Goal: Information Seeking & Learning: Learn about a topic

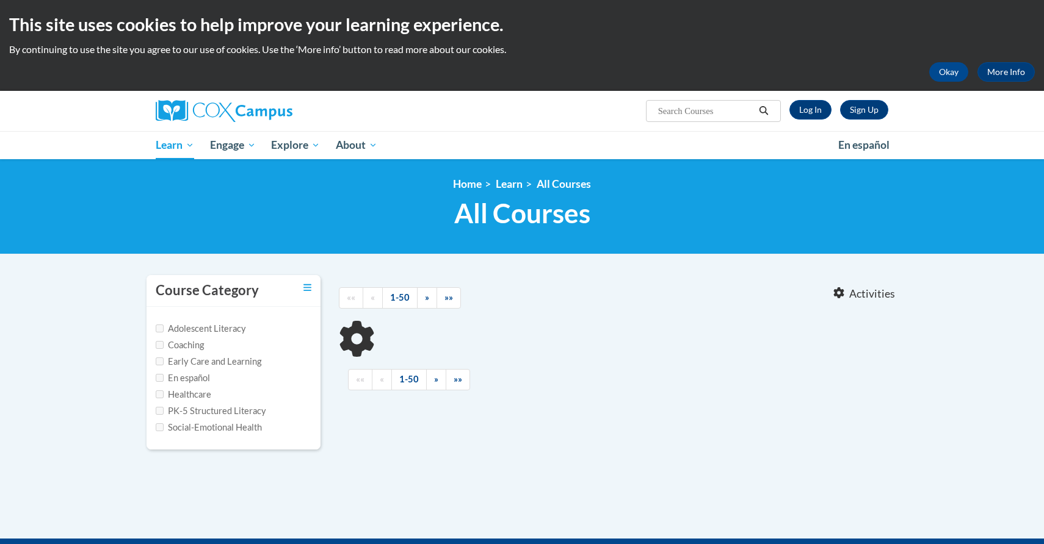
type input "vocabulary"
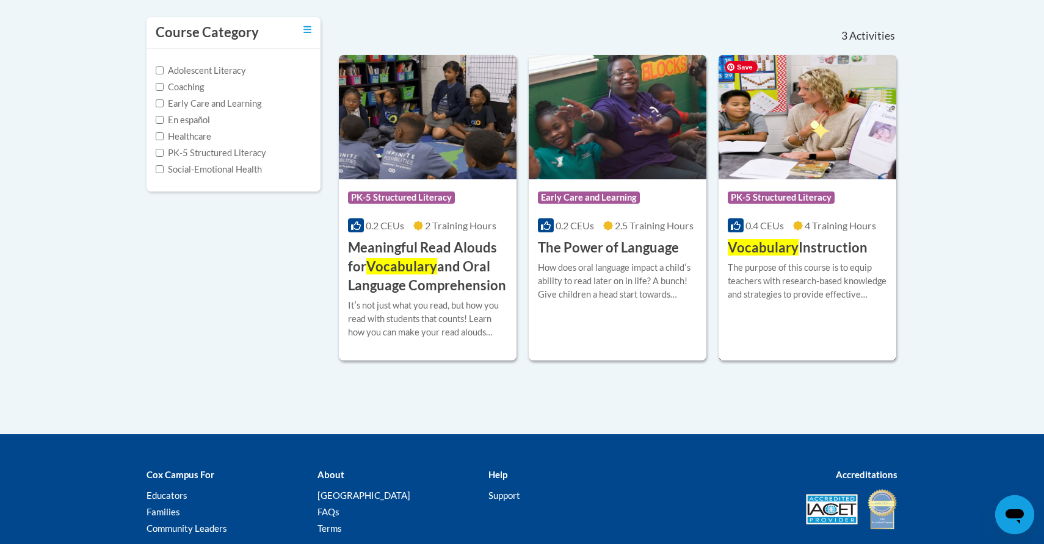
click at [809, 120] on img at bounding box center [807, 117] width 178 height 125
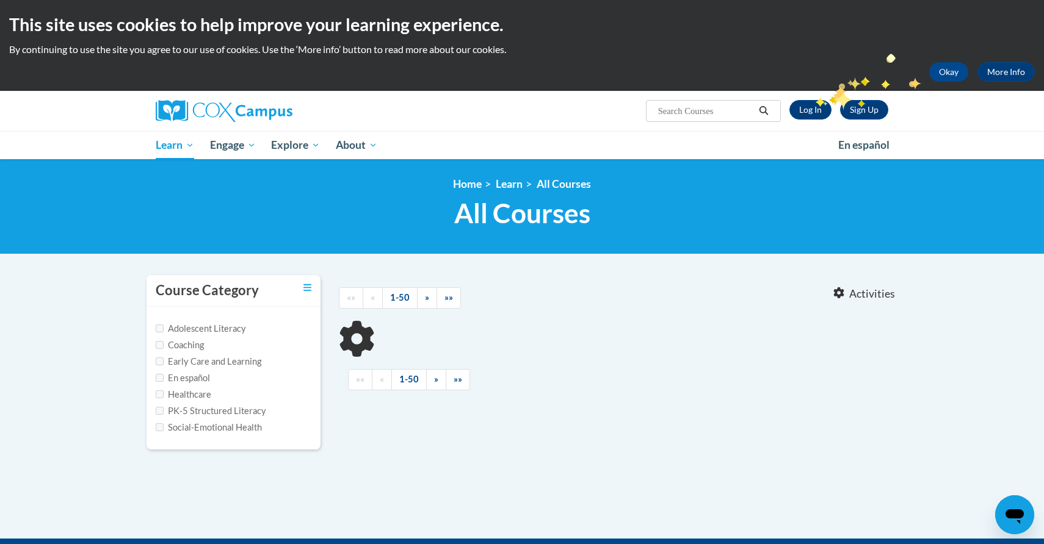
click at [815, 97] on div "Sign Up Log In Search Search..." at bounding box center [647, 106] width 501 height 31
type input "vocabulary"
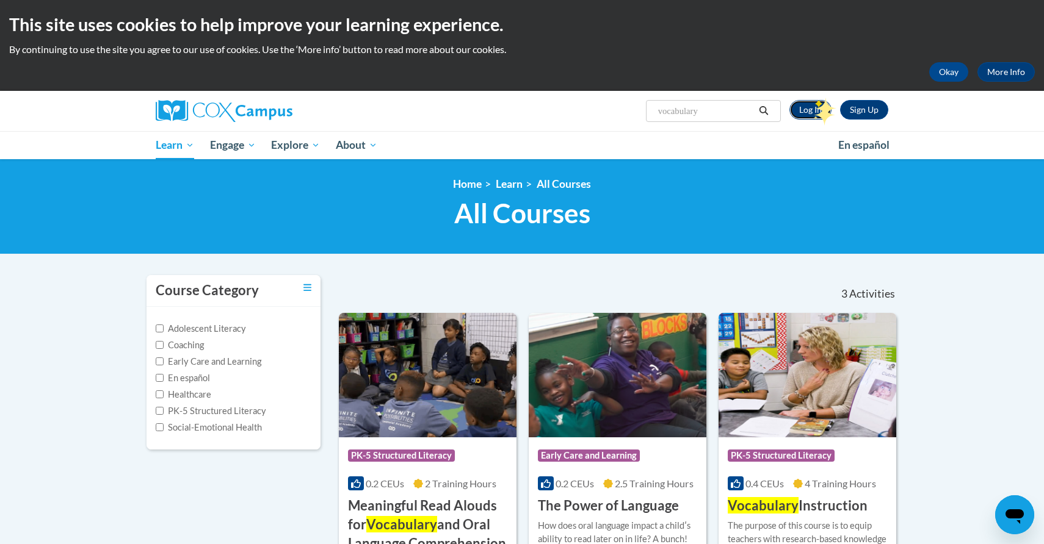
click at [808, 107] on link "Log In" at bounding box center [810, 110] width 42 height 20
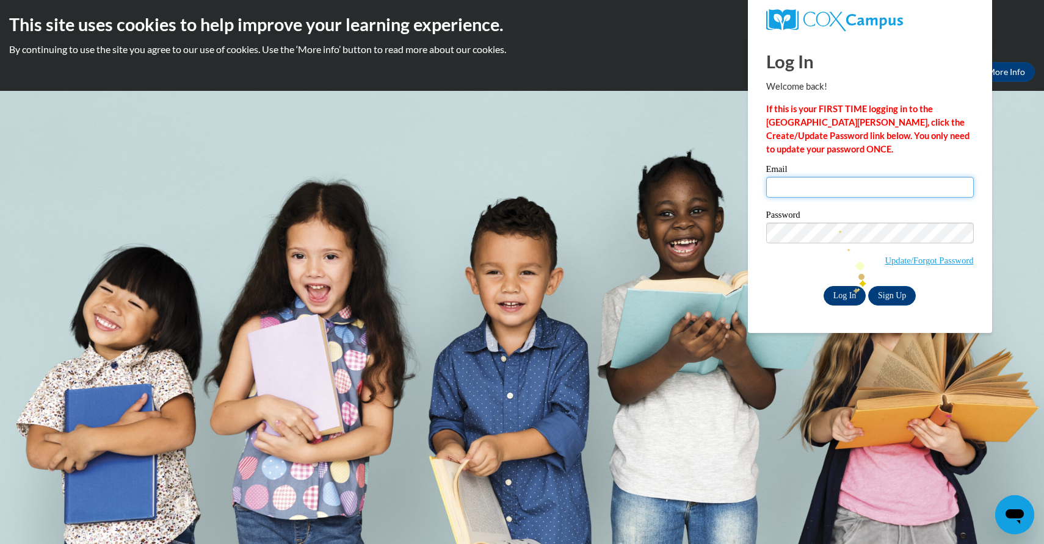
type input "avie_v26@yahoo.com"
click at [844, 290] on input "Log In" at bounding box center [844, 296] width 43 height 20
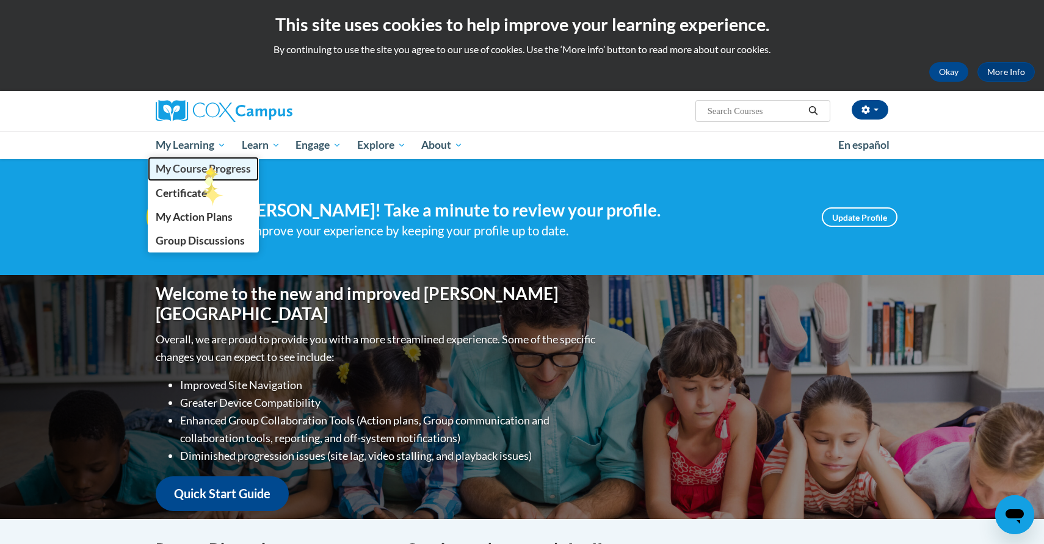
click at [205, 165] on span "My Course Progress" at bounding box center [203, 168] width 95 height 13
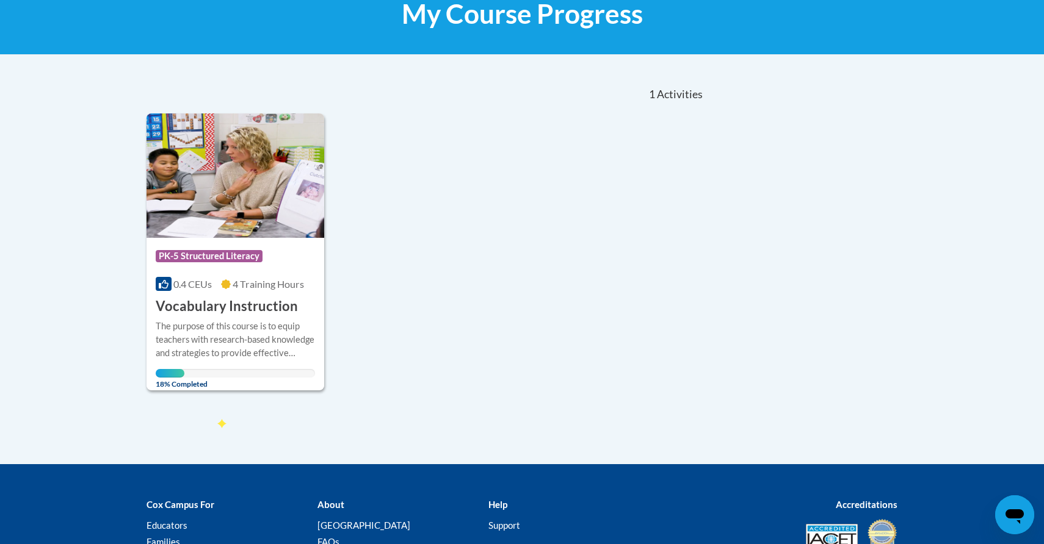
scroll to position [244, 0]
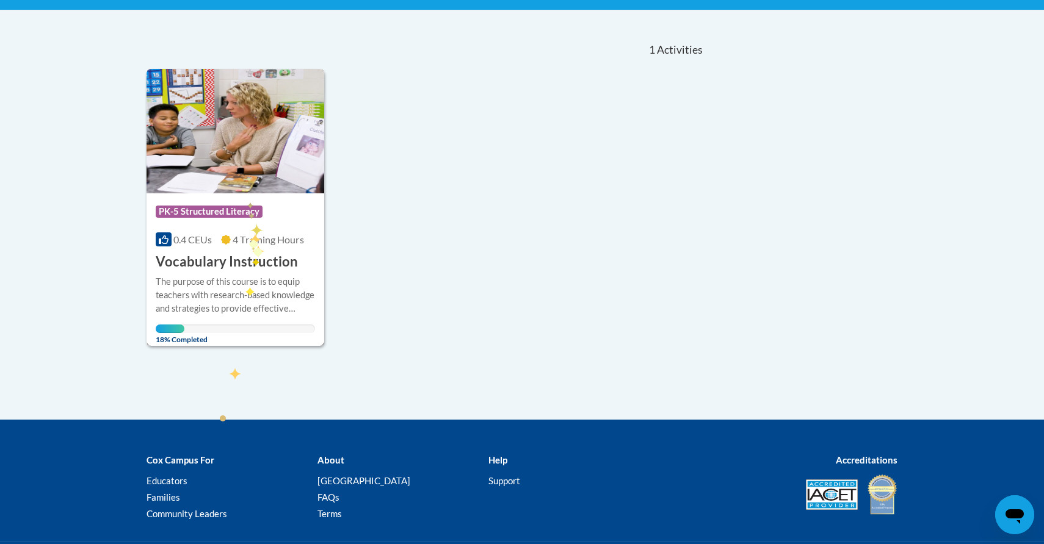
click at [246, 197] on div "Course Category: PK-5 Structured Literacy 0.4 CEUs 4 Training Hours COURSE Voca…" at bounding box center [236, 233] width 178 height 78
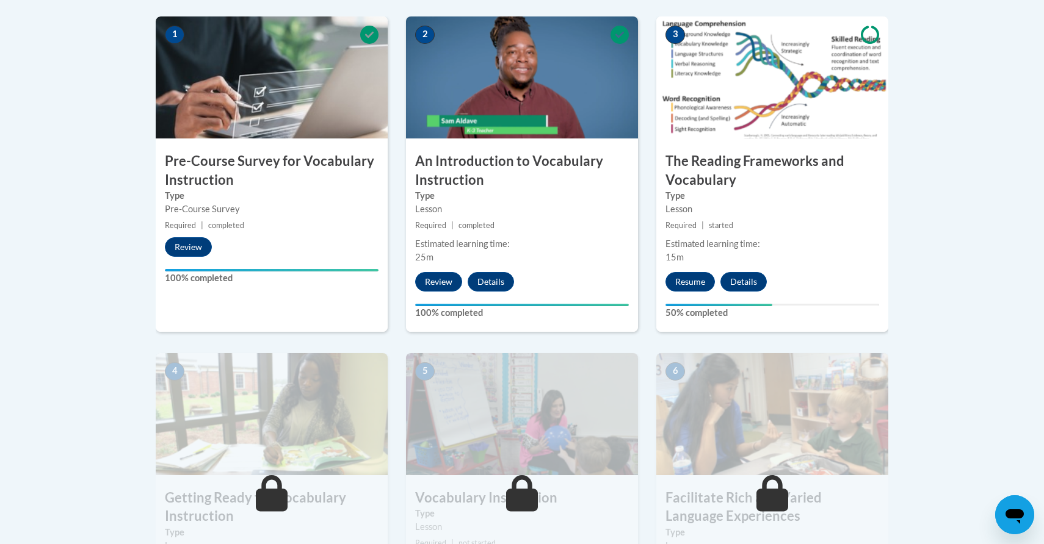
scroll to position [381, 0]
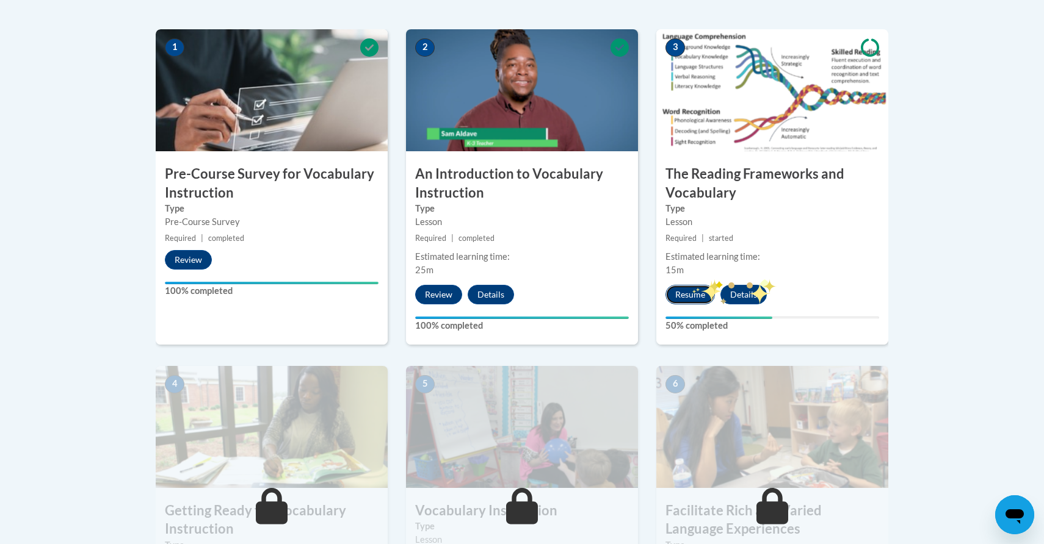
click at [681, 294] on button "Resume" at bounding box center [689, 295] width 49 height 20
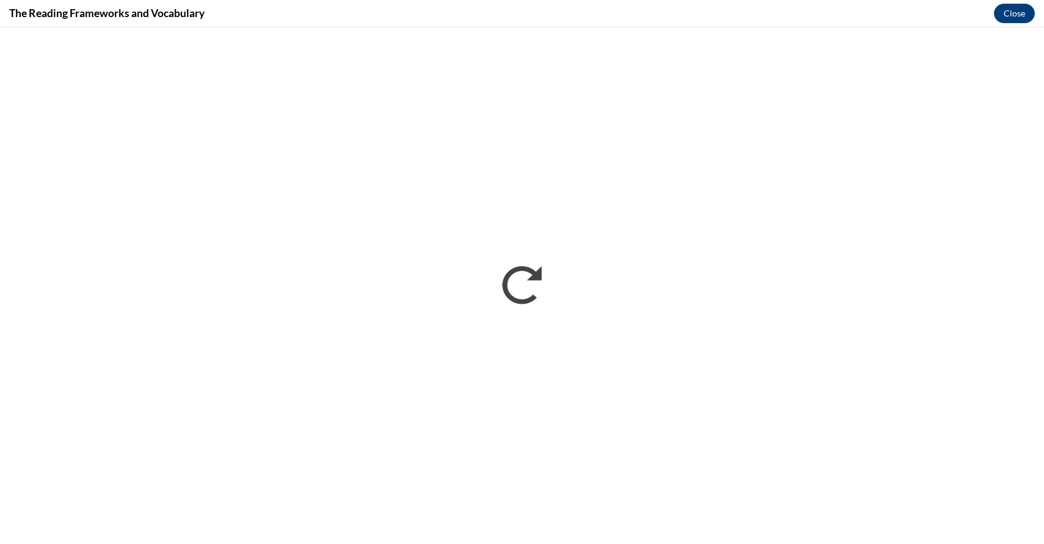
scroll to position [0, 0]
click at [991, 26] on div "The Reading Frameworks and Vocabulary Close" at bounding box center [522, 13] width 1044 height 27
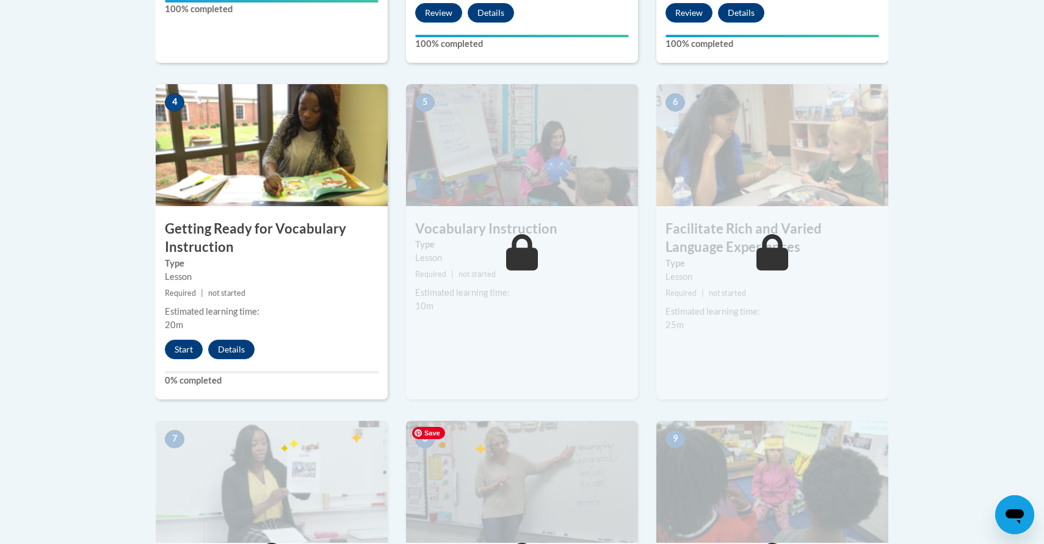
scroll to position [601, 0]
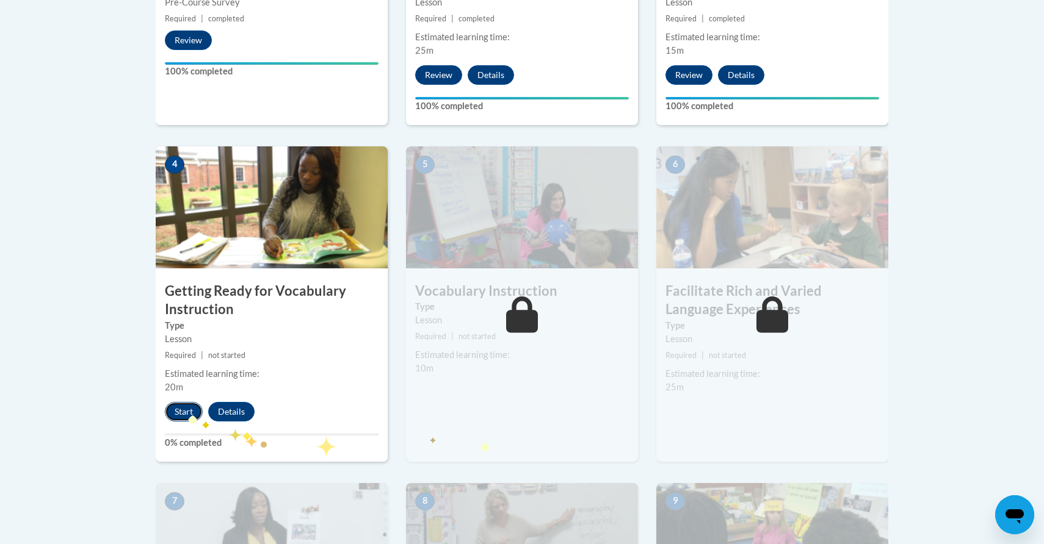
click at [181, 413] on button "Start" at bounding box center [184, 412] width 38 height 20
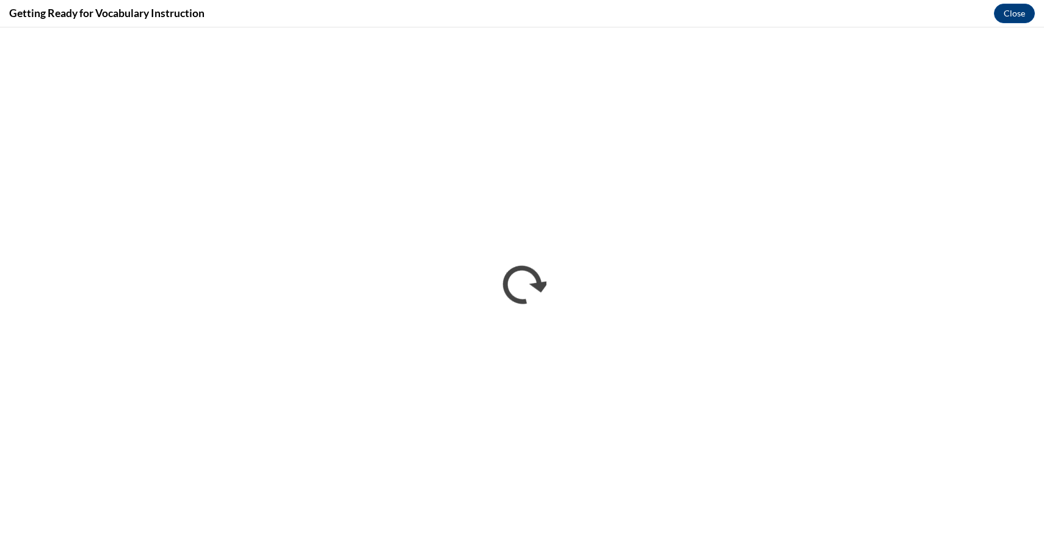
scroll to position [0, 0]
click at [1013, 16] on button "Close" at bounding box center [1014, 14] width 41 height 20
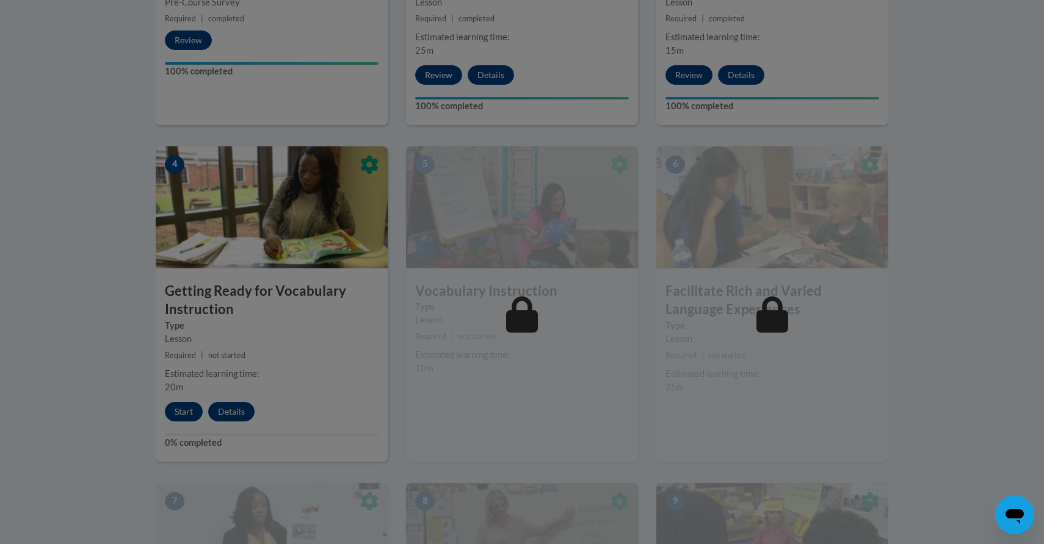
click at [184, 411] on div at bounding box center [522, 272] width 1044 height 544
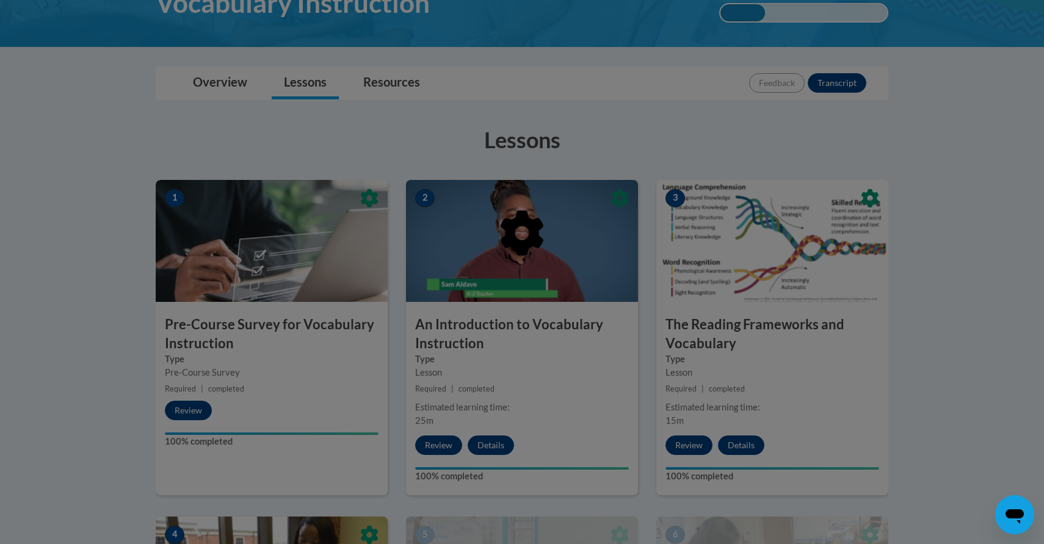
scroll to position [110, 0]
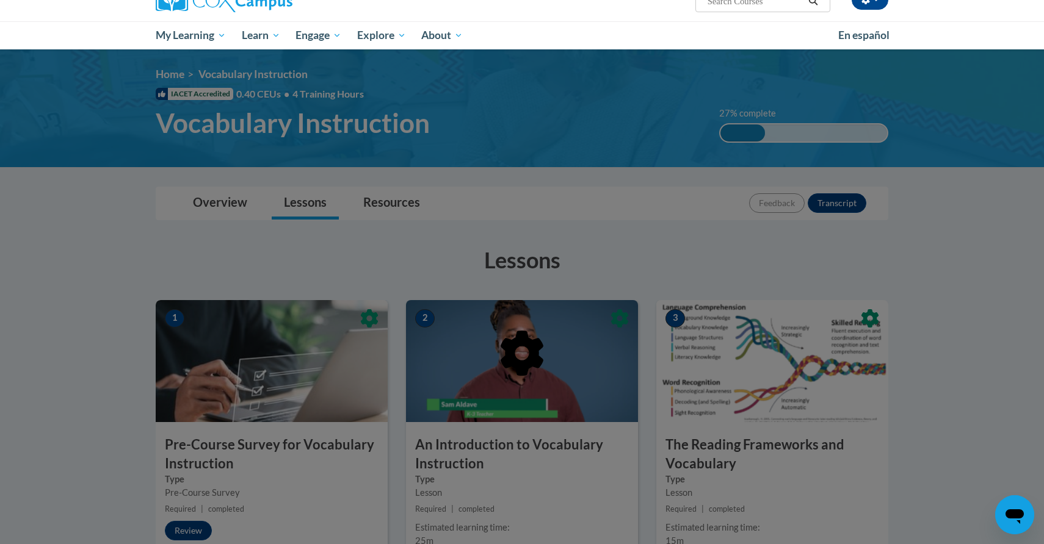
click at [518, 350] on icon at bounding box center [522, 353] width 62 height 62
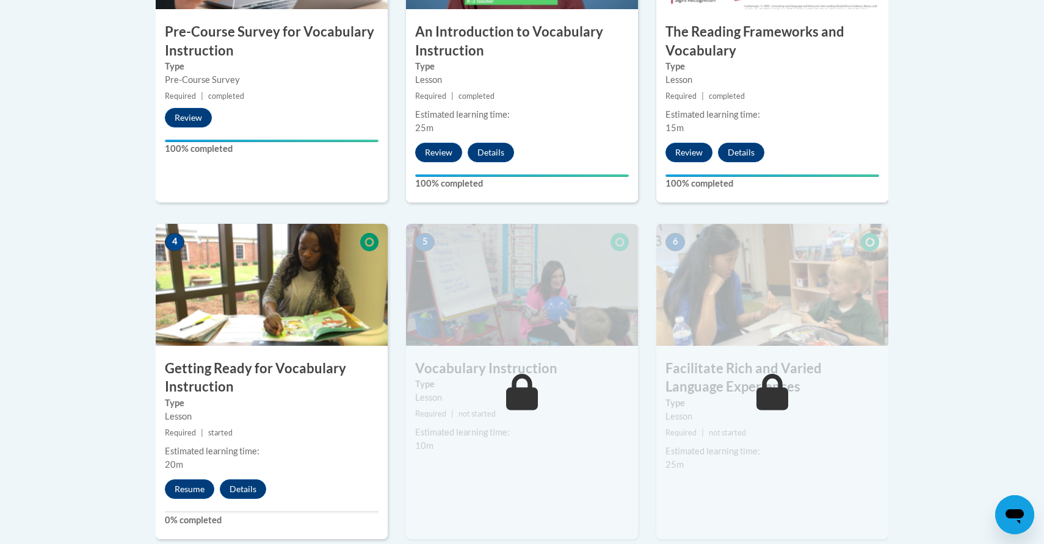
scroll to position [524, 0]
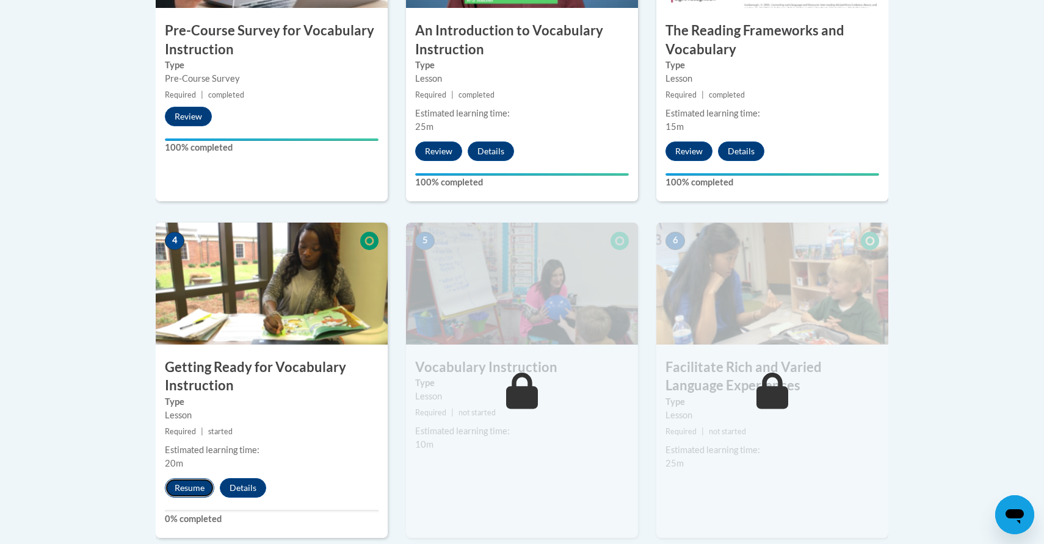
click at [192, 482] on button "Resume" at bounding box center [189, 489] width 49 height 20
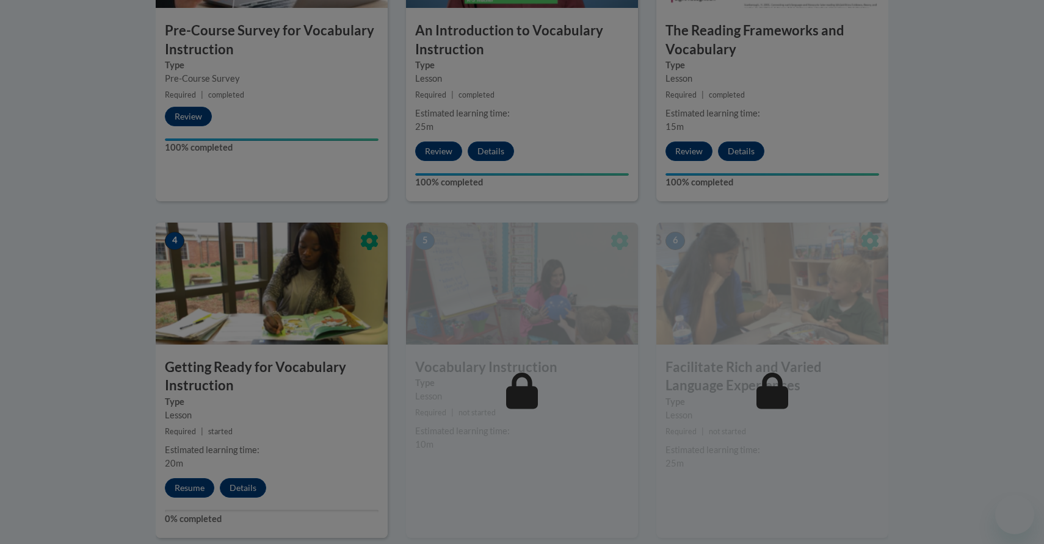
scroll to position [0, 0]
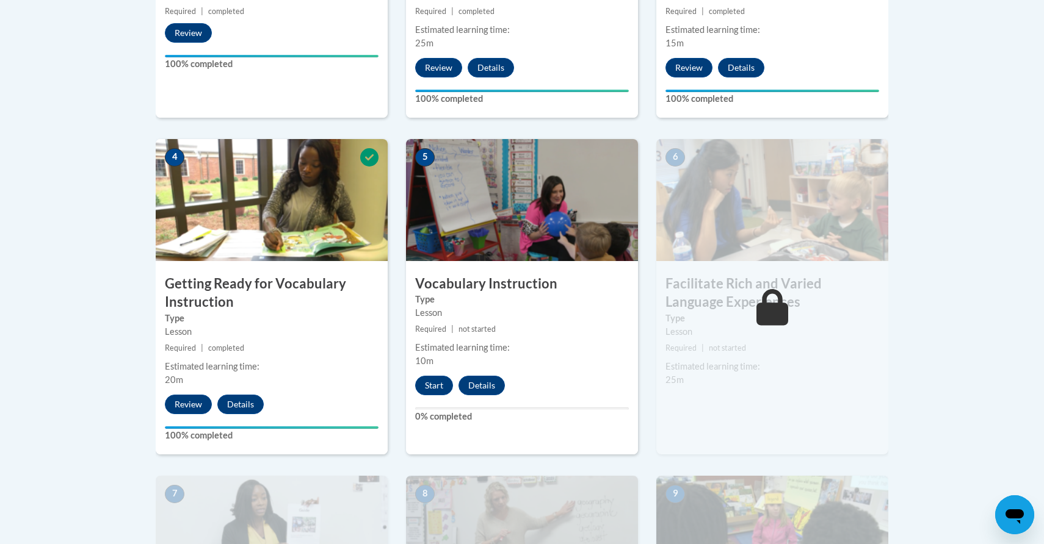
scroll to position [617, 0]
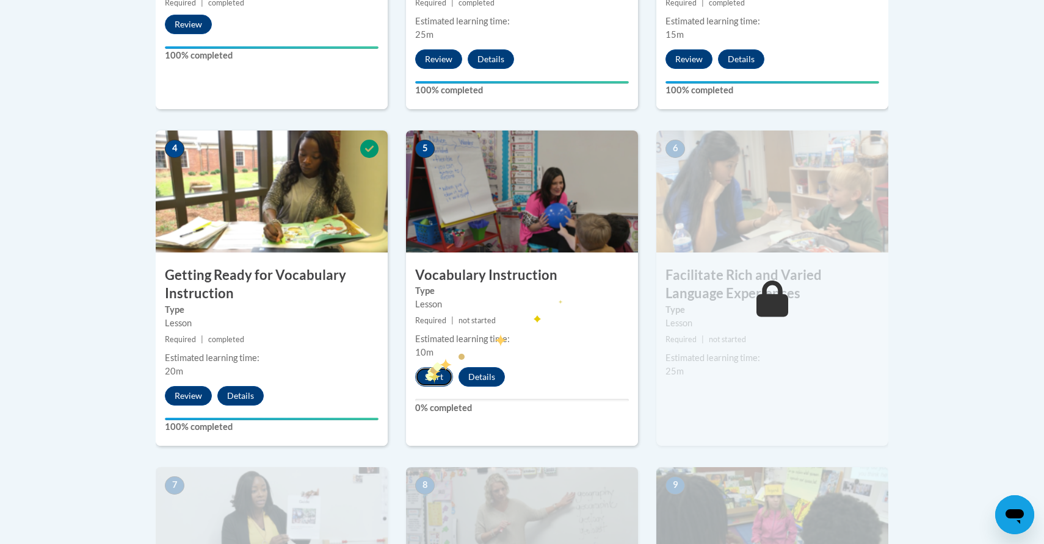
click at [425, 373] on button "Start" at bounding box center [434, 377] width 38 height 20
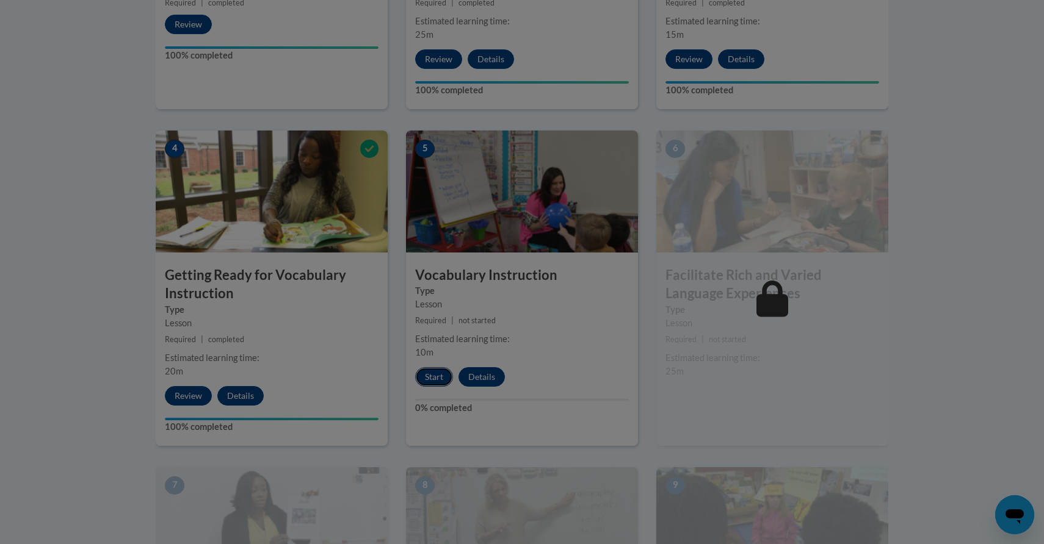
scroll to position [0, 0]
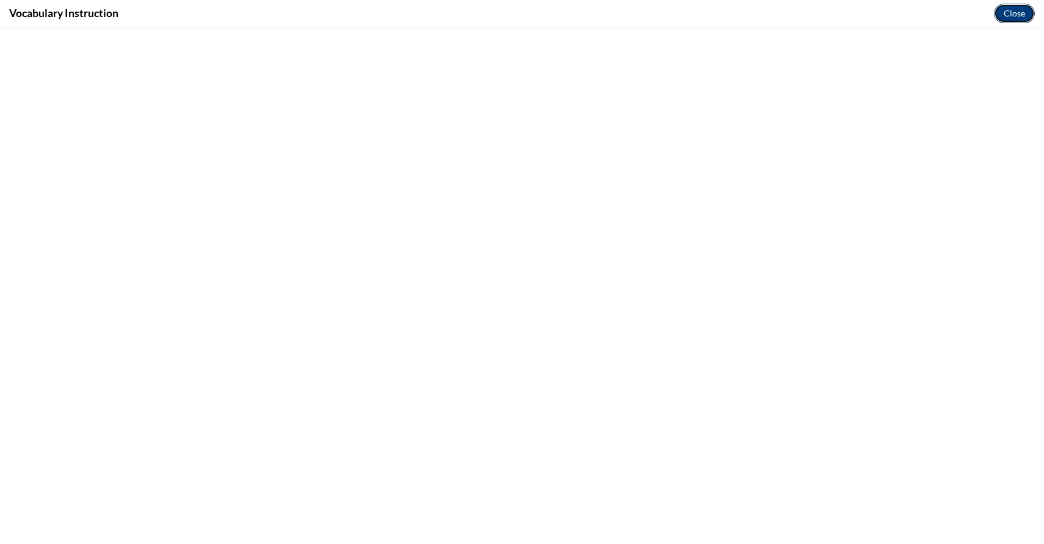
click at [1008, 16] on button "Close" at bounding box center [1014, 14] width 41 height 20
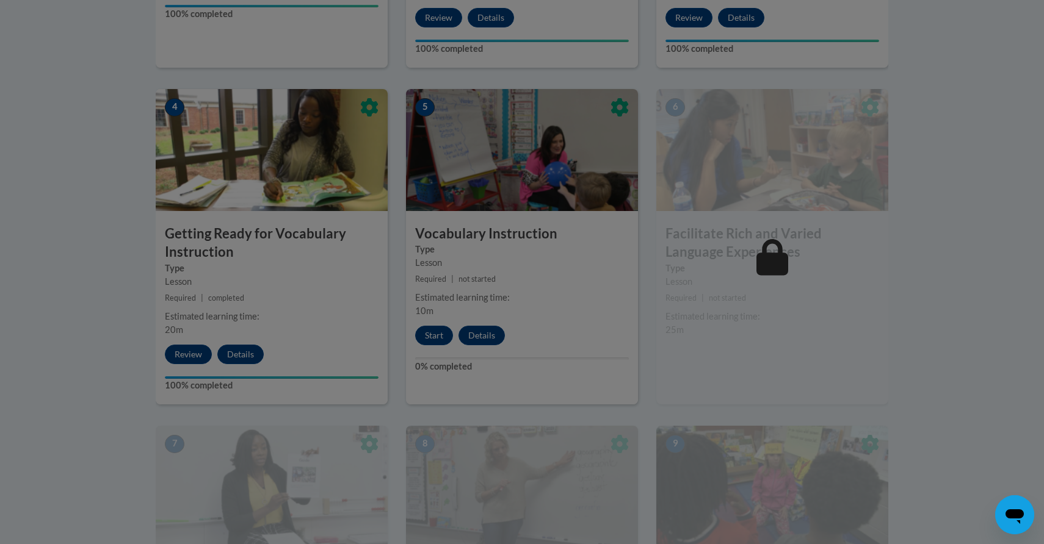
scroll to position [656, 0]
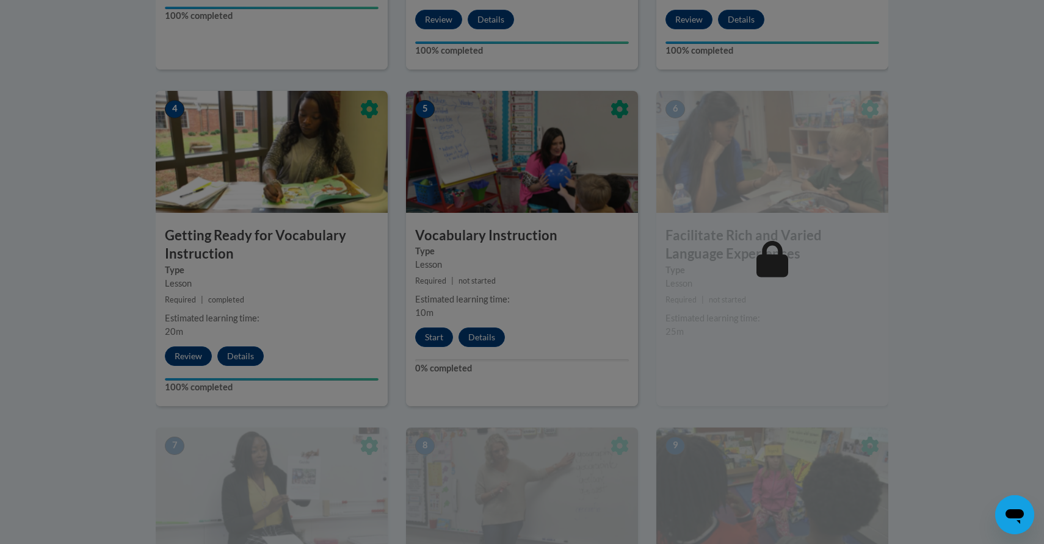
click at [436, 322] on div at bounding box center [522, 272] width 1044 height 544
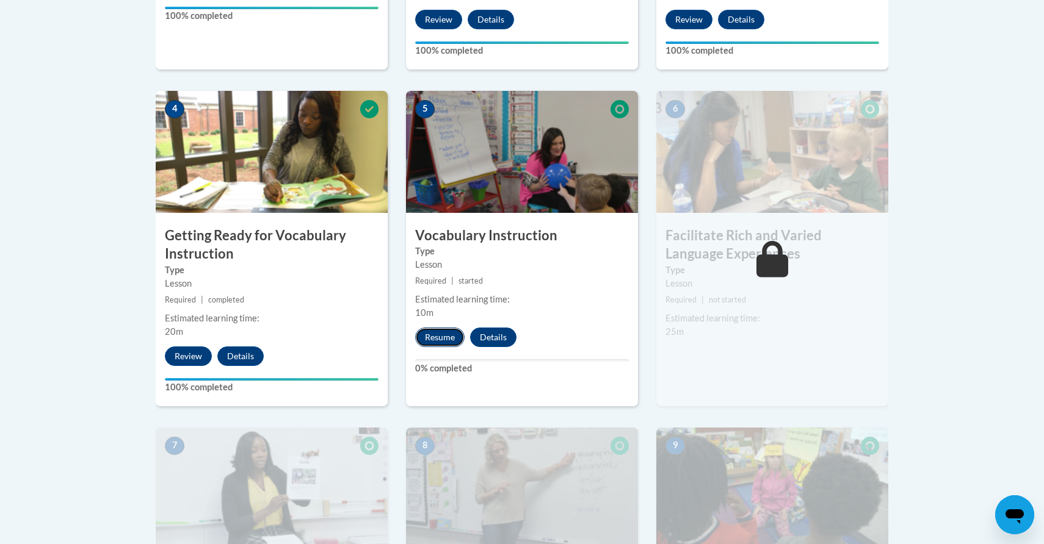
click at [443, 331] on button "Resume" at bounding box center [439, 338] width 49 height 20
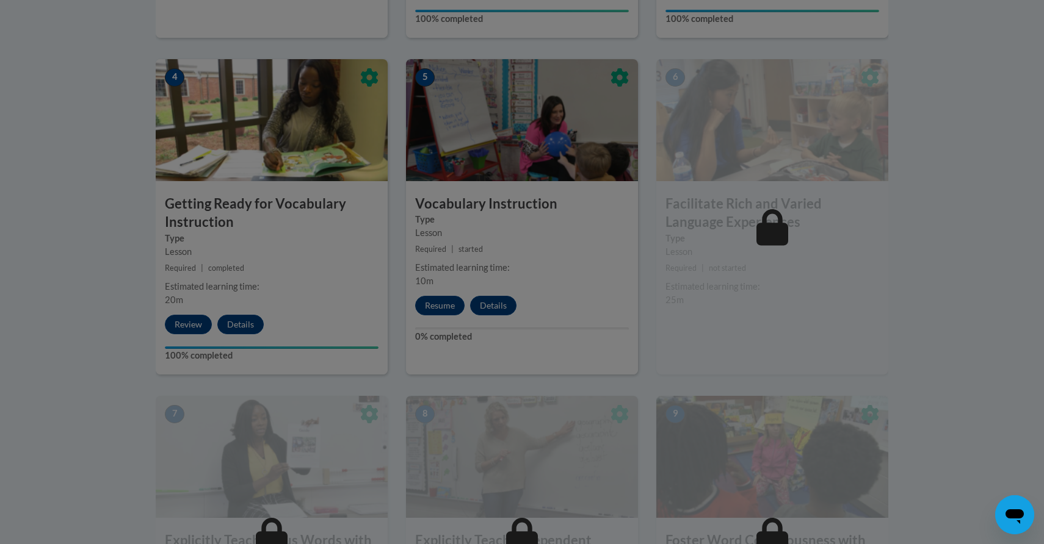
scroll to position [686, 0]
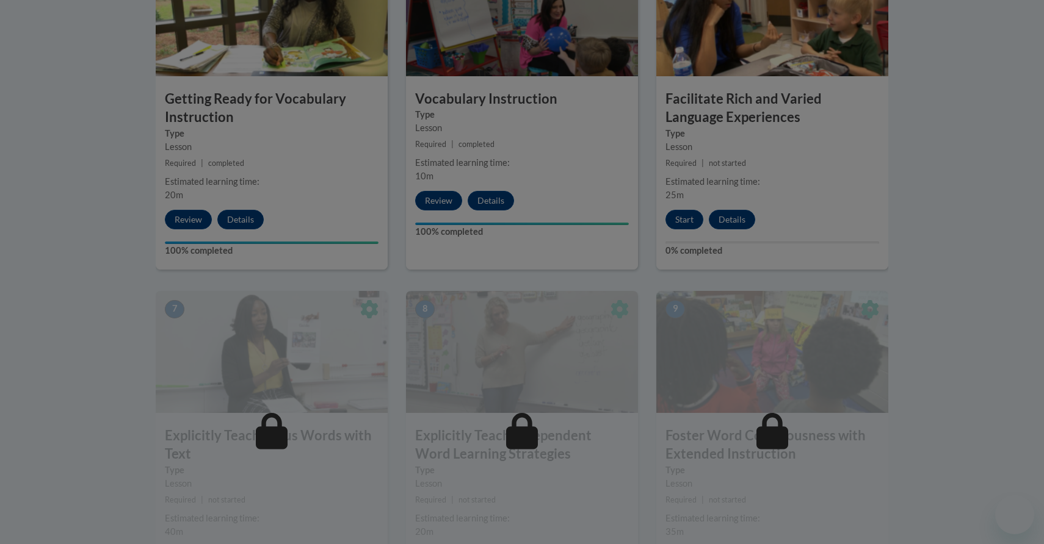
scroll to position [821, 0]
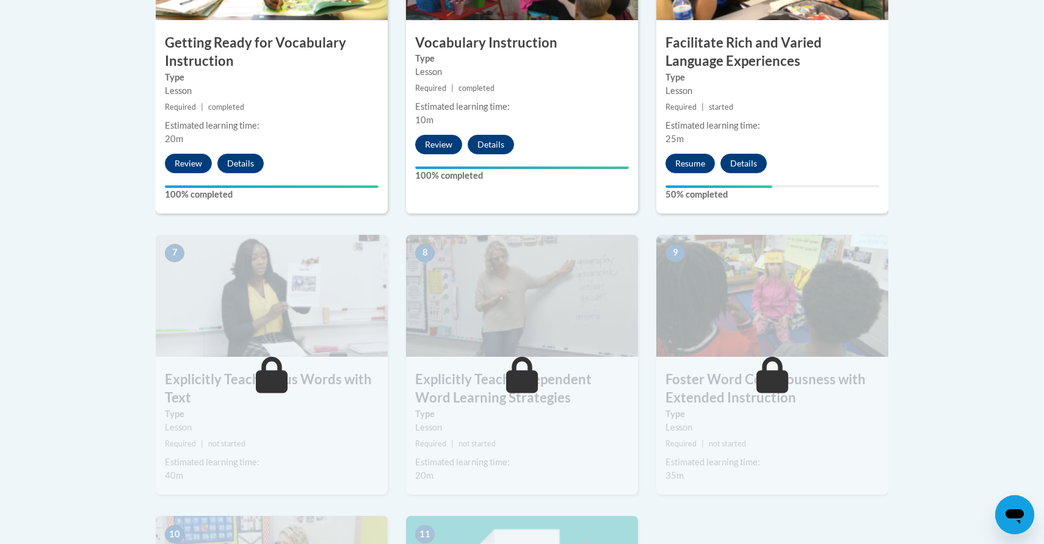
scroll to position [845, 0]
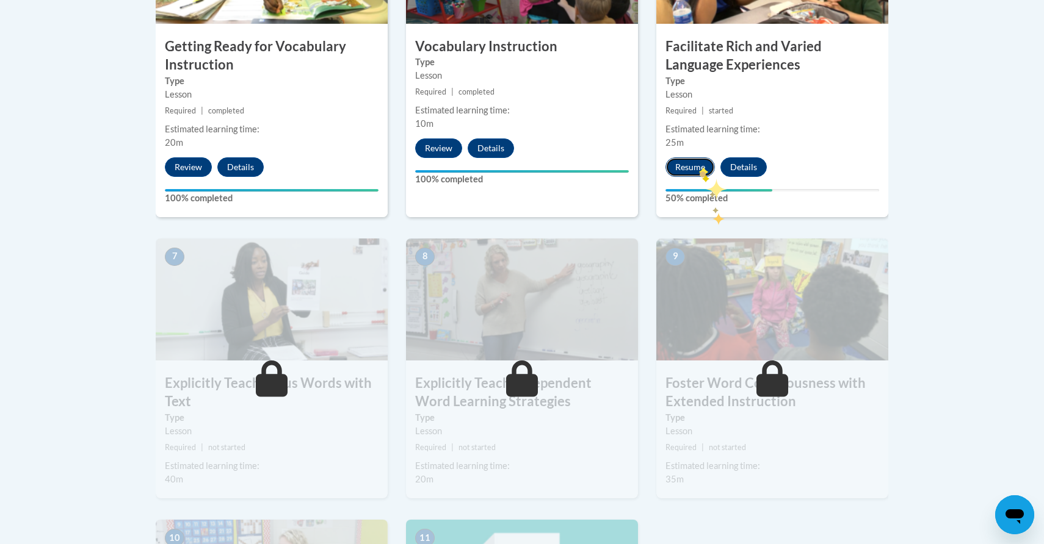
click at [698, 165] on button "Resume" at bounding box center [689, 167] width 49 height 20
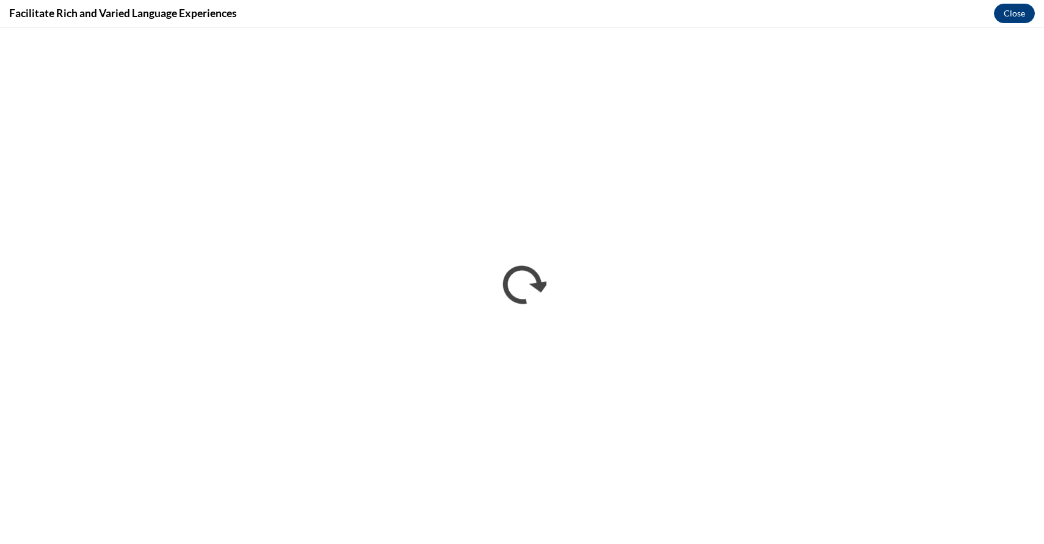
scroll to position [0, 0]
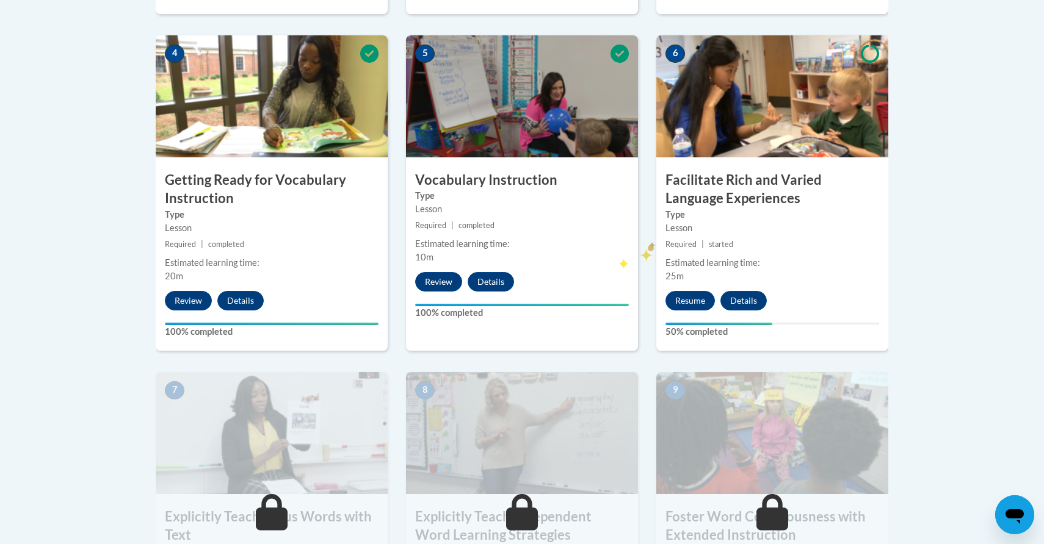
scroll to position [618, 0]
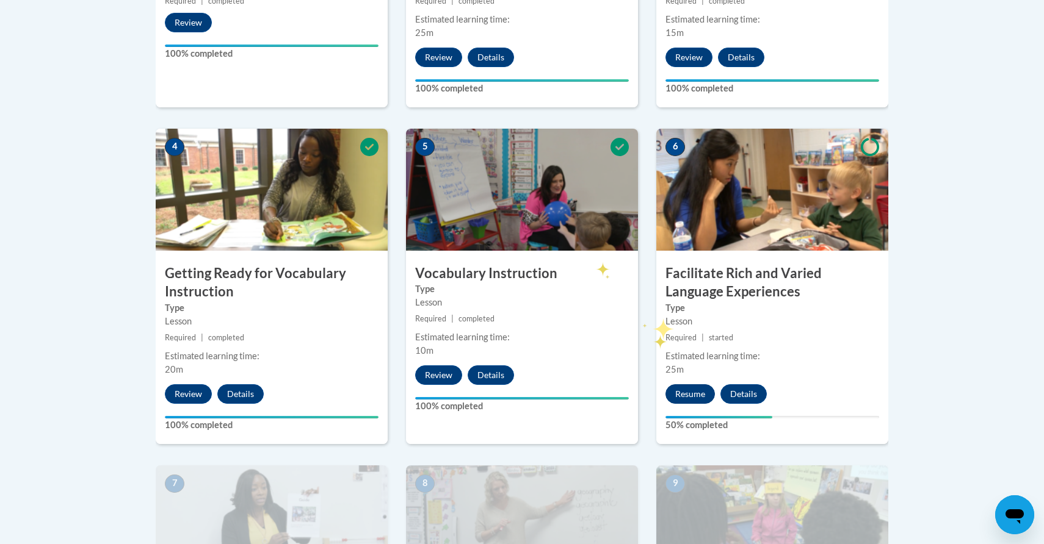
click at [689, 384] on div "6 Facilitate Rich and Varied Language Experiences Type Lesson Required | starte…" at bounding box center [772, 287] width 232 height 316
click at [689, 385] on button "Resume" at bounding box center [689, 395] width 49 height 20
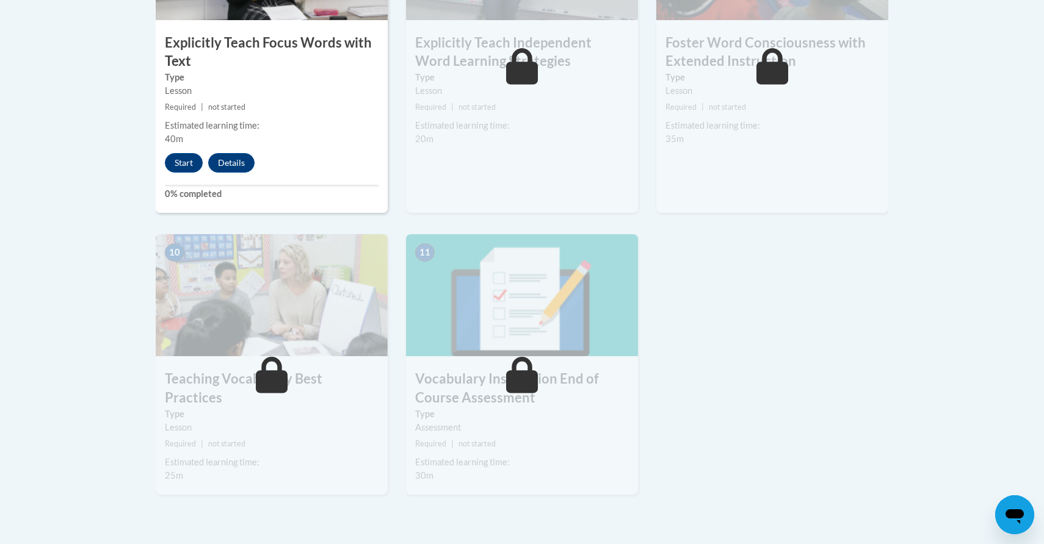
scroll to position [1187, 0]
click at [185, 156] on button "Start" at bounding box center [184, 163] width 38 height 20
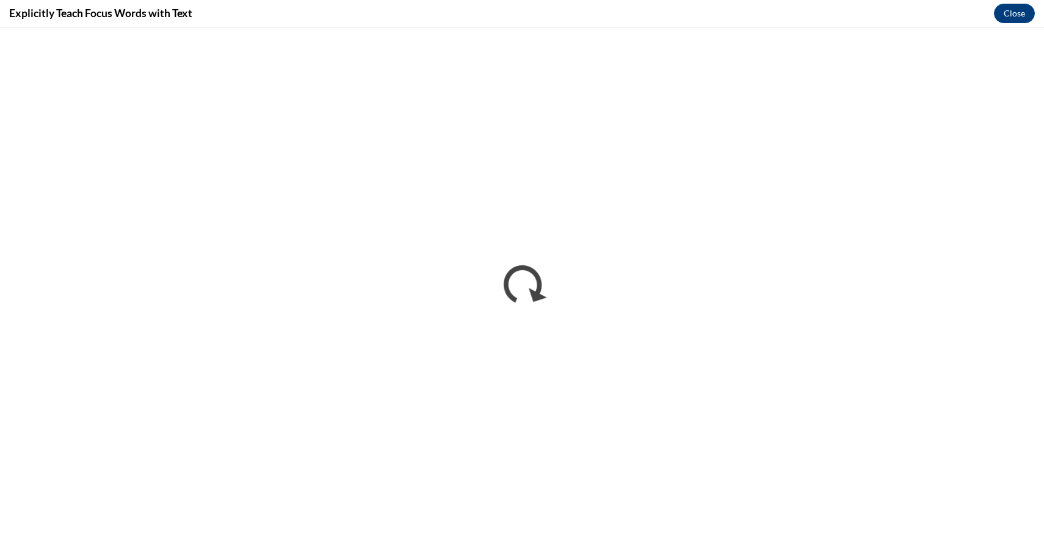
scroll to position [0, 0]
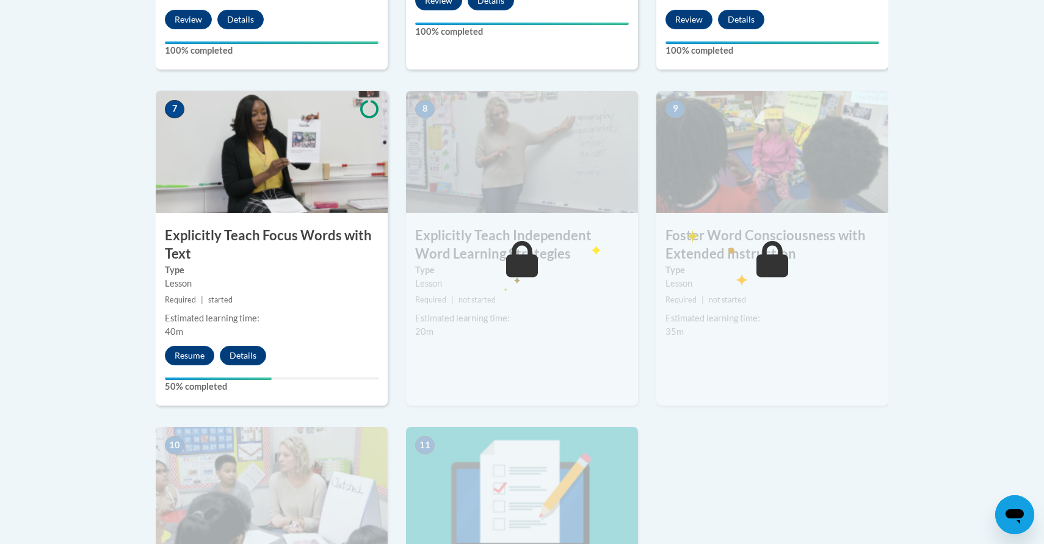
scroll to position [992, 0]
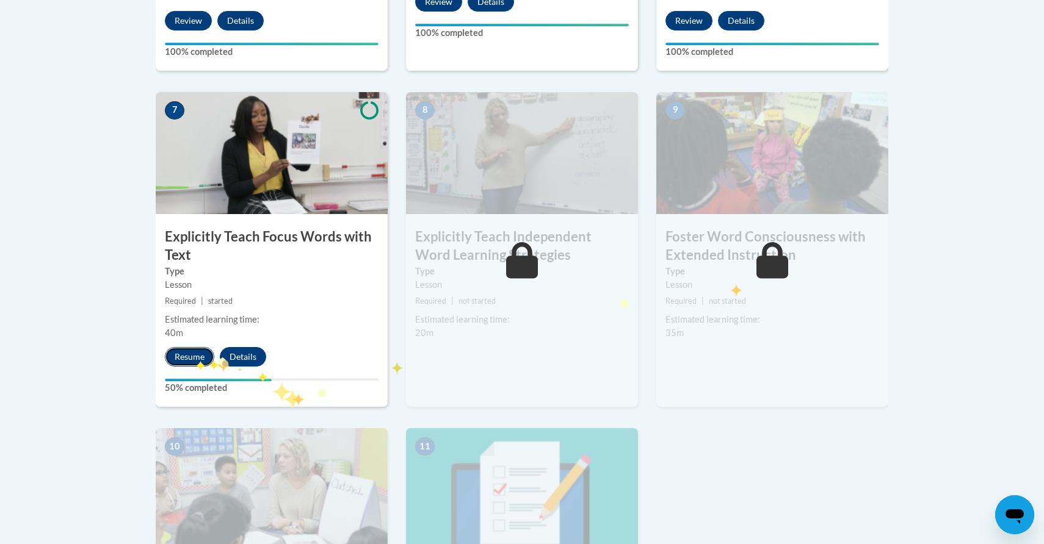
click at [190, 360] on button "Resume" at bounding box center [189, 357] width 49 height 20
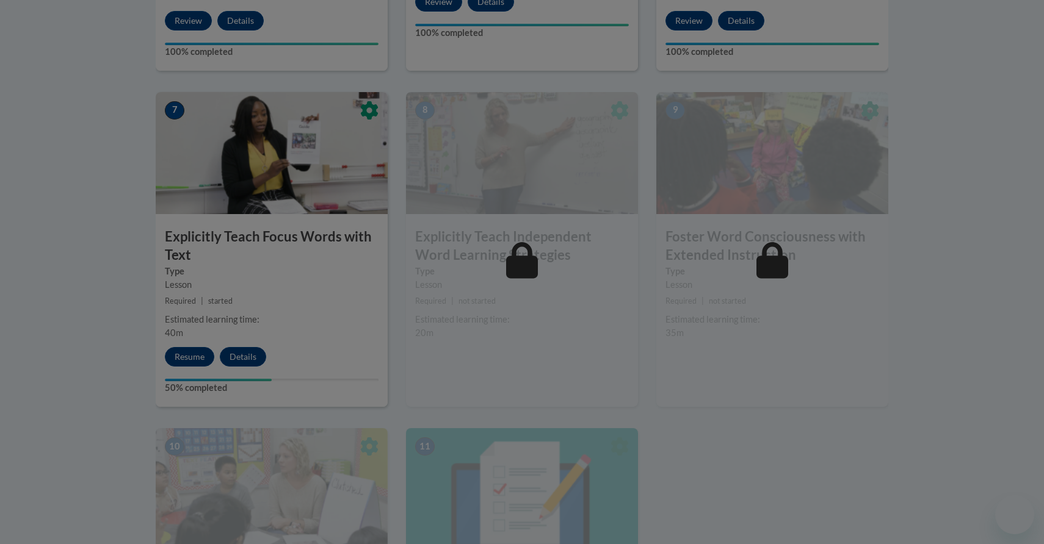
scroll to position [0, 0]
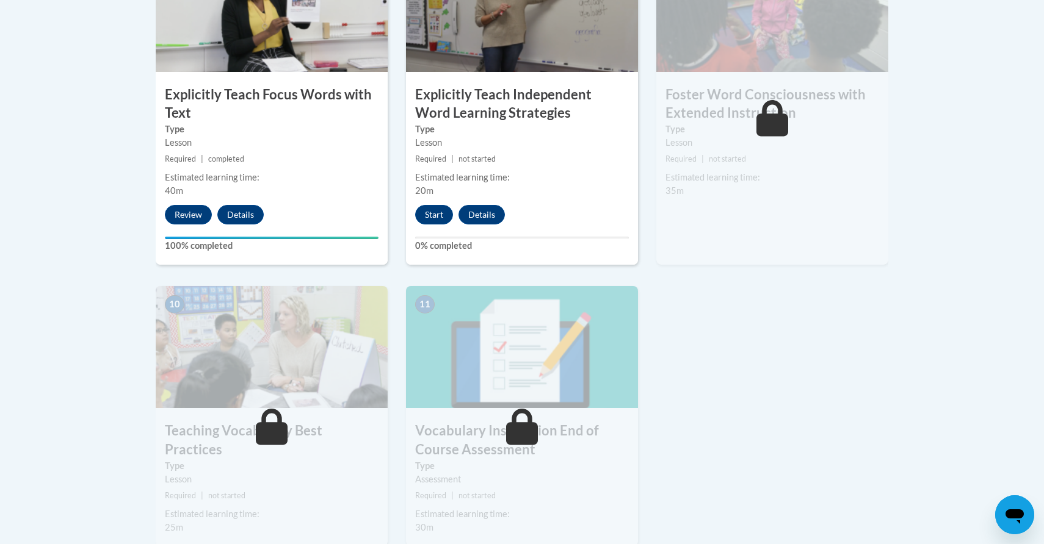
scroll to position [1034, 0]
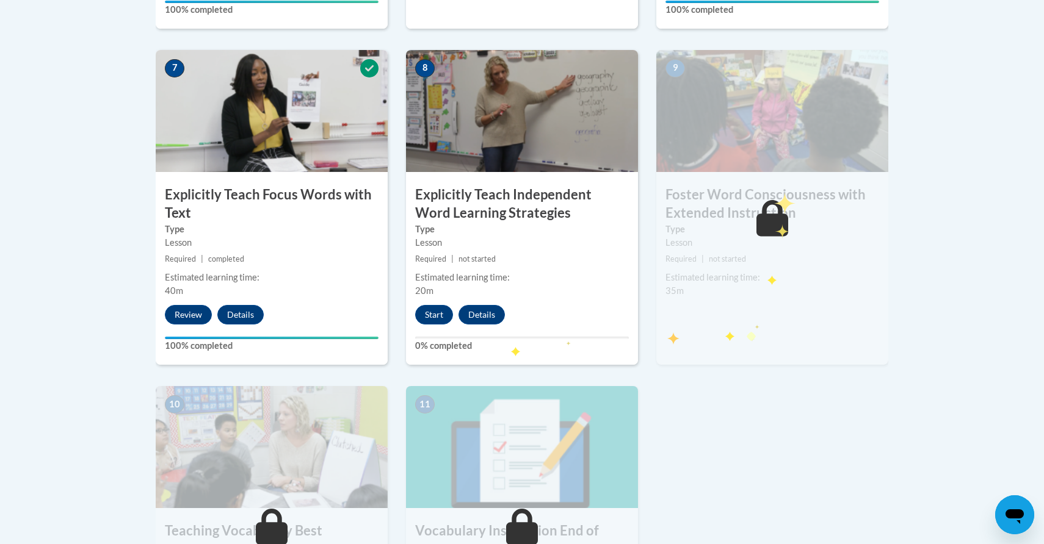
click at [773, 186] on h3 "Foster Word Consciousness with Extended Instruction" at bounding box center [772, 205] width 232 height 38
click at [770, 228] on icon at bounding box center [772, 218] width 32 height 37
click at [429, 314] on button "Start" at bounding box center [434, 315] width 38 height 20
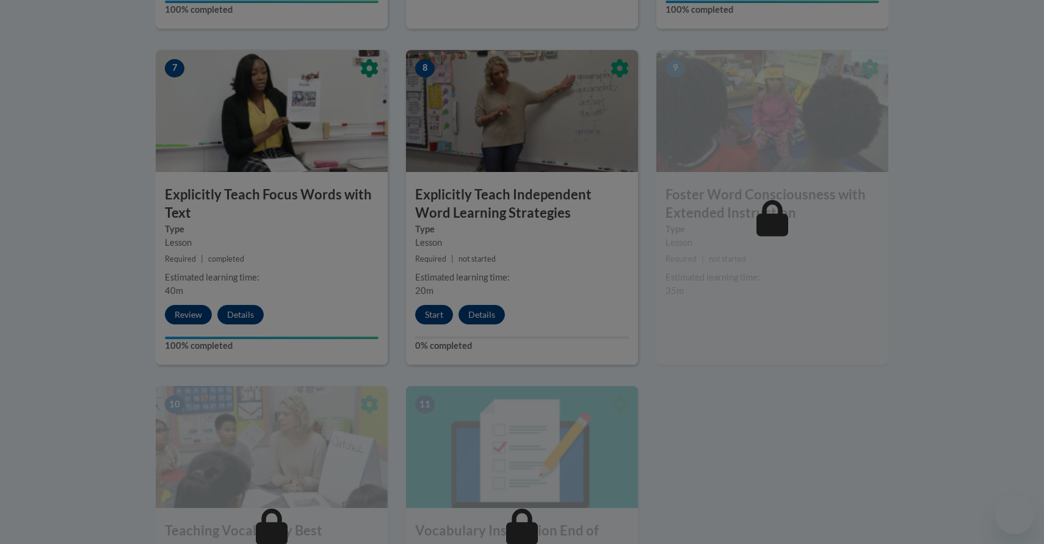
scroll to position [1154, 0]
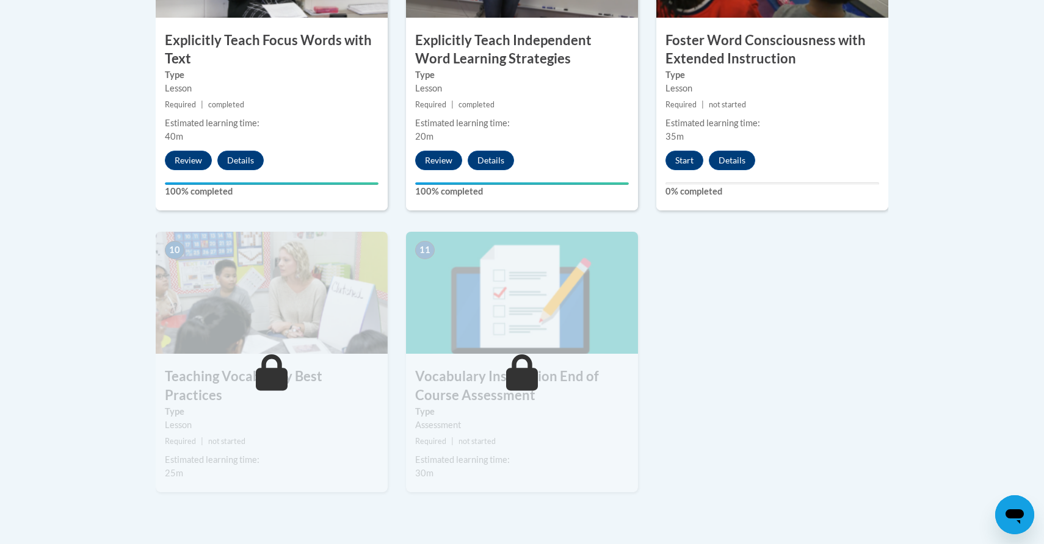
scroll to position [1178, 0]
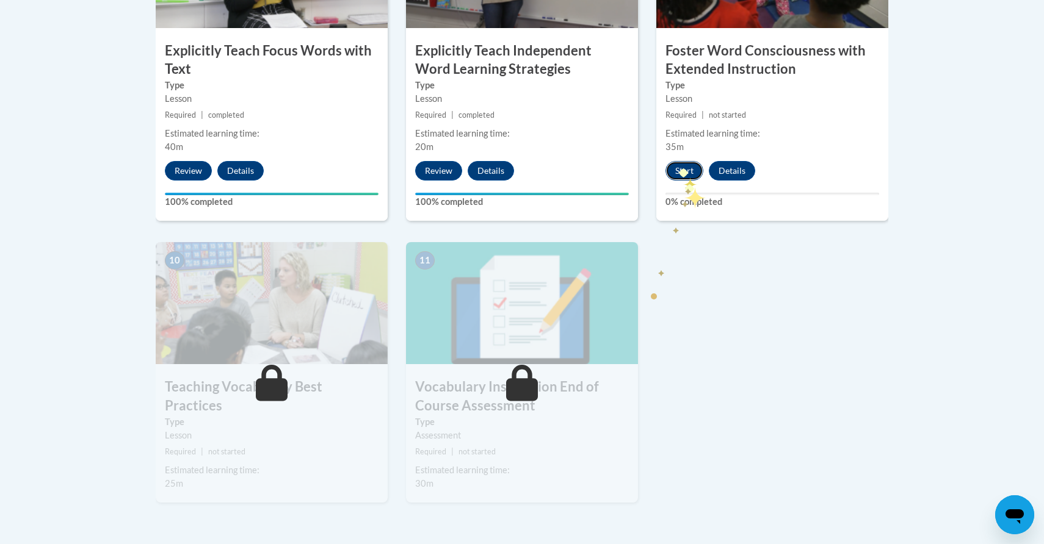
click at [678, 165] on button "Start" at bounding box center [684, 171] width 38 height 20
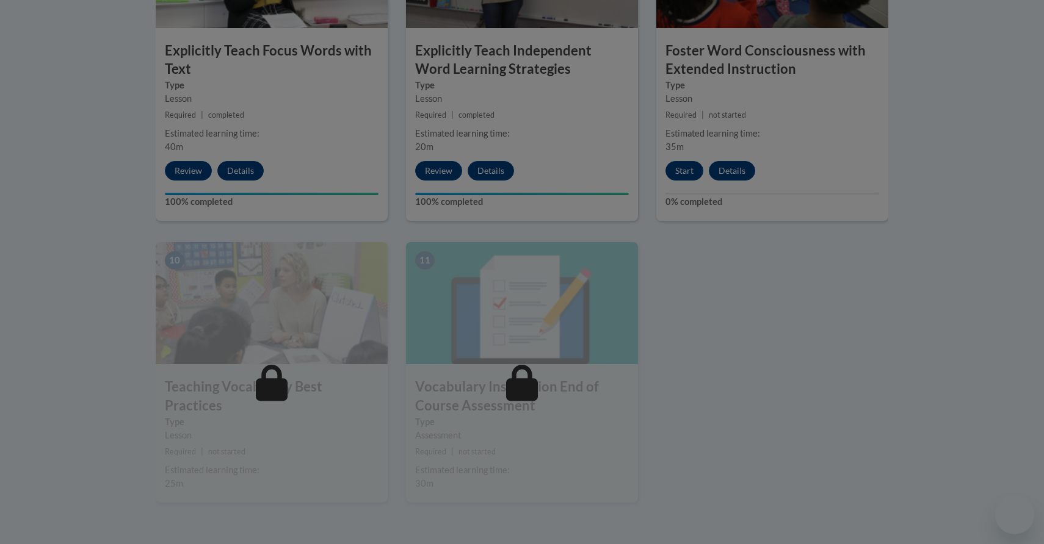
scroll to position [0, 0]
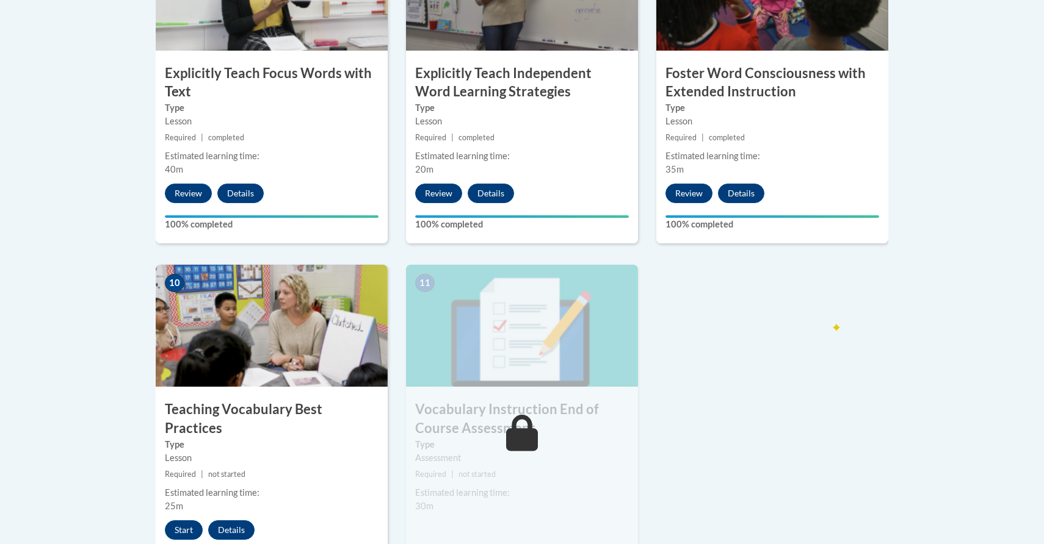
scroll to position [1161, 0]
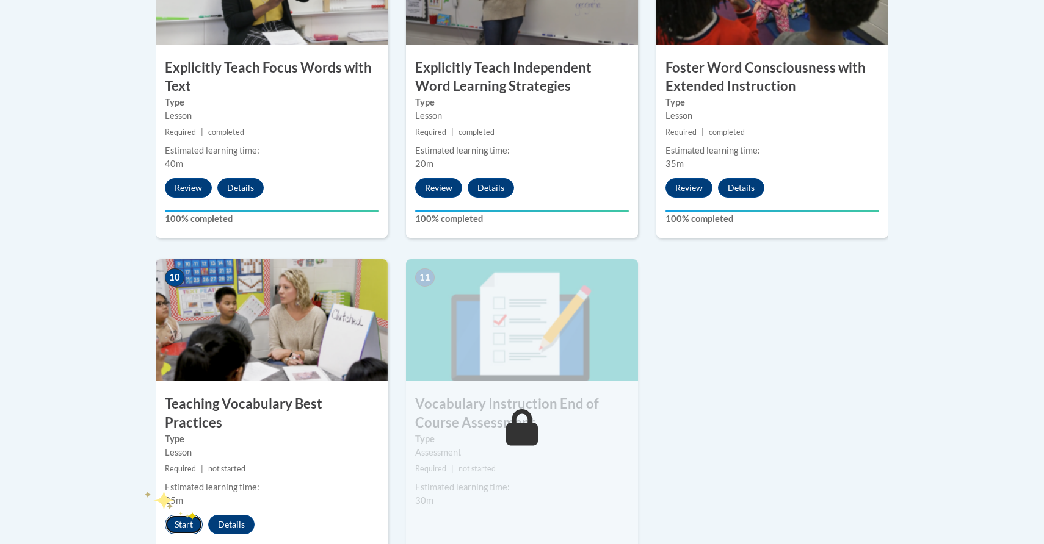
click at [191, 515] on button "Start" at bounding box center [184, 525] width 38 height 20
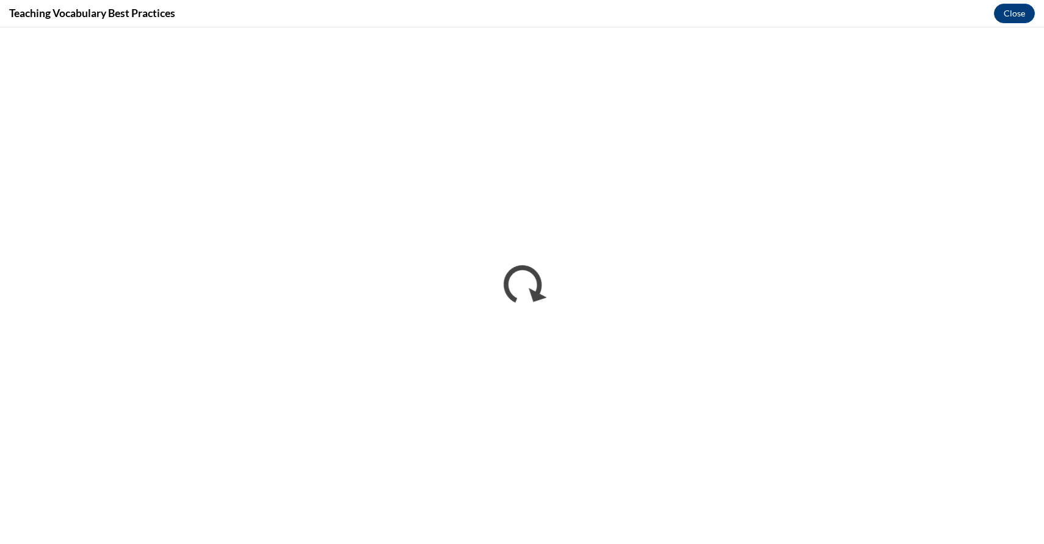
scroll to position [0, 0]
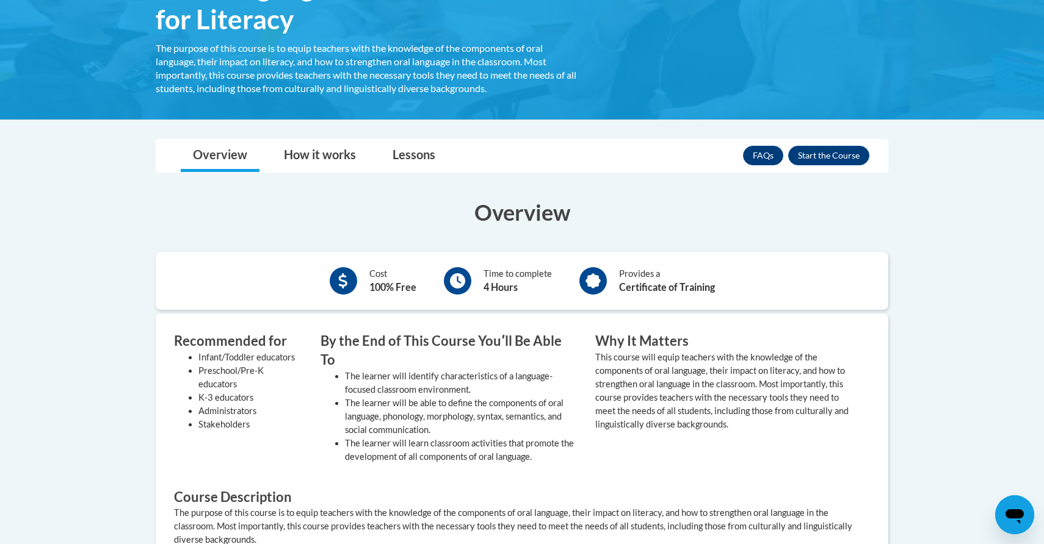
scroll to position [243, 0]
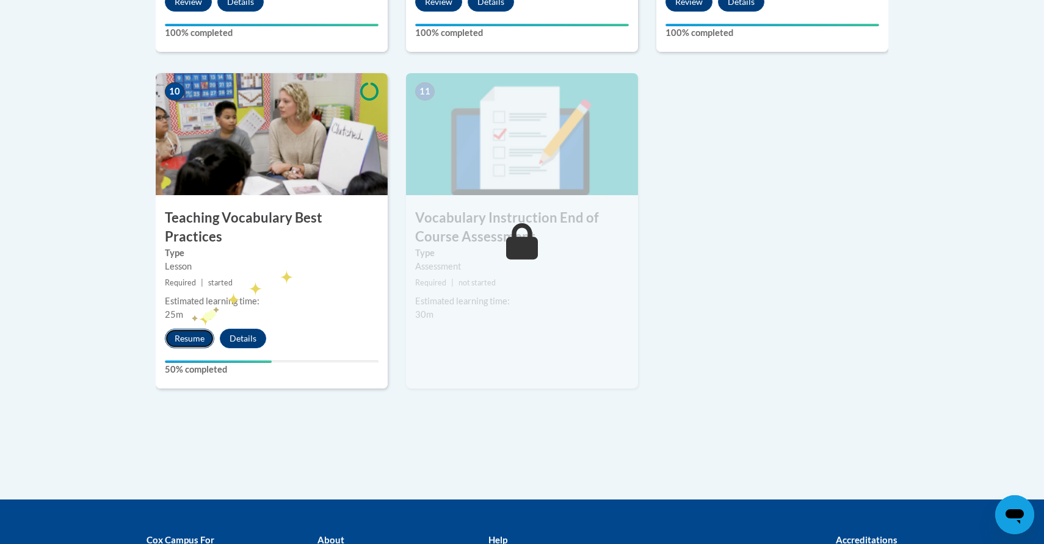
click at [191, 329] on button "Resume" at bounding box center [189, 339] width 49 height 20
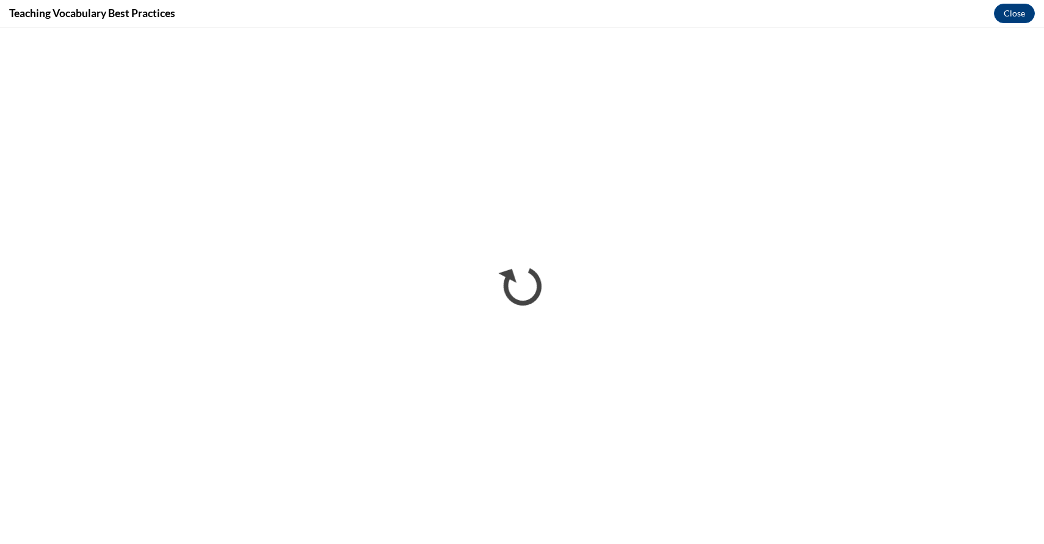
scroll to position [1161, 0]
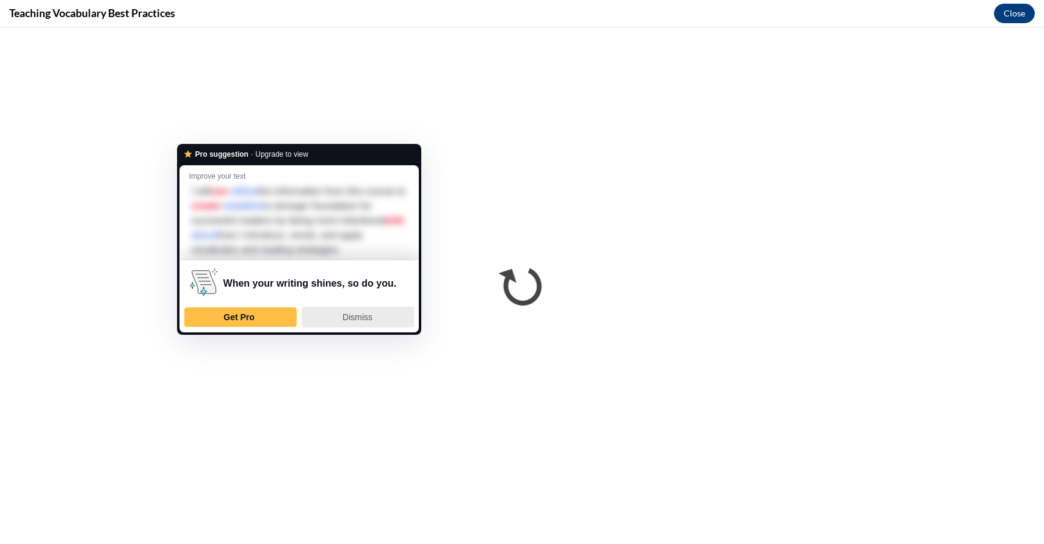
click at [346, 325] on div "Dismiss" at bounding box center [357, 318] width 101 height 20
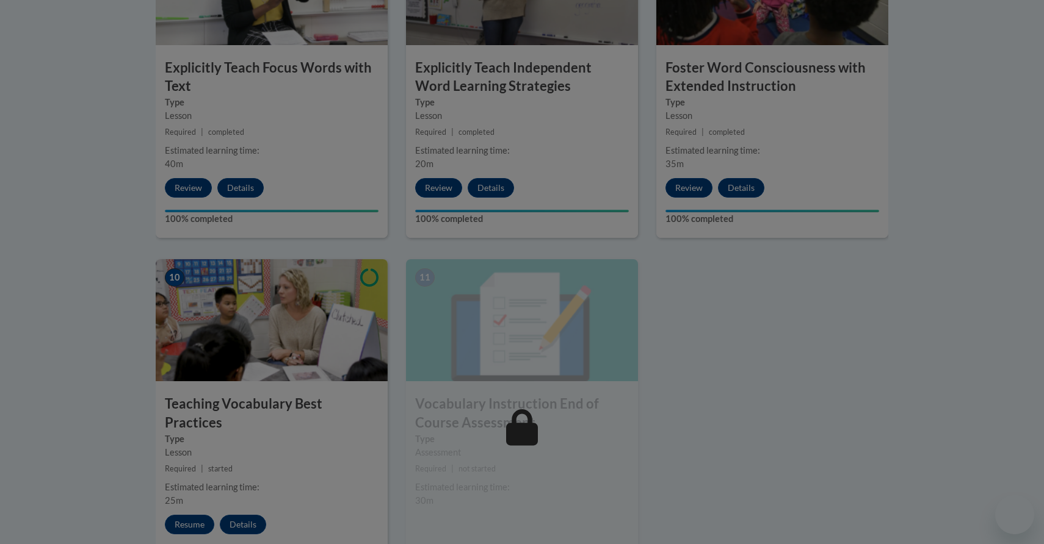
scroll to position [0, 0]
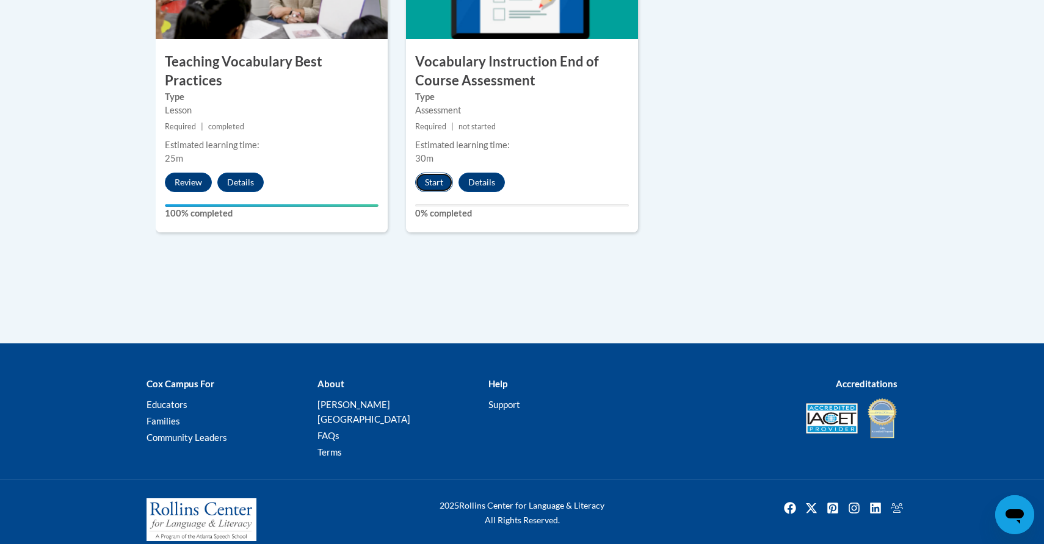
click at [434, 178] on button "Start" at bounding box center [434, 183] width 38 height 20
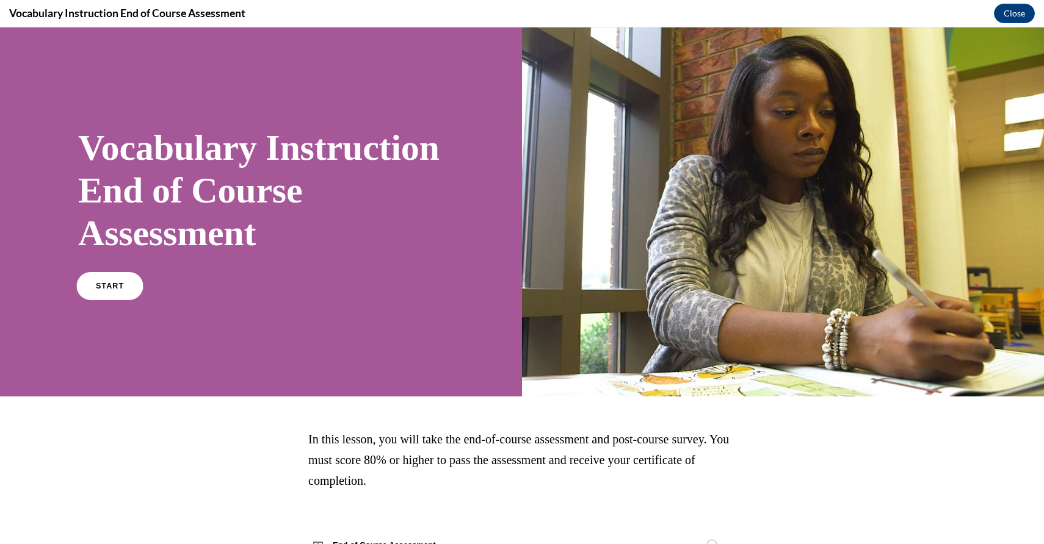
click at [104, 279] on link "START" at bounding box center [109, 286] width 67 height 28
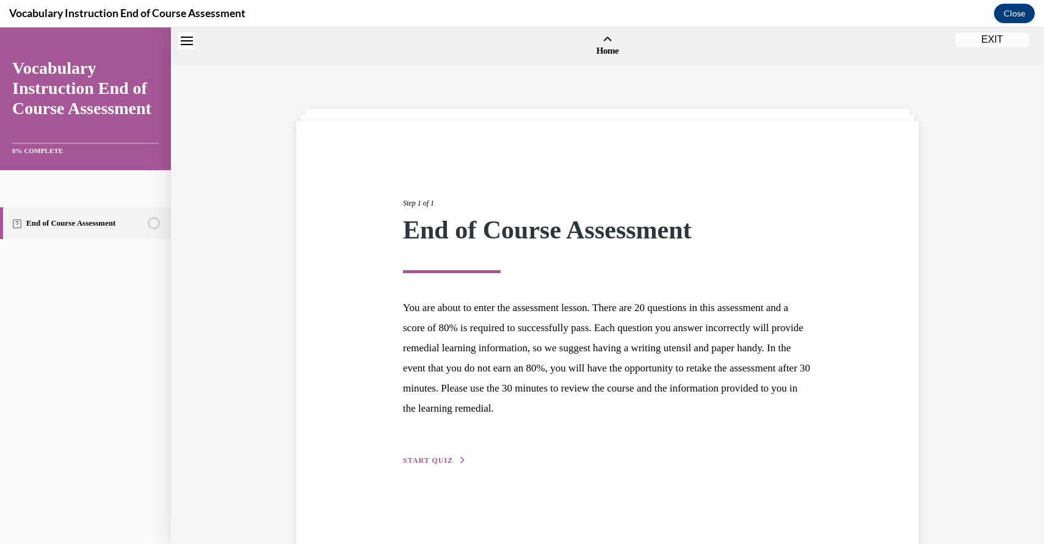
scroll to position [38, 0]
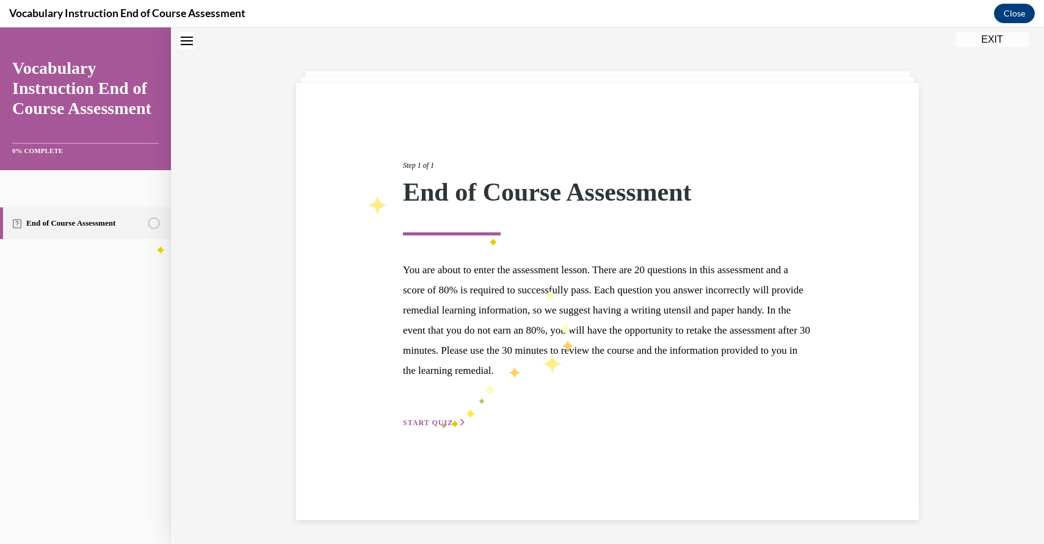
click at [436, 418] on button "START QUIZ" at bounding box center [434, 423] width 63 height 11
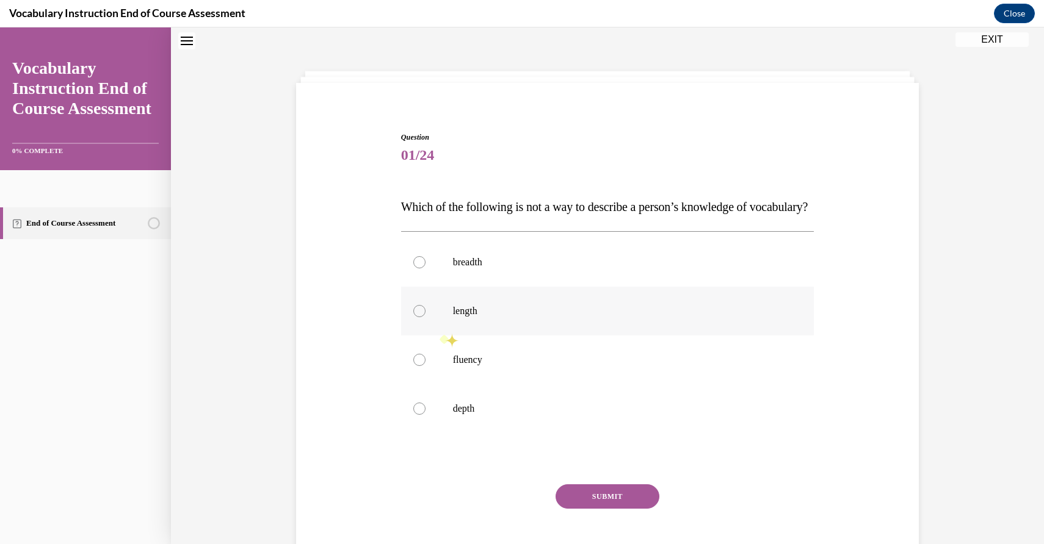
click at [421, 329] on label "length" at bounding box center [607, 311] width 413 height 49
click at [421, 317] on input "length" at bounding box center [419, 311] width 12 height 12
radio input "true"
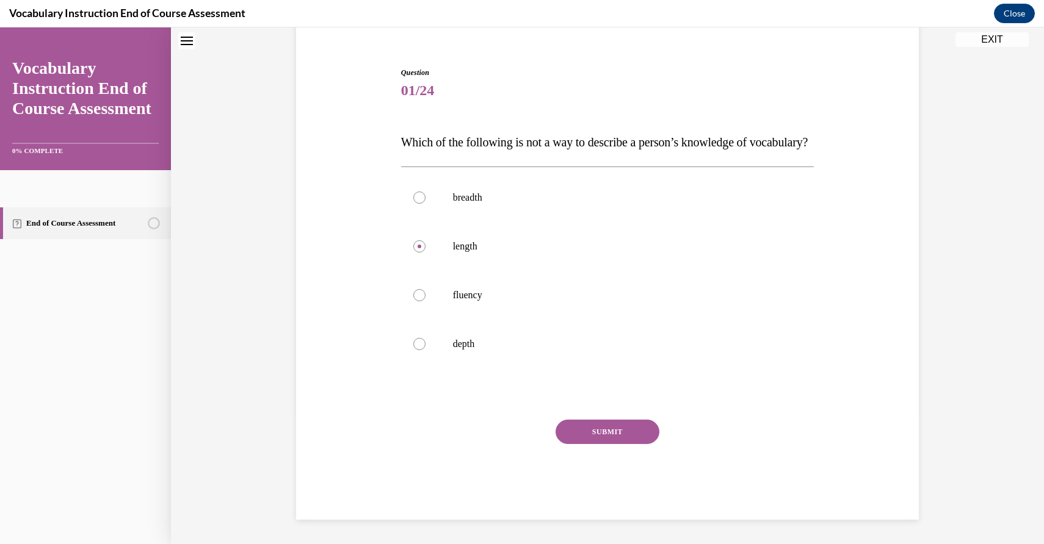
scroll to position [125, 0]
click at [621, 427] on button "SUBMIT" at bounding box center [607, 432] width 104 height 24
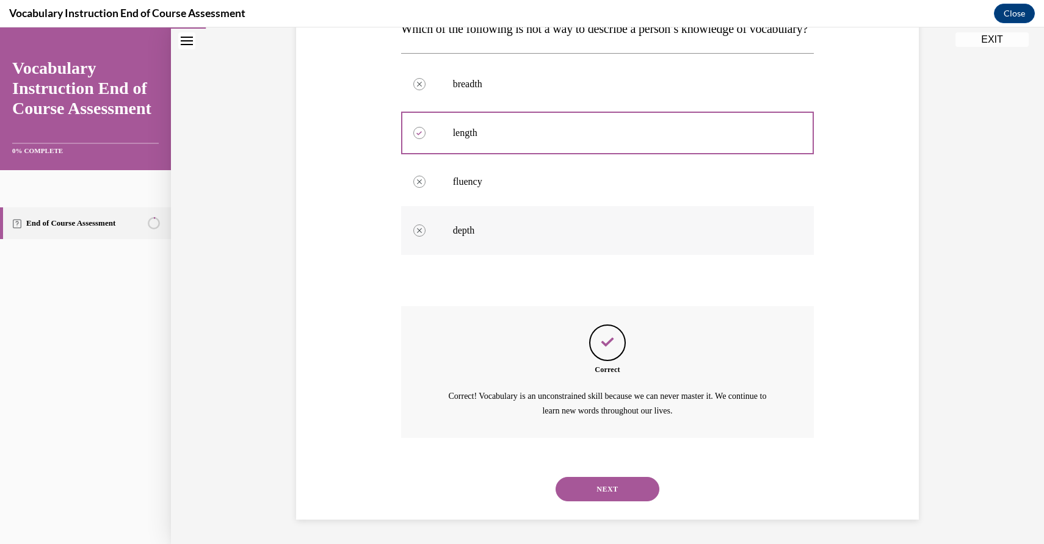
scroll to position [240, 0]
click at [625, 478] on button "NEXT" at bounding box center [607, 489] width 104 height 24
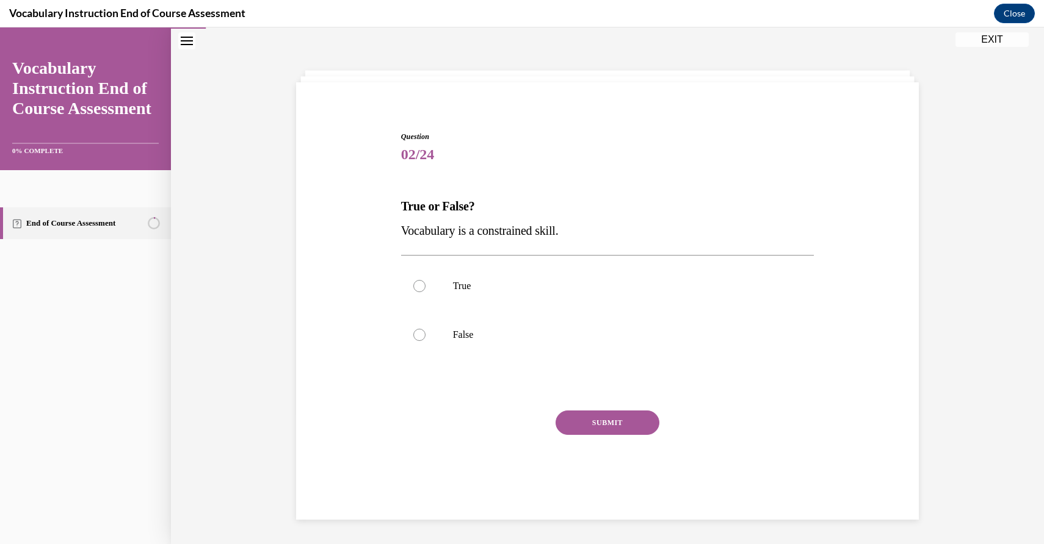
scroll to position [38, 0]
drag, startPoint x: 397, startPoint y: 225, endPoint x: 609, endPoint y: 230, distance: 211.9
click at [609, 230] on div "Question 02/24 True or False? Vocabulary is a constrained skill. True False Inc…" at bounding box center [607, 303] width 629 height 416
copy span "Vocabulary is a constrained skill."
click at [419, 329] on div at bounding box center [419, 335] width 12 height 12
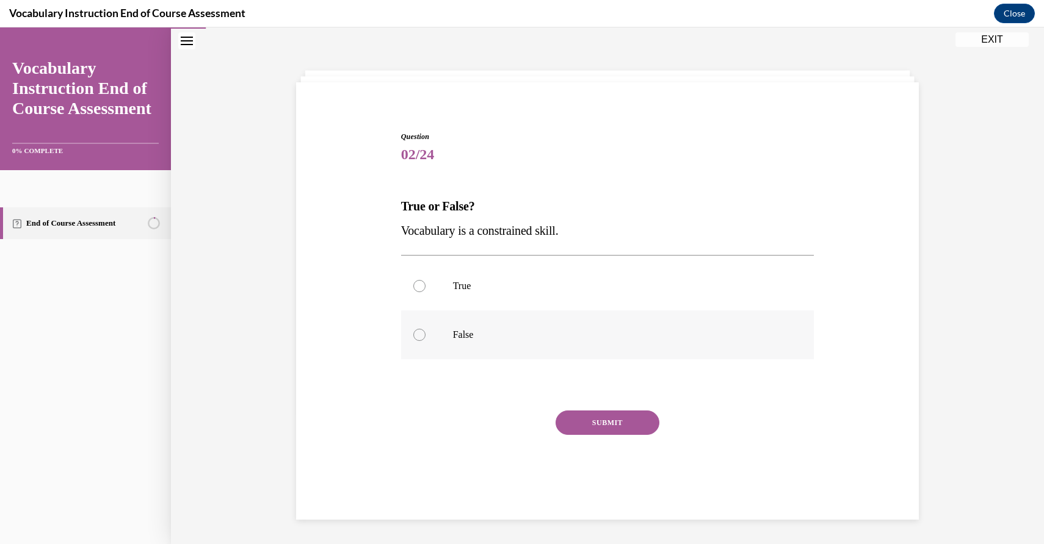
click at [419, 329] on input "False" at bounding box center [419, 335] width 12 height 12
radio input "true"
click at [596, 422] on button "SUBMIT" at bounding box center [607, 423] width 104 height 24
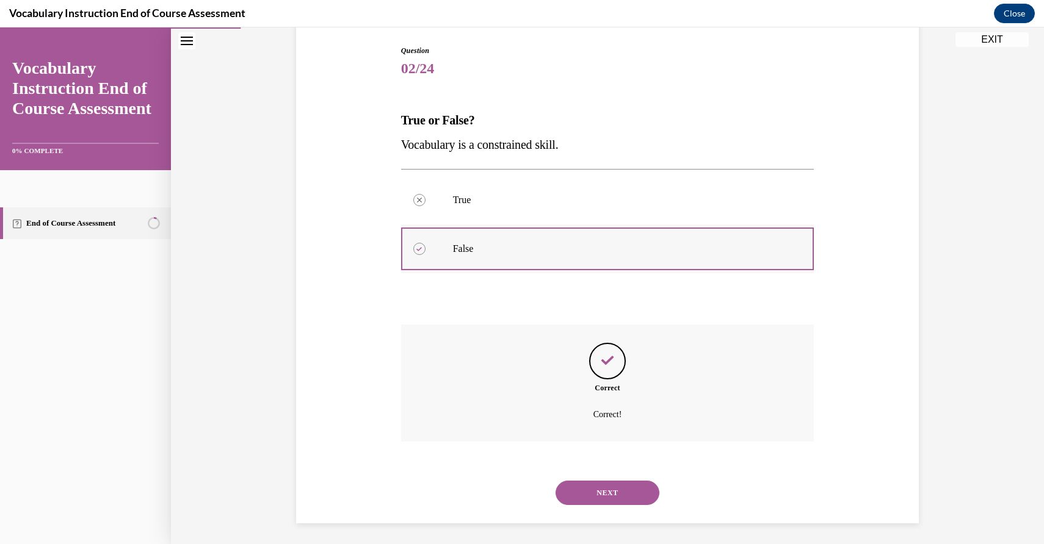
scroll to position [128, 0]
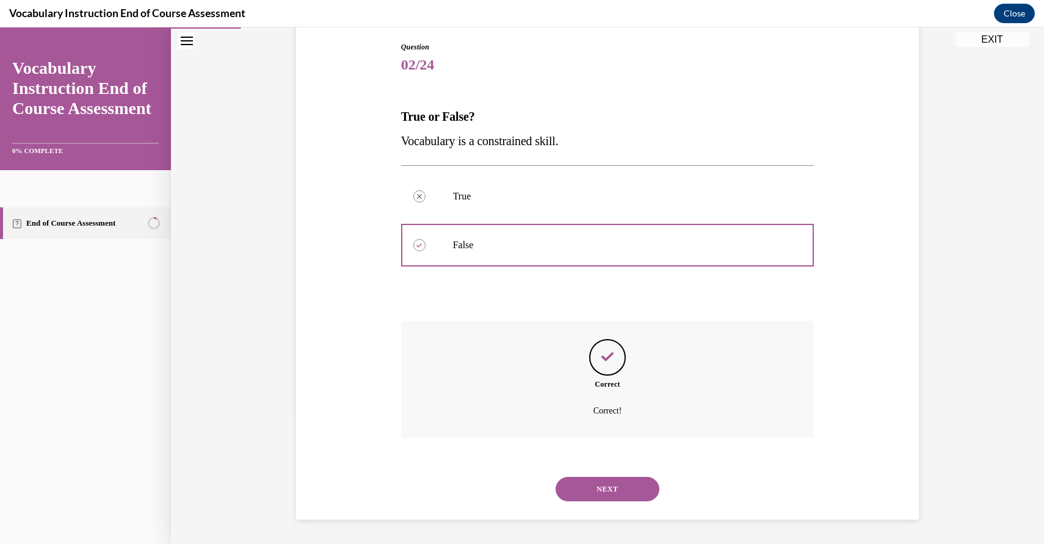
click at [624, 480] on button "NEXT" at bounding box center [607, 489] width 104 height 24
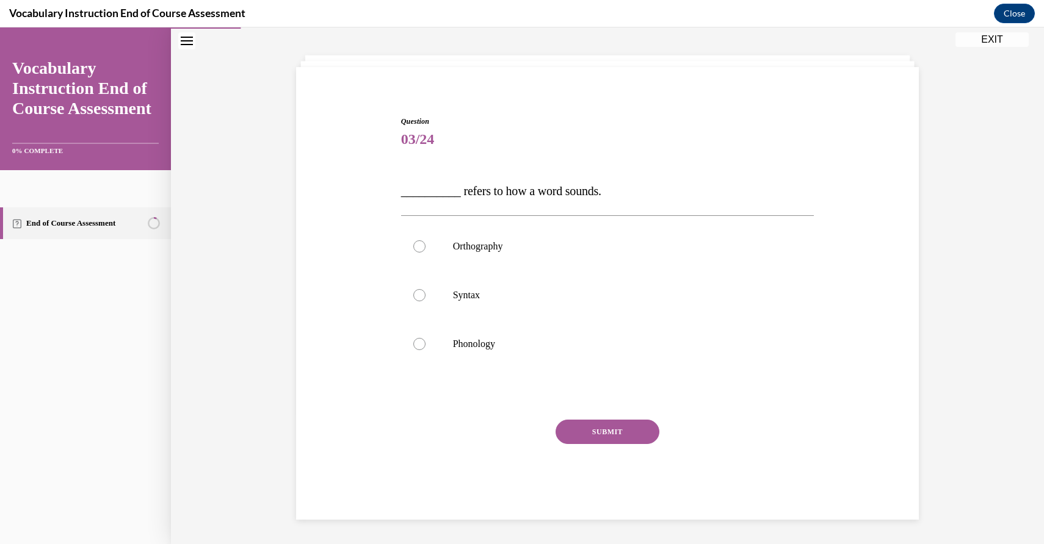
scroll to position [54, 0]
click at [454, 185] on span "__________ refers to how a word sounds." at bounding box center [501, 190] width 200 height 13
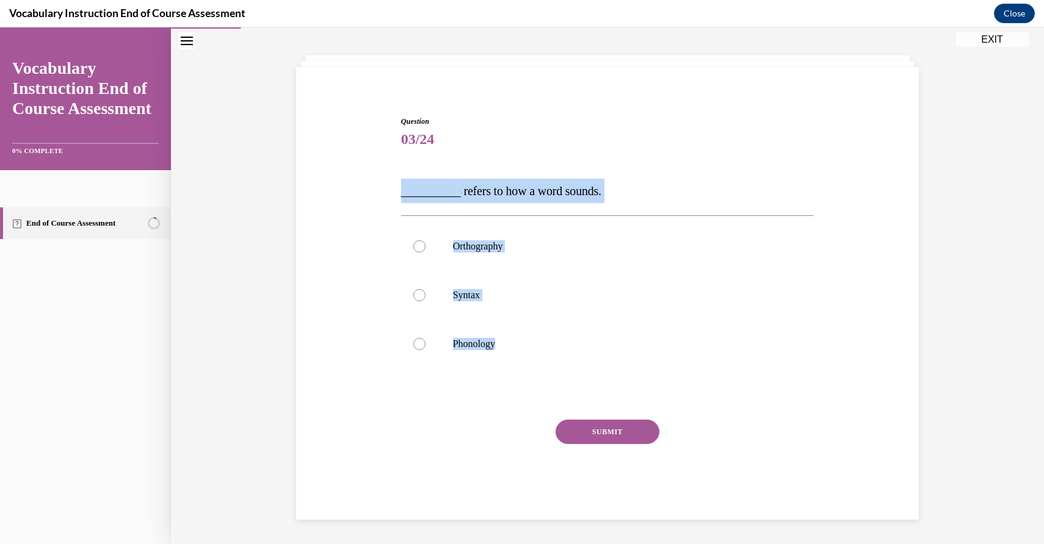
drag, startPoint x: 383, startPoint y: 173, endPoint x: 552, endPoint y: 374, distance: 262.5
click at [552, 374] on div "Question 03/24 __________ refers to how a word sounds. Orthography Syntax Phono…" at bounding box center [607, 299] width 629 height 441
copy div "__________ refers to how a word sounds. Orthography Syntax Phonology"
click at [421, 341] on div at bounding box center [419, 344] width 12 height 12
click at [421, 341] on input "Phonology" at bounding box center [419, 344] width 12 height 12
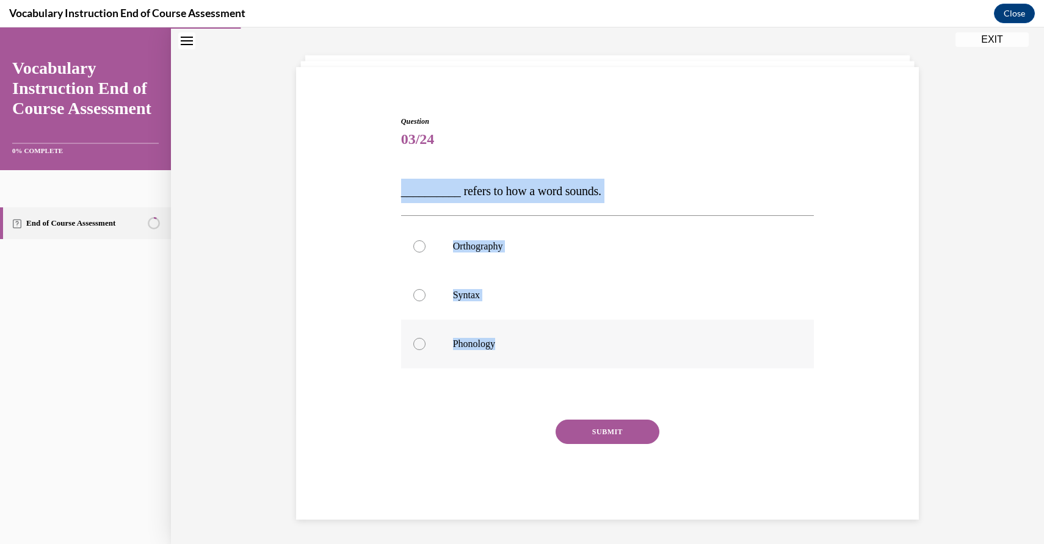
radio input "true"
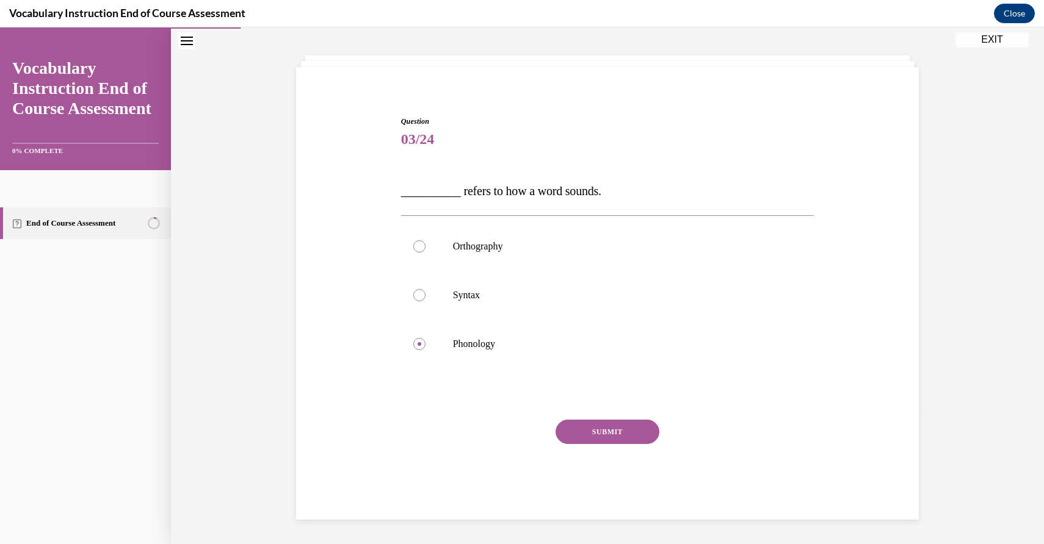
click at [609, 429] on button "SUBMIT" at bounding box center [607, 432] width 104 height 24
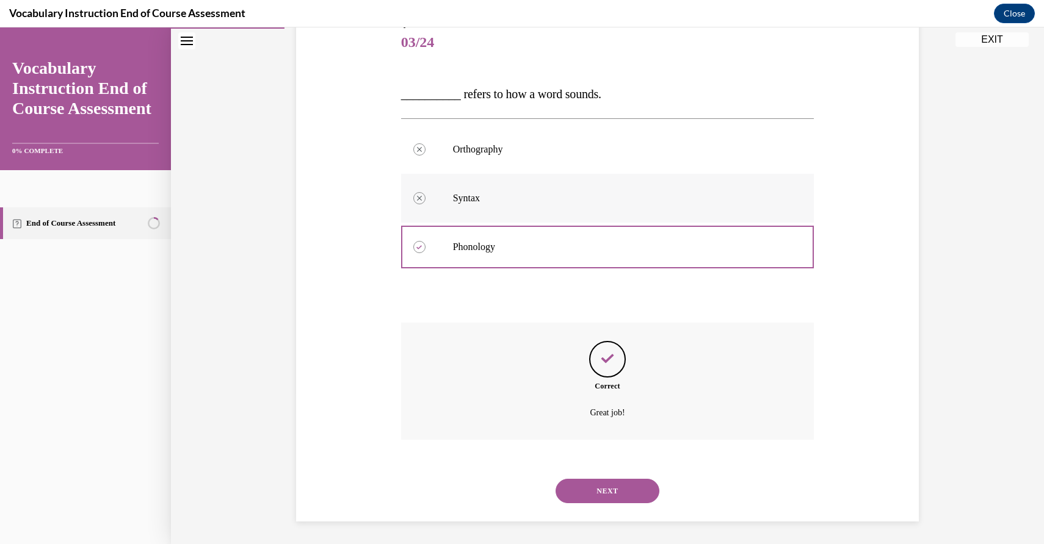
scroll to position [153, 0]
click at [622, 487] on button "NEXT" at bounding box center [607, 489] width 104 height 24
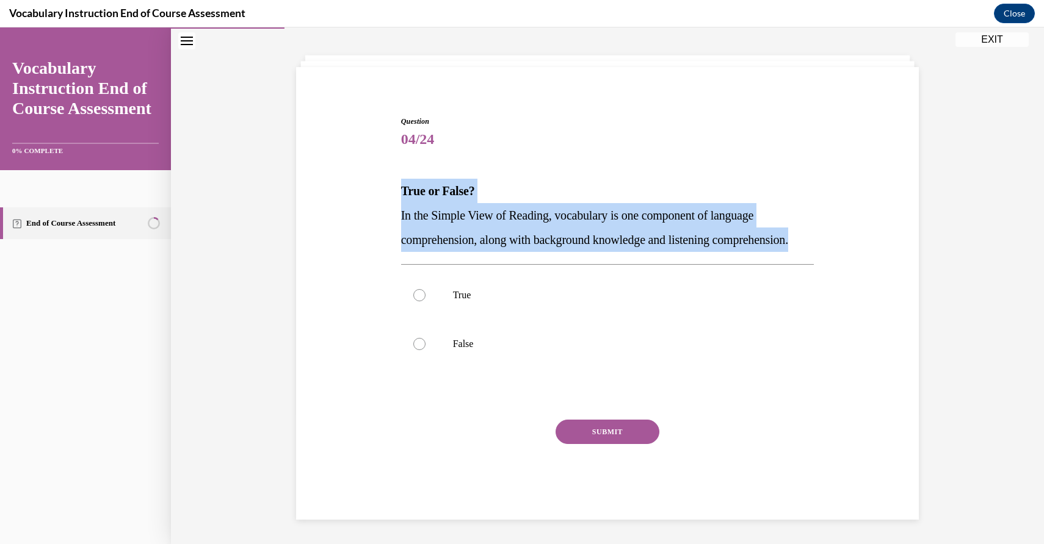
drag, startPoint x: 383, startPoint y: 176, endPoint x: 504, endPoint y: 239, distance: 135.7
click at [504, 239] on div "Question 04/24 True or False? In the Simple View of Reading, vocabulary is one …" at bounding box center [607, 299] width 629 height 441
copy div "True or False? In the Simple View of Reading, vocabulary is one component of la…"
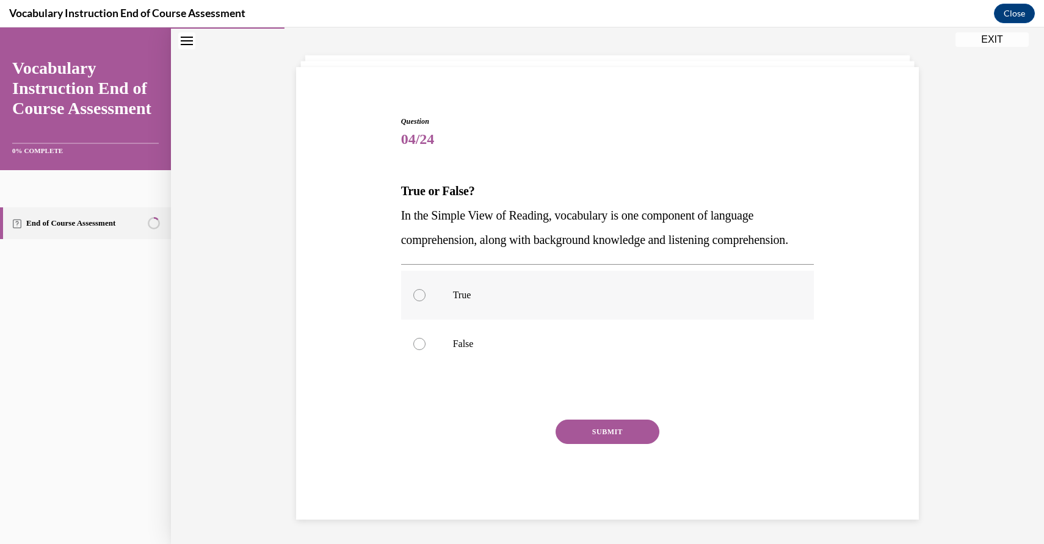
click at [418, 292] on div at bounding box center [419, 295] width 12 height 12
click at [418, 292] on input "True" at bounding box center [419, 295] width 12 height 12
radio input "true"
click at [601, 429] on button "SUBMIT" at bounding box center [607, 432] width 104 height 24
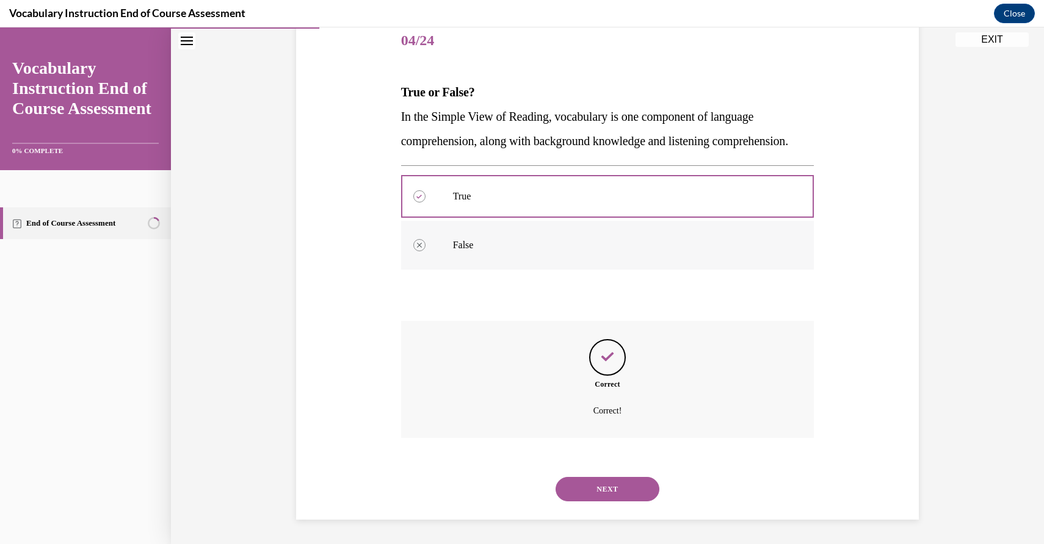
scroll to position [177, 0]
click at [622, 482] on button "NEXT" at bounding box center [607, 489] width 104 height 24
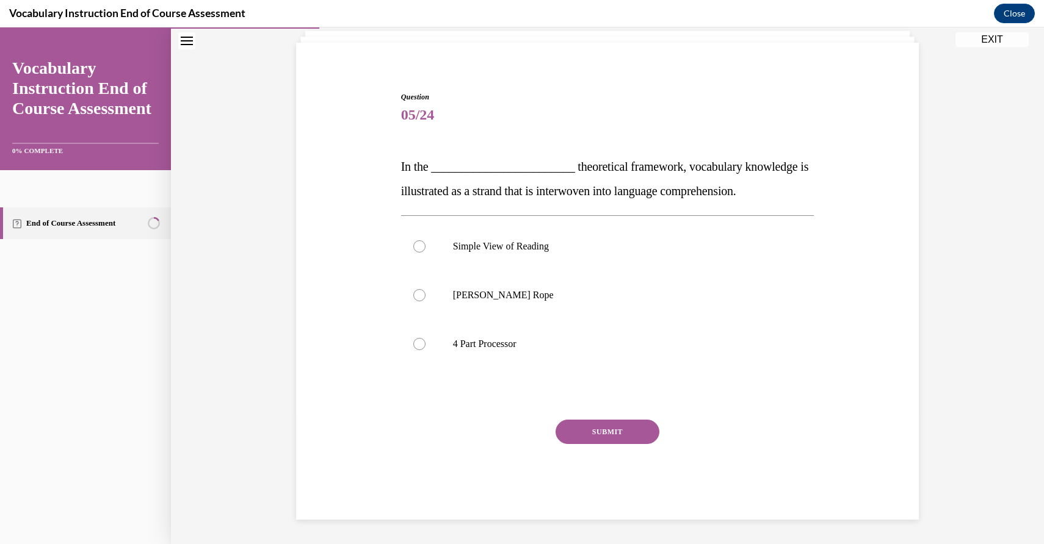
scroll to position [78, 0]
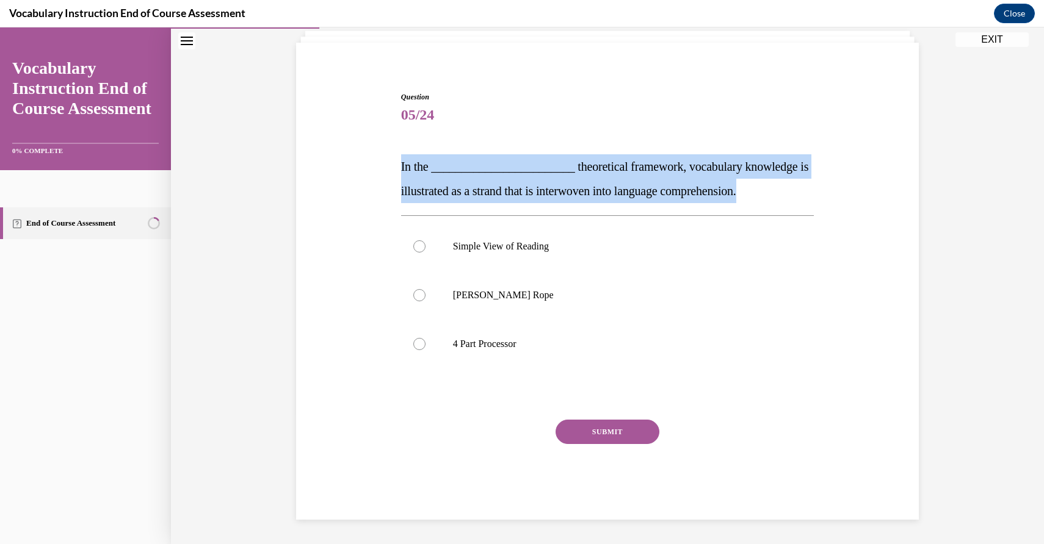
drag, startPoint x: 383, startPoint y: 153, endPoint x: 825, endPoint y: 185, distance: 443.7
click at [825, 185] on div "Question 05/24 In the ________________________ theoretical framework, vocabular…" at bounding box center [607, 287] width 629 height 465
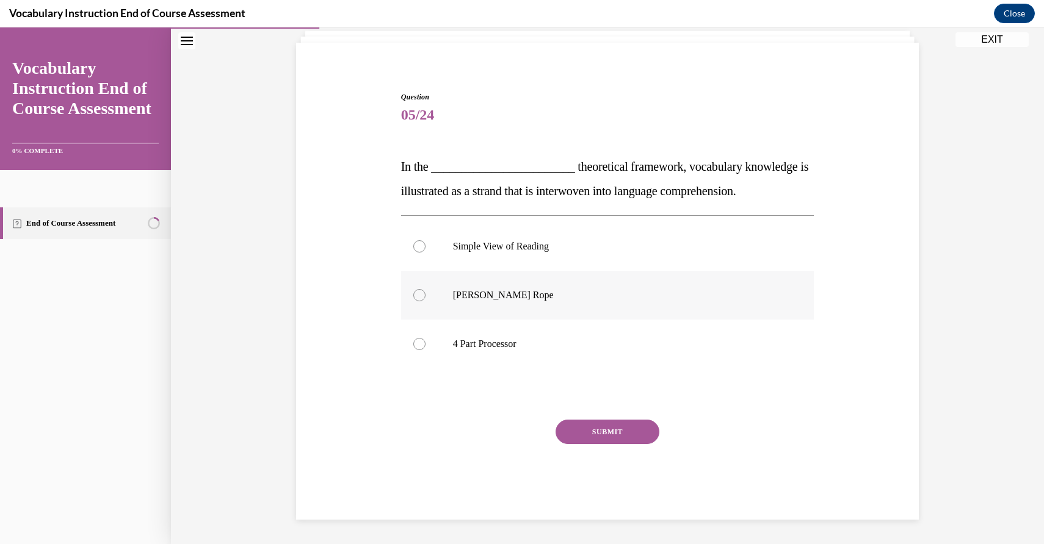
click at [703, 283] on label "Scarborough's Rope" at bounding box center [607, 295] width 413 height 49
click at [425, 289] on input "Scarborough's Rope" at bounding box center [419, 295] width 12 height 12
radio input "true"
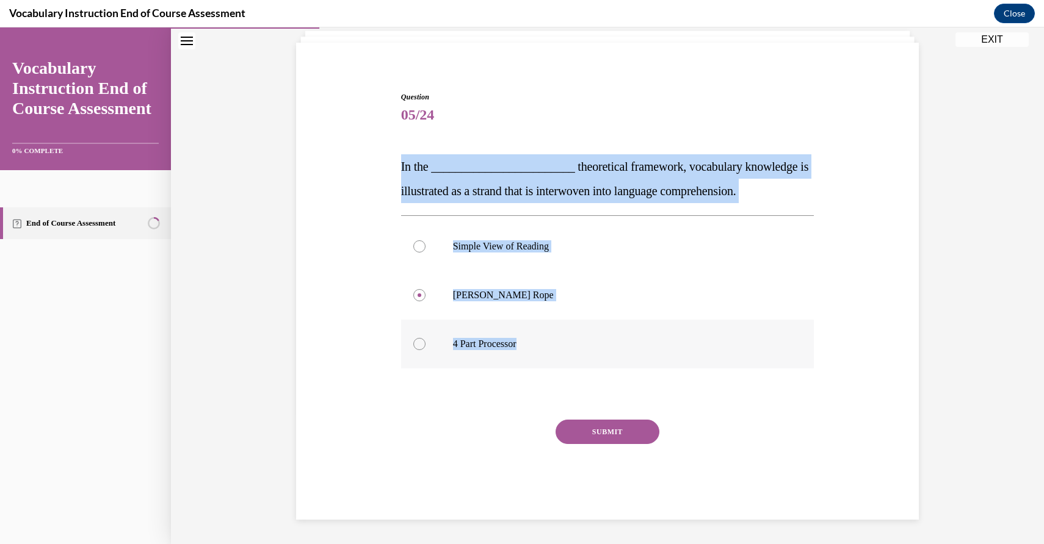
drag, startPoint x: 384, startPoint y: 134, endPoint x: 554, endPoint y: 338, distance: 265.7
click at [554, 338] on div "Question 05/24 In the ________________________ theoretical framework, vocabular…" at bounding box center [607, 287] width 629 height 465
copy div "In the ________________________ theoretical framework, vocabulary knowledge is …"
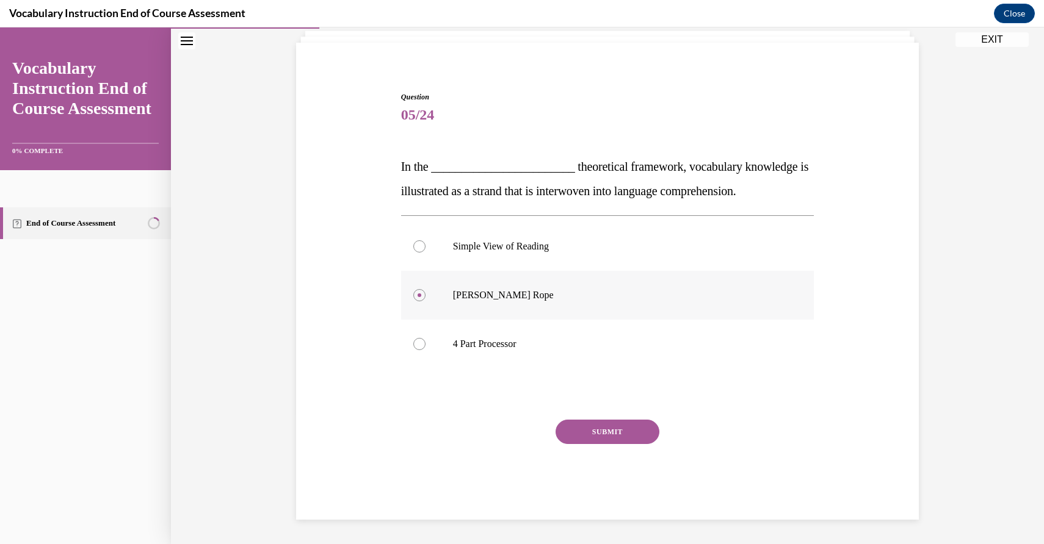
click at [635, 319] on label "Scarborough's Rope" at bounding box center [607, 295] width 413 height 49
click at [425, 302] on input "Scarborough's Rope" at bounding box center [419, 295] width 12 height 12
click at [610, 435] on button "SUBMIT" at bounding box center [607, 432] width 104 height 24
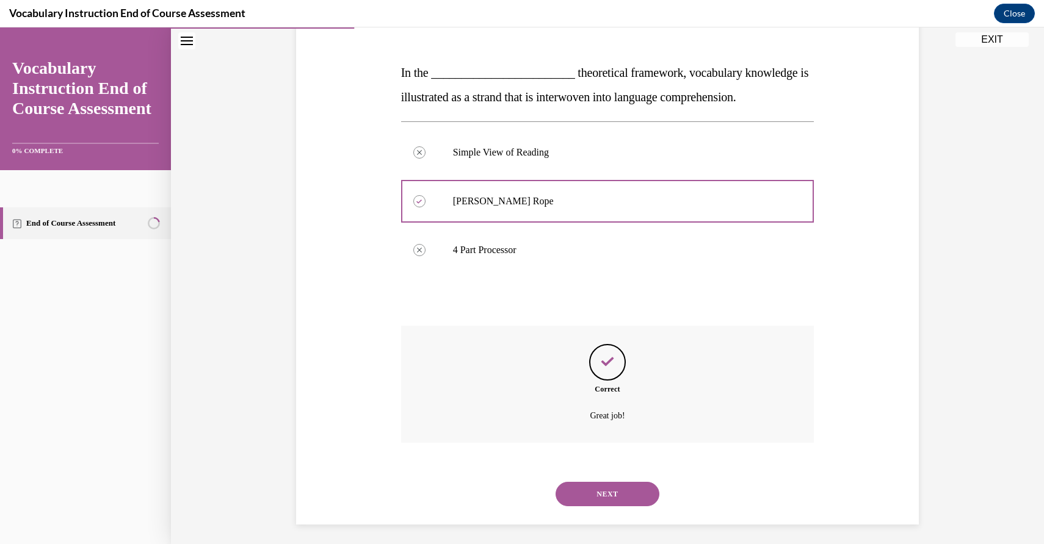
scroll to position [177, 0]
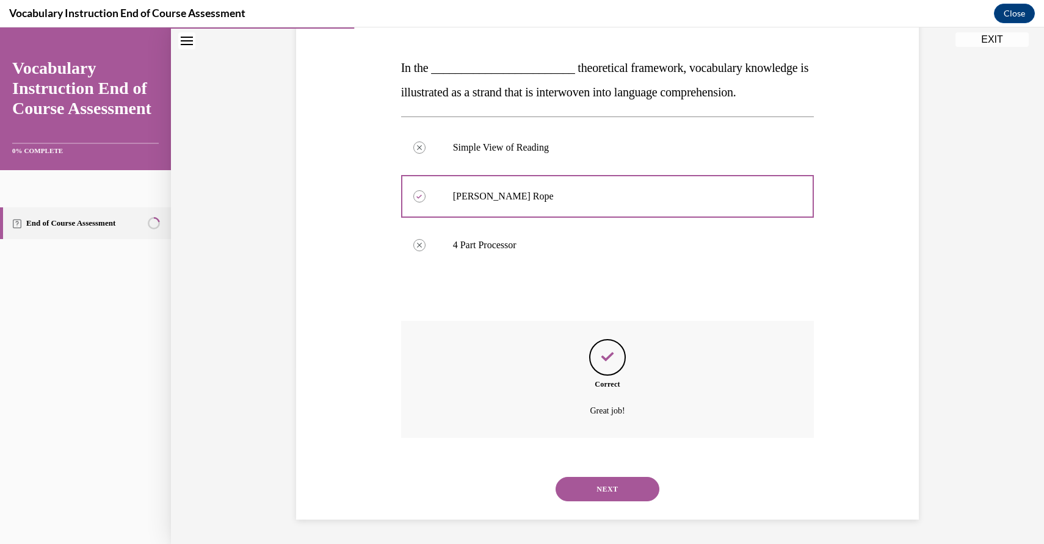
click at [624, 483] on button "NEXT" at bounding box center [607, 489] width 104 height 24
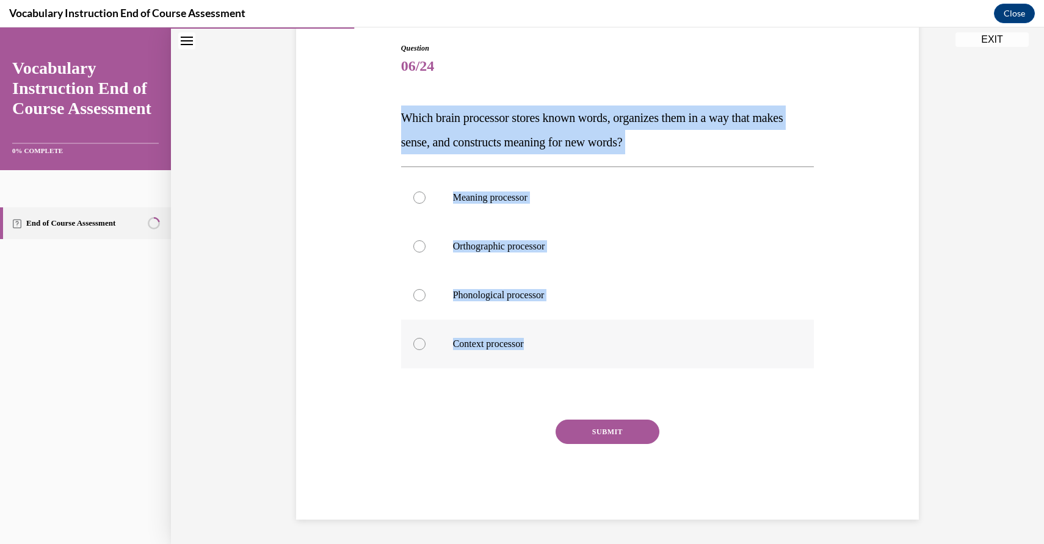
drag, startPoint x: 358, startPoint y: 86, endPoint x: 593, endPoint y: 363, distance: 362.9
click at [593, 363] on div "Question 06/24 Which brain processor stores known words, organizes them in a wa…" at bounding box center [607, 263] width 629 height 514
copy div "Which brain processor stores known words, organizes them in a way that makes se…"
click at [727, 291] on p "Phonological processor" at bounding box center [618, 295] width 331 height 12
click at [425, 291] on input "Phonological processor" at bounding box center [419, 295] width 12 height 12
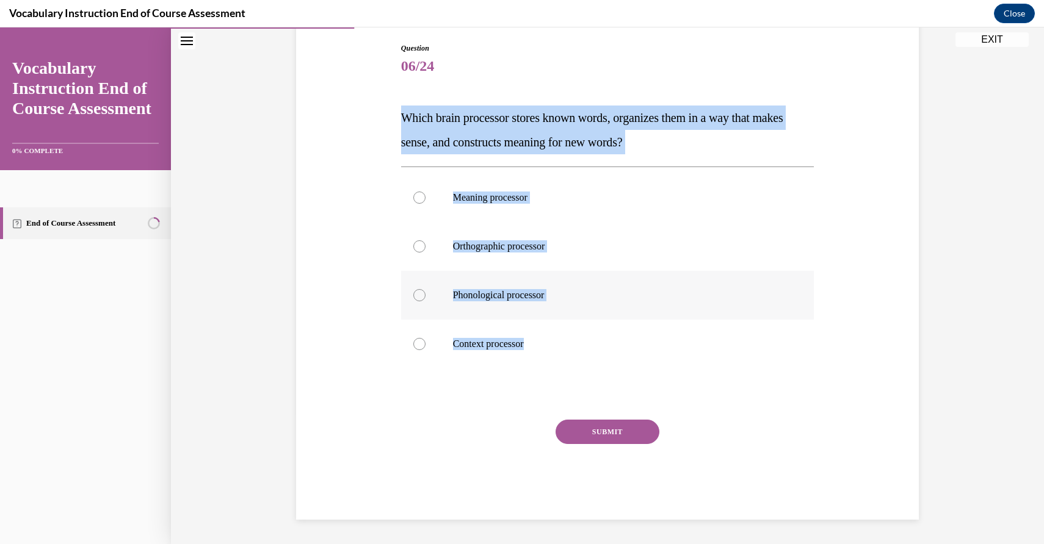
radio input "true"
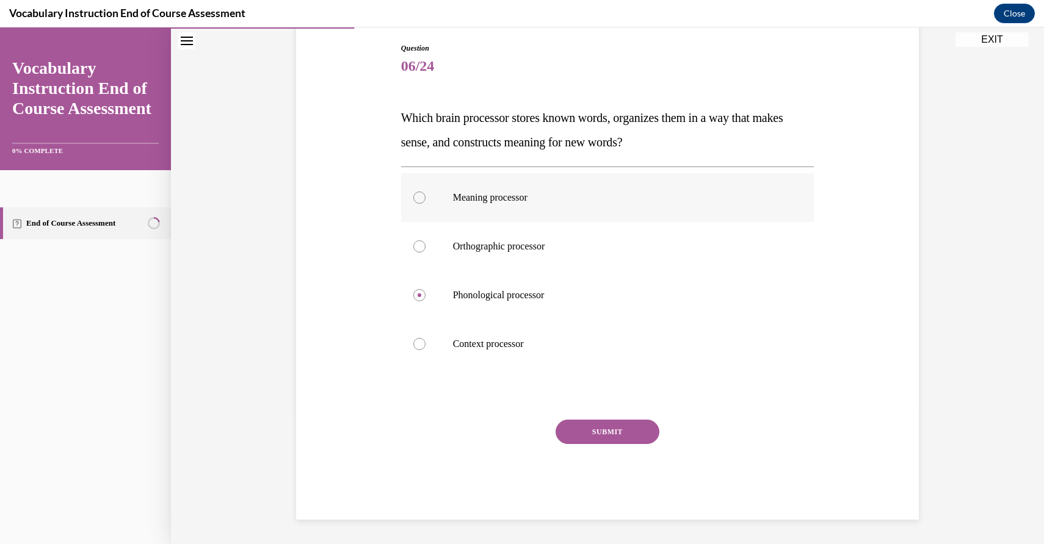
click at [424, 189] on label "Meaning processor" at bounding box center [607, 197] width 413 height 49
click at [424, 192] on input "Meaning processor" at bounding box center [419, 198] width 12 height 12
radio input "true"
click at [623, 422] on button "SUBMIT" at bounding box center [607, 432] width 104 height 24
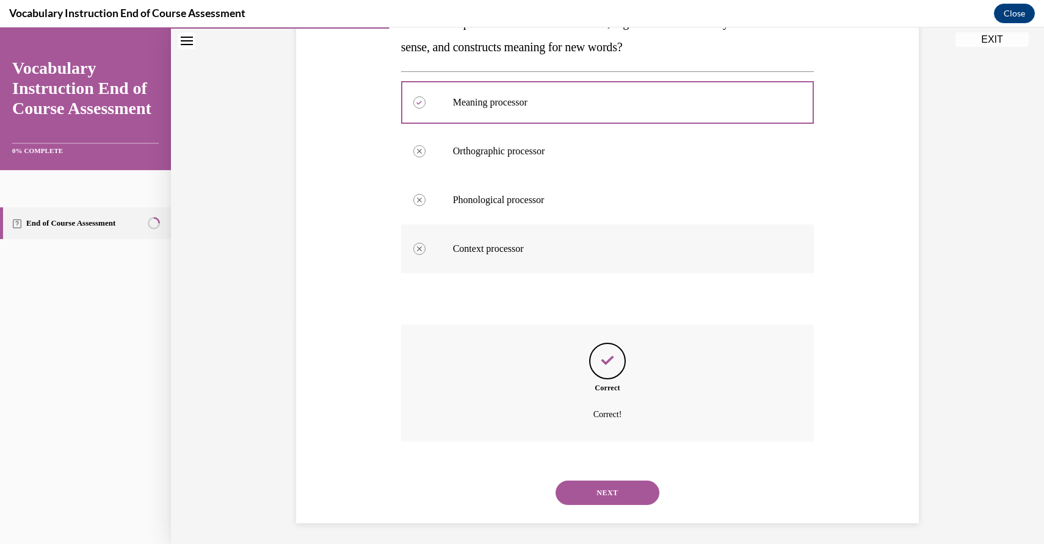
scroll to position [226, 0]
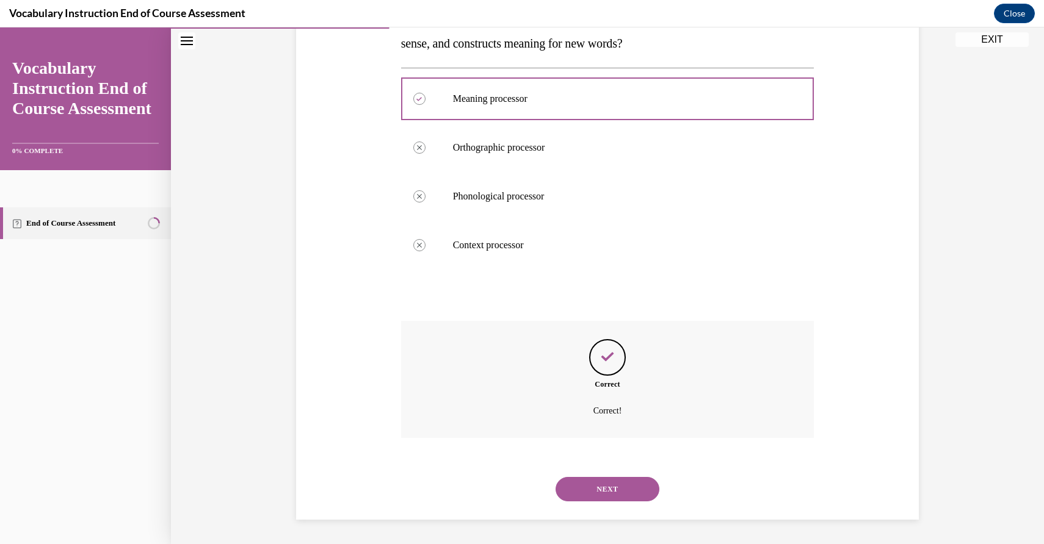
click at [626, 477] on button "NEXT" at bounding box center [607, 489] width 104 height 24
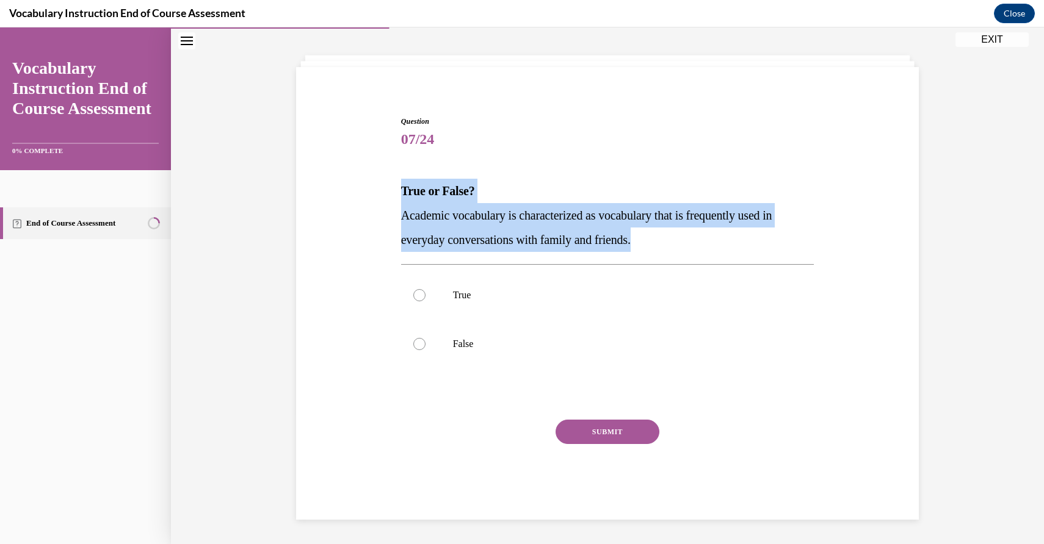
drag, startPoint x: 380, startPoint y: 174, endPoint x: 670, endPoint y: 235, distance: 296.3
click at [670, 238] on div "Question 07/24 True or False? Academic vocabulary is characterized as vocabular…" at bounding box center [607, 299] width 629 height 441
copy div "True or False? Academic vocabulary is characterized as vocabulary that is frequ…"
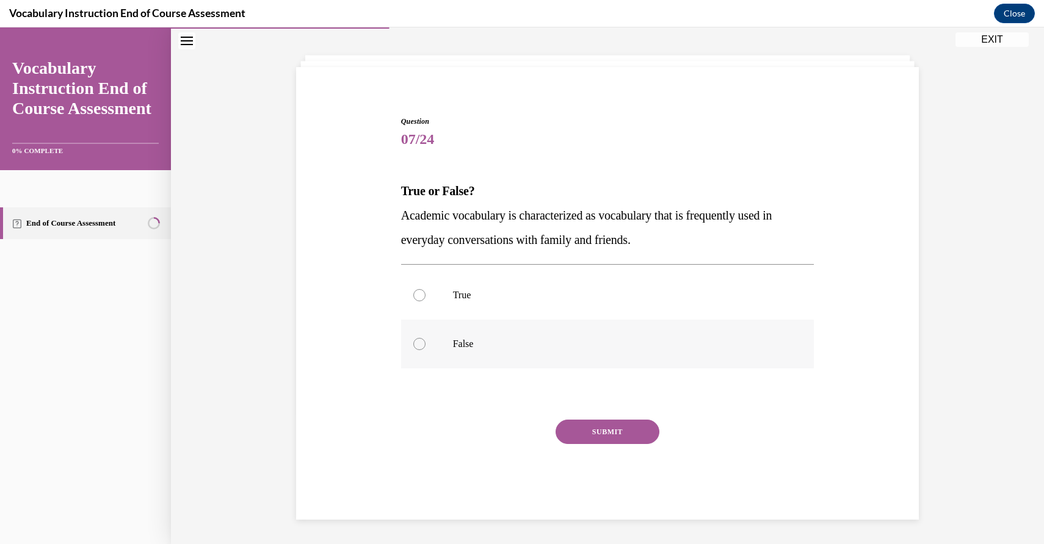
click at [427, 337] on label "False" at bounding box center [607, 344] width 413 height 49
click at [425, 338] on input "False" at bounding box center [419, 344] width 12 height 12
radio input "true"
click at [624, 428] on button "SUBMIT" at bounding box center [607, 432] width 104 height 24
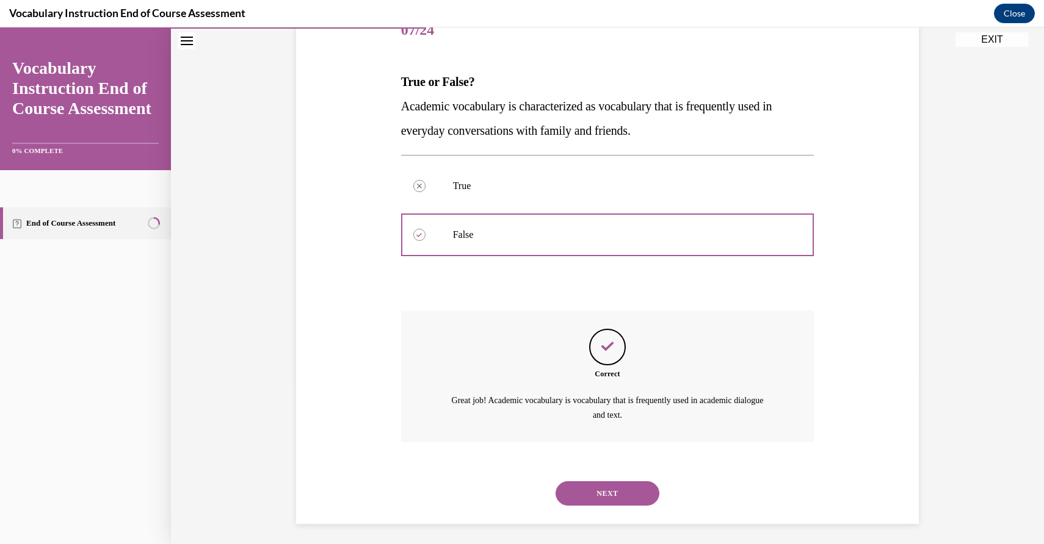
scroll to position [167, 0]
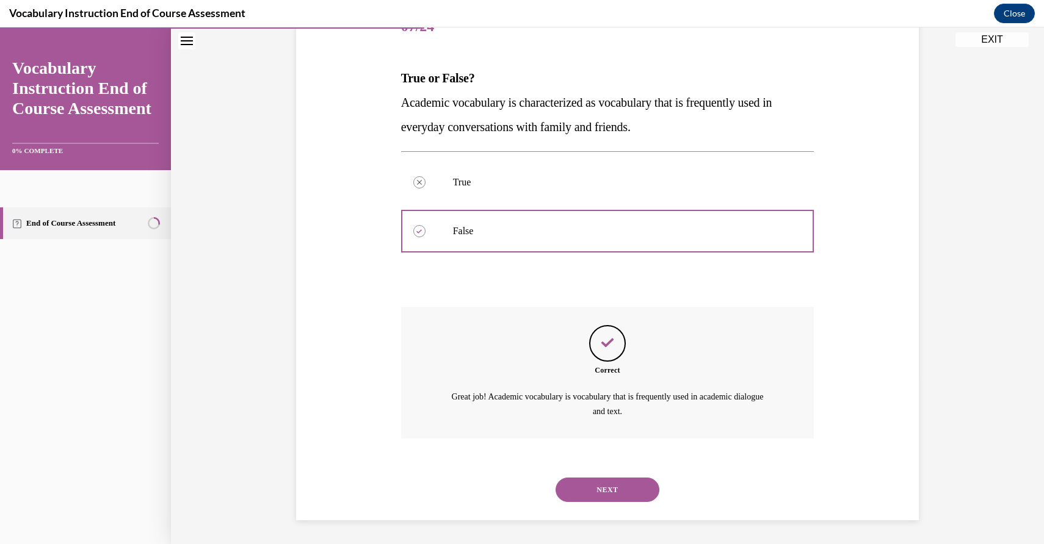
click at [621, 483] on button "NEXT" at bounding box center [607, 490] width 104 height 24
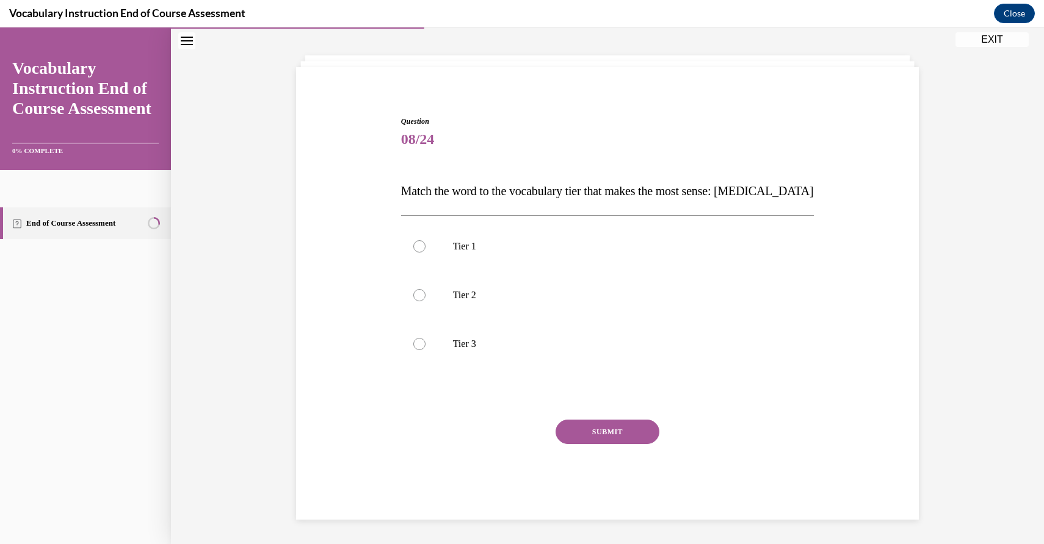
scroll to position [54, 0]
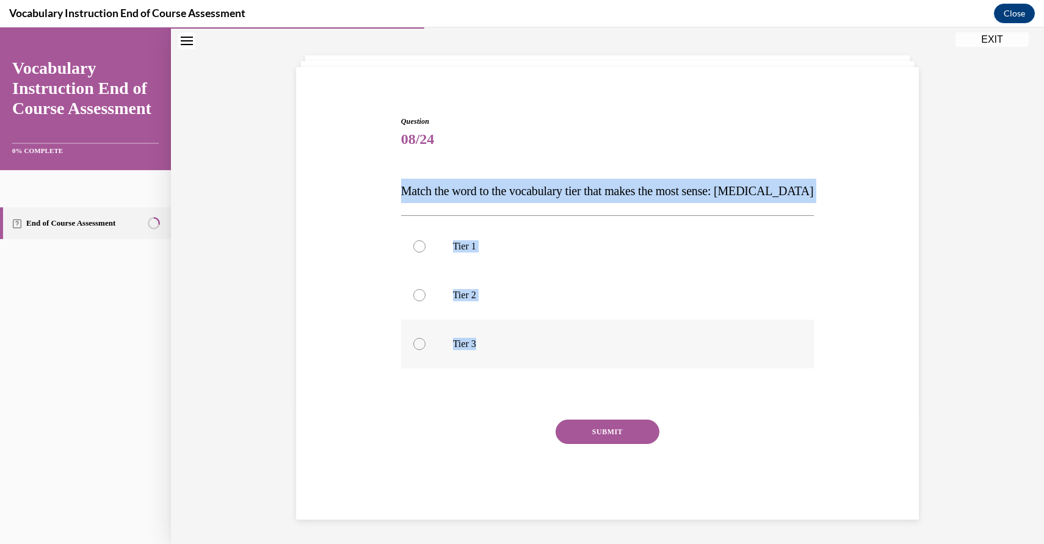
drag, startPoint x: 391, startPoint y: 169, endPoint x: 501, endPoint y: 350, distance: 212.3
click at [501, 352] on div "Question 08/24 Match the word to the vocabulary tier that makes the most sense:…" at bounding box center [607, 299] width 629 height 441
copy div "Match the word to the vocabulary tier that makes the most sense: anaphylaxis Ti…"
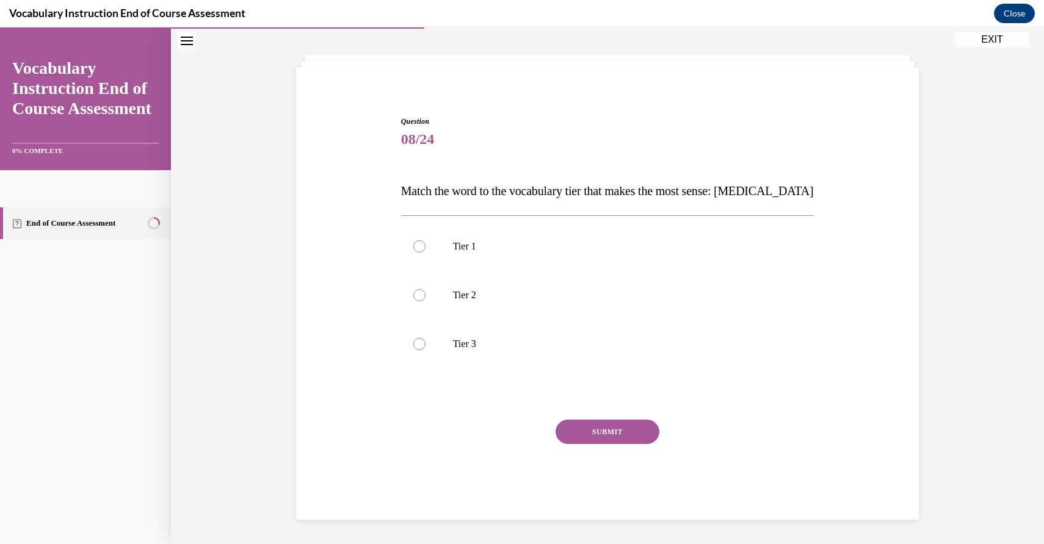
click at [429, 388] on div at bounding box center [607, 394] width 413 height 15
click at [416, 340] on div at bounding box center [419, 344] width 12 height 12
click at [416, 340] on input "Tier 3" at bounding box center [419, 344] width 12 height 12
radio input "true"
click at [629, 432] on button "SUBMIT" at bounding box center [607, 432] width 104 height 24
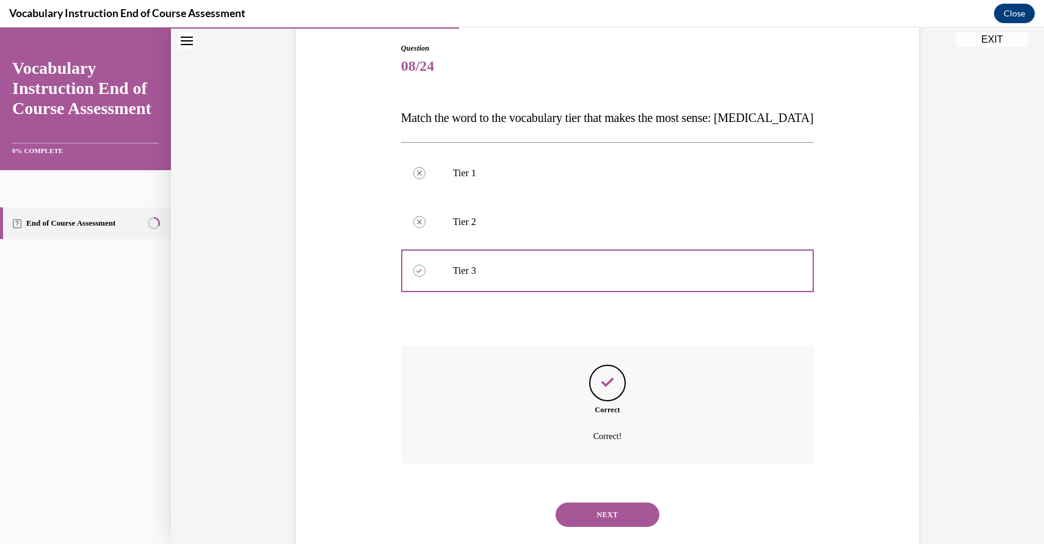
scroll to position [153, 0]
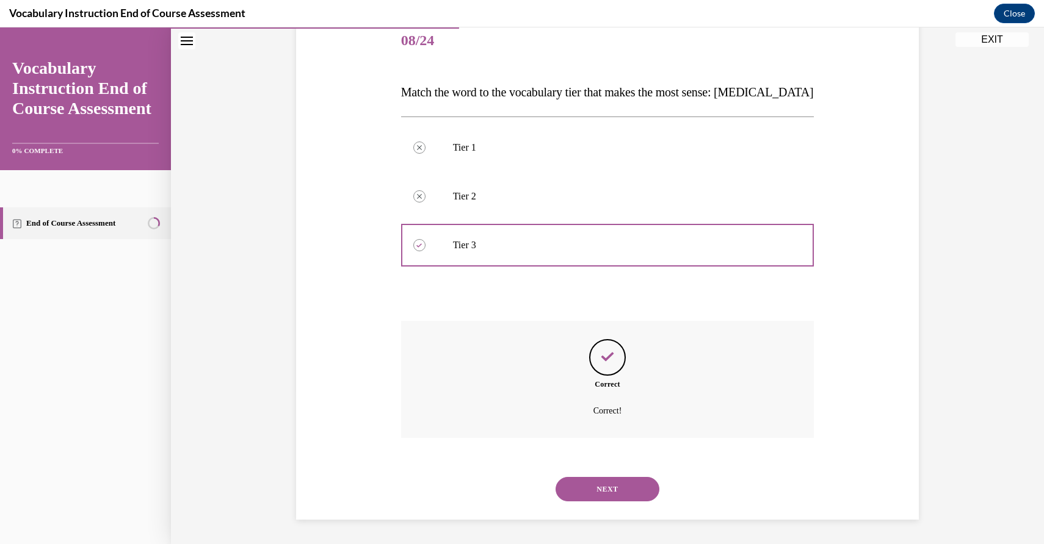
click at [621, 485] on button "NEXT" at bounding box center [607, 489] width 104 height 24
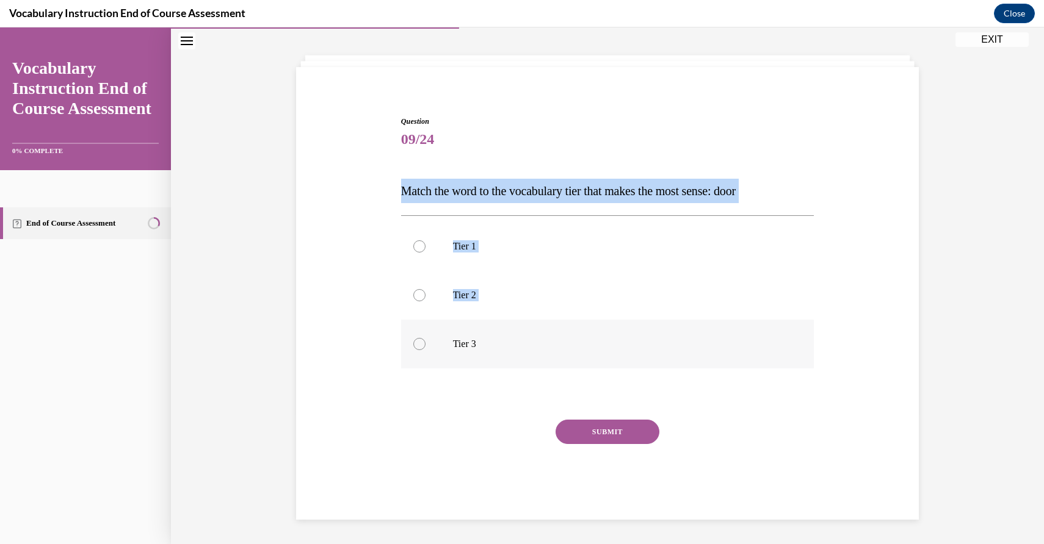
drag, startPoint x: 380, startPoint y: 181, endPoint x: 517, endPoint y: 327, distance: 200.0
click at [517, 327] on div "Question 09/24 Match the word to the vocabulary tier that makes the most sense:…" at bounding box center [607, 299] width 629 height 441
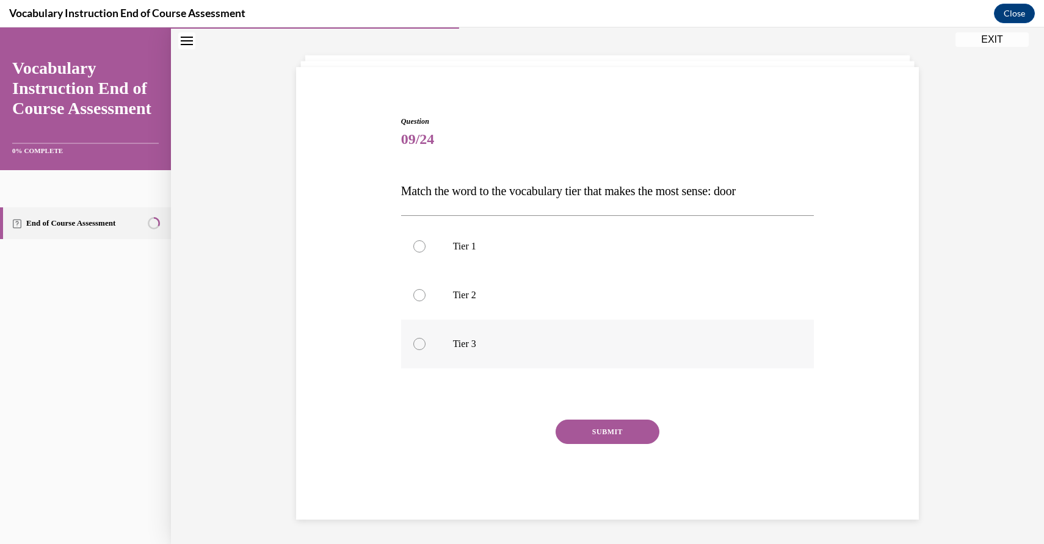
click at [538, 347] on p "Tier 3" at bounding box center [618, 344] width 331 height 12
click at [425, 347] on input "Tier 3" at bounding box center [419, 344] width 12 height 12
radio input "true"
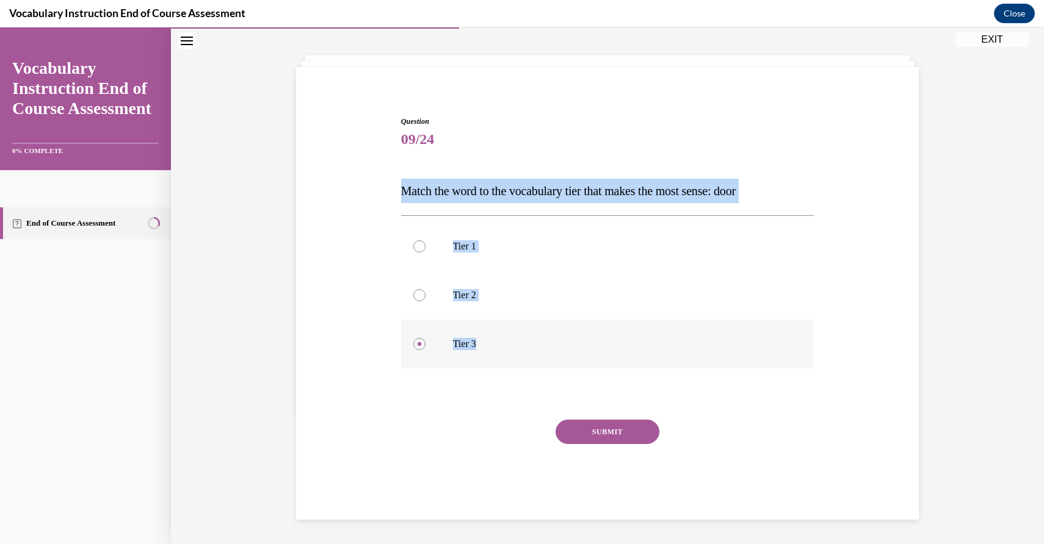
drag, startPoint x: 380, startPoint y: 169, endPoint x: 506, endPoint y: 345, distance: 216.1
click at [506, 345] on div "Question 09/24 Match the word to the vocabulary tier that makes the most sense:…" at bounding box center [607, 299] width 629 height 441
copy div "Match the word to the vocabulary tier that makes the most sense: door Tier 1 Ti…"
click at [427, 241] on label "Tier 1" at bounding box center [607, 246] width 413 height 49
click at [425, 241] on input "Tier 1" at bounding box center [419, 247] width 12 height 12
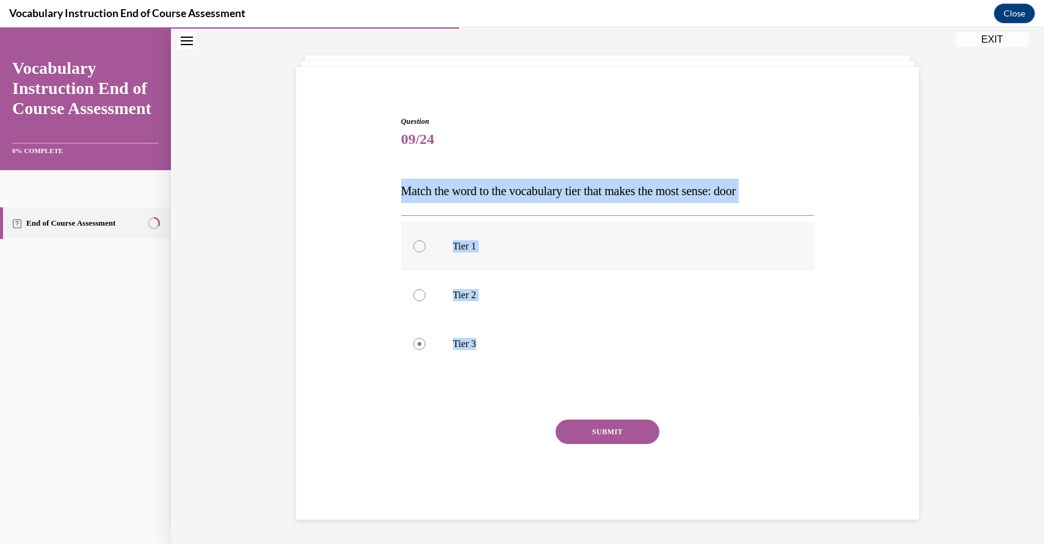
radio input "true"
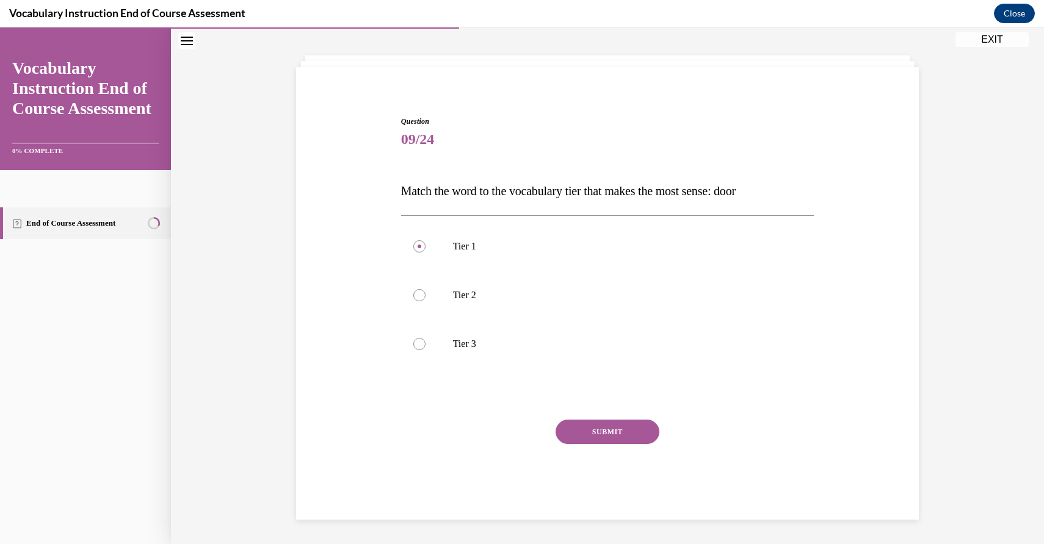
click at [602, 429] on button "SUBMIT" at bounding box center [607, 432] width 104 height 24
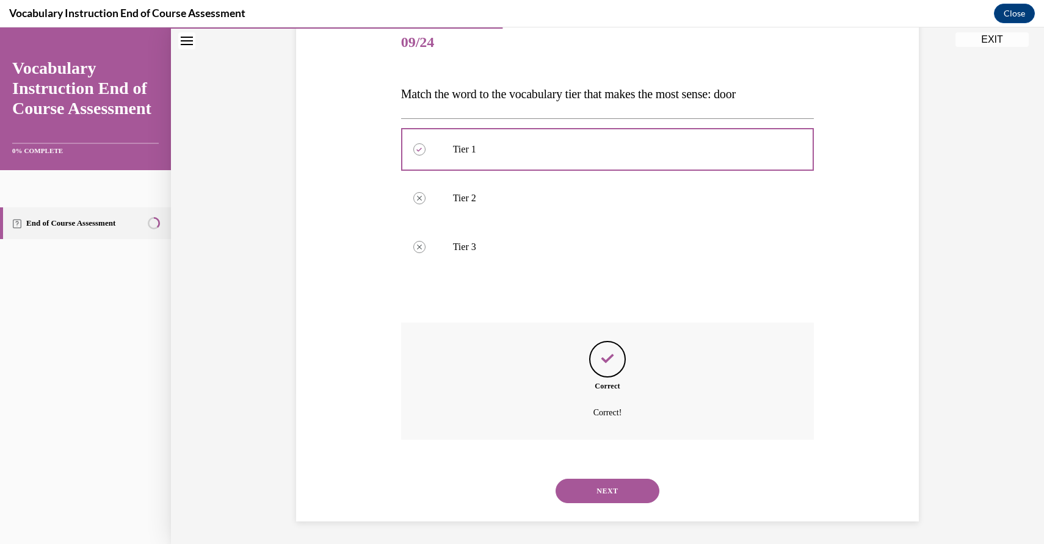
scroll to position [153, 0]
click at [621, 479] on button "NEXT" at bounding box center [607, 489] width 104 height 24
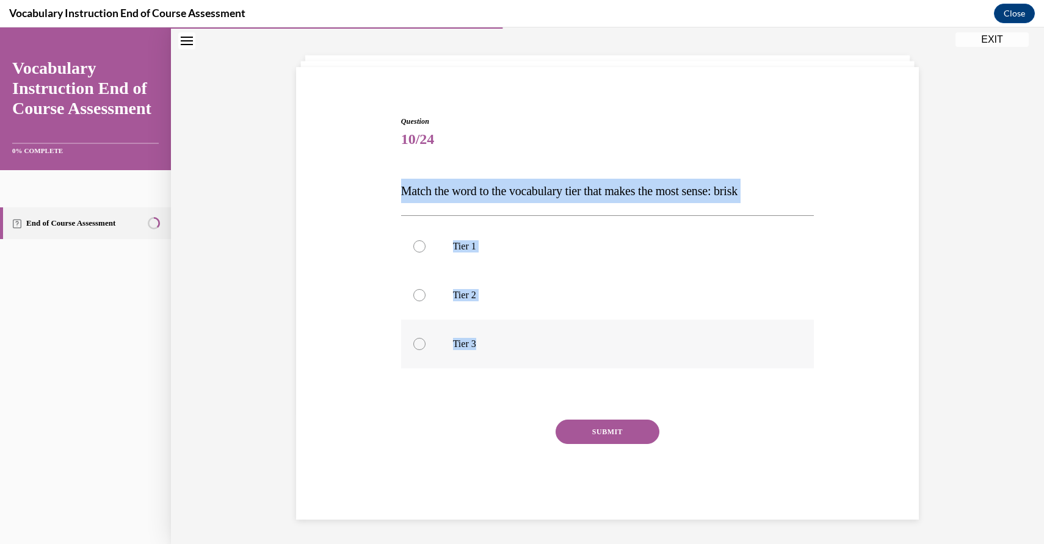
drag, startPoint x: 373, startPoint y: 175, endPoint x: 503, endPoint y: 341, distance: 211.4
click at [504, 342] on div "Question 10/24 Match the word to the vocabulary tier that makes the most sense:…" at bounding box center [607, 299] width 629 height 441
copy div "Match the word to the vocabulary tier that makes the most sense: brisk Tier 1 T…"
click at [427, 280] on label "Tier 2" at bounding box center [607, 295] width 413 height 49
click at [425, 289] on input "Tier 2" at bounding box center [419, 295] width 12 height 12
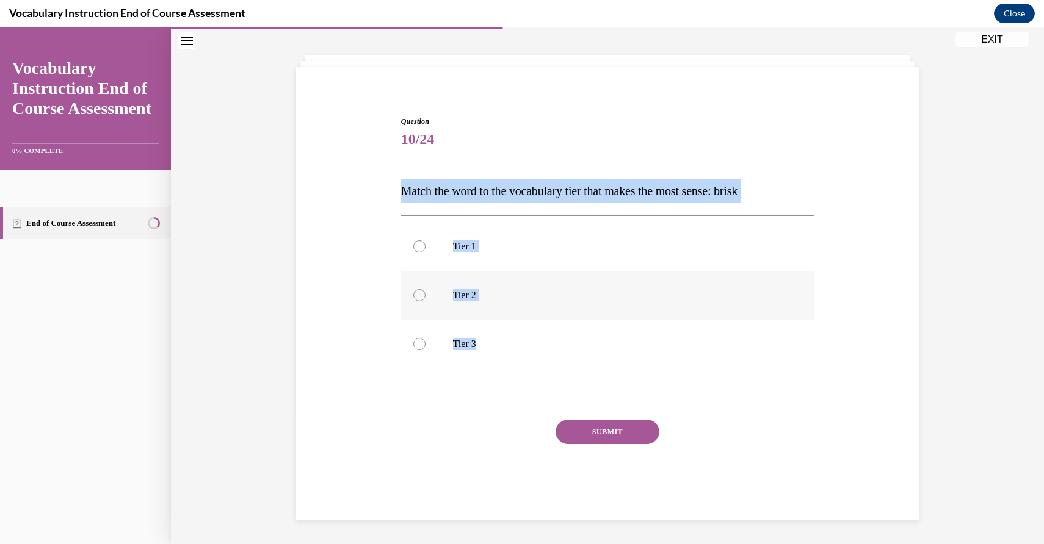
radio input "true"
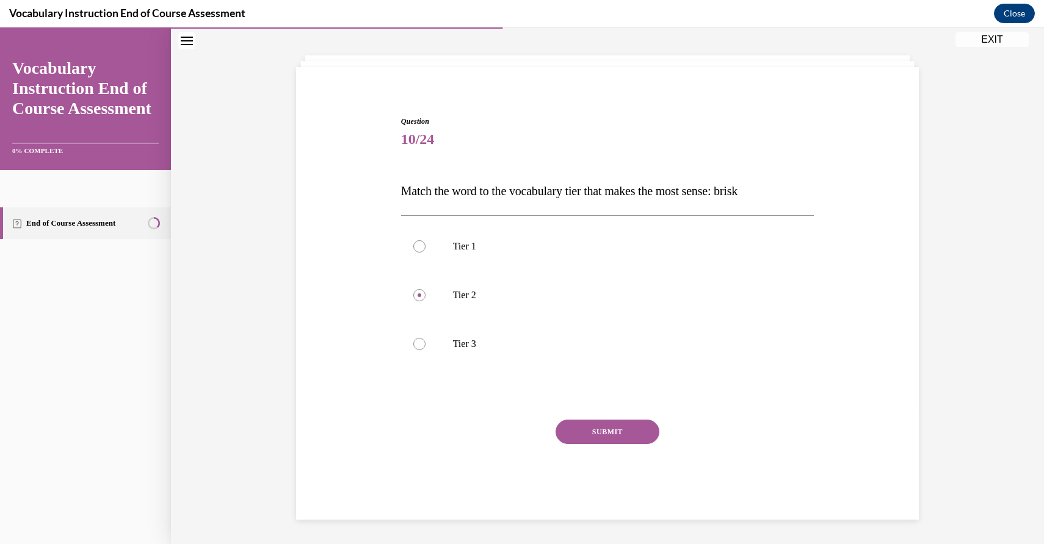
click at [617, 429] on button "SUBMIT" at bounding box center [607, 432] width 104 height 24
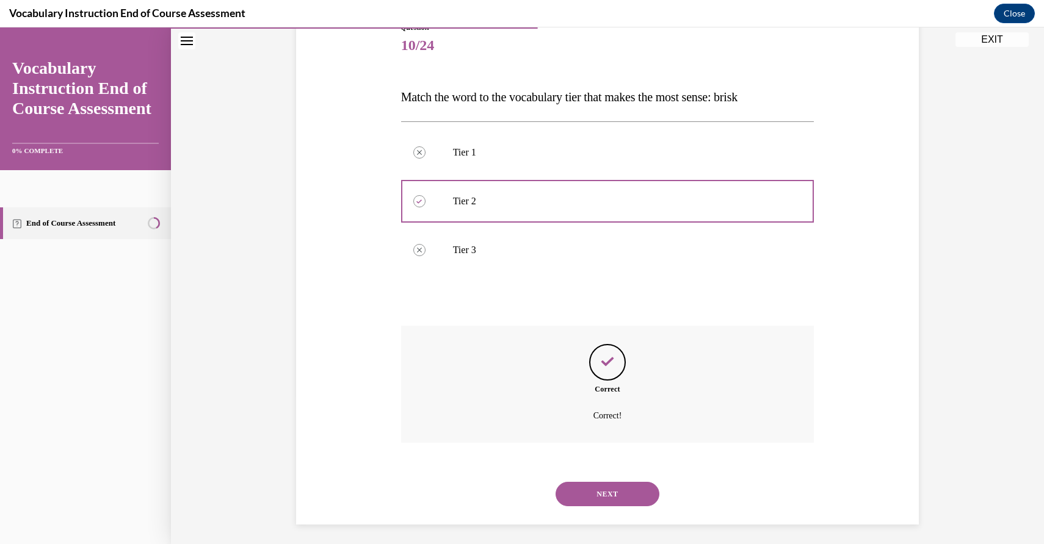
scroll to position [153, 0]
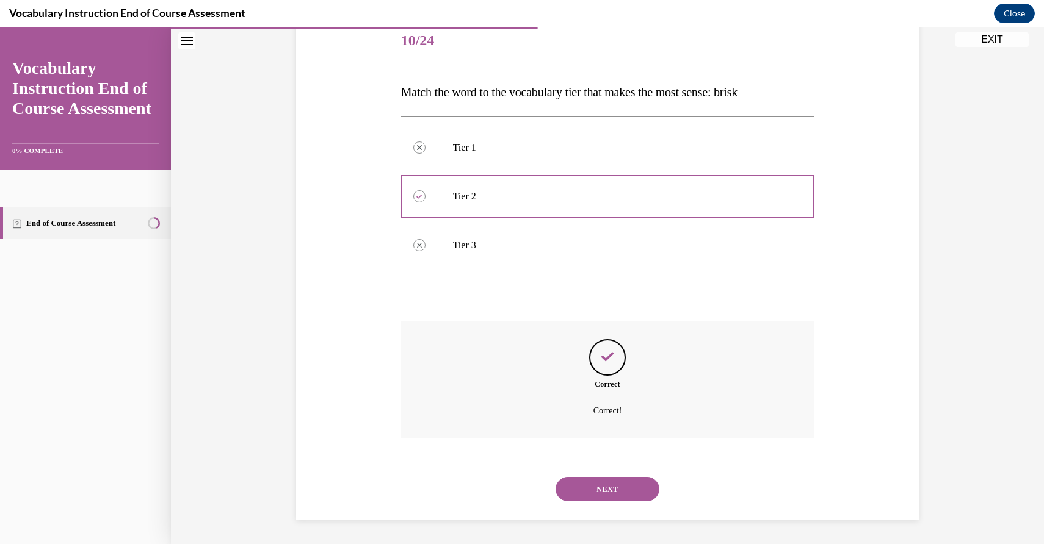
click at [608, 484] on button "NEXT" at bounding box center [607, 489] width 104 height 24
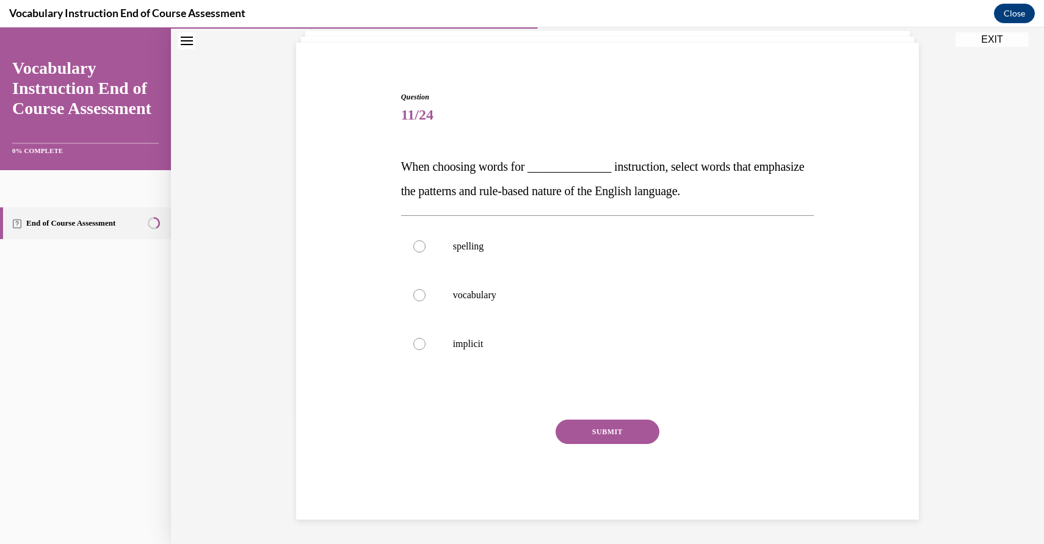
scroll to position [78, 0]
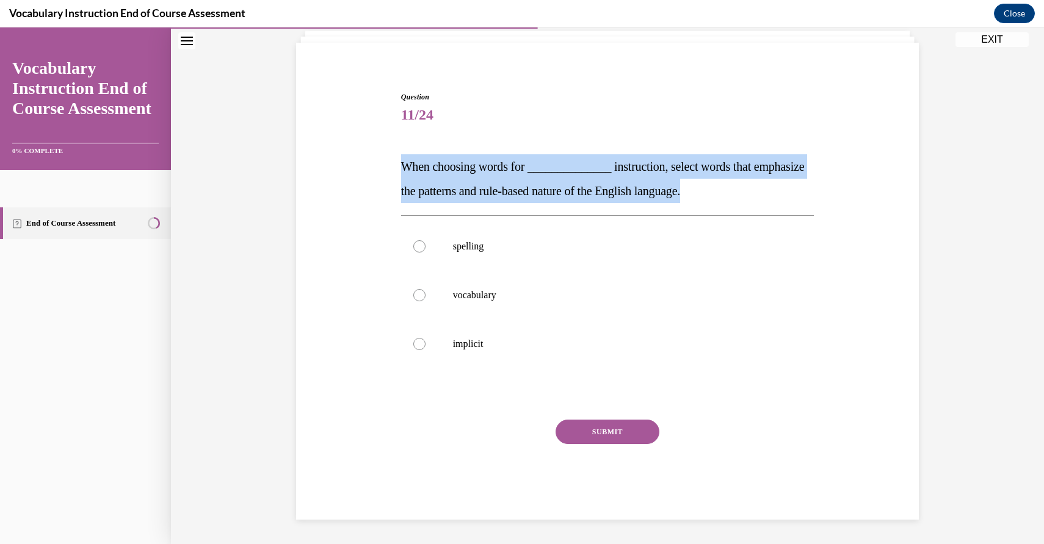
drag, startPoint x: 381, startPoint y: 146, endPoint x: 794, endPoint y: 197, distance: 415.7
click at [794, 198] on div "Question 11/24 When choosing words for ______________ instruction, select words…" at bounding box center [607, 287] width 629 height 465
copy span "When choosing words for ______________ instruction, select words that emphasize…"
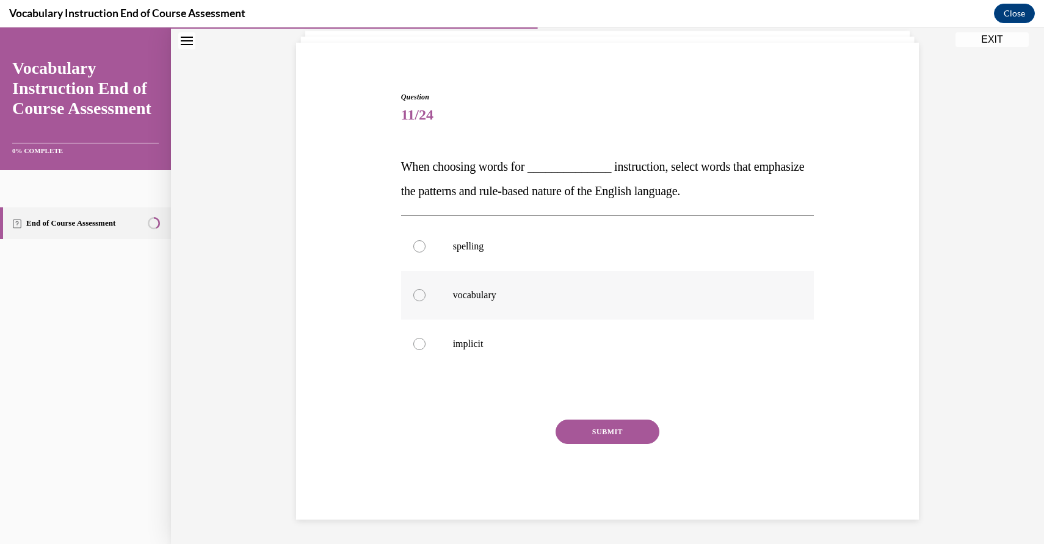
click at [604, 276] on label "vocabulary" at bounding box center [607, 295] width 413 height 49
click at [425, 289] on input "vocabulary" at bounding box center [419, 295] width 12 height 12
radio input "true"
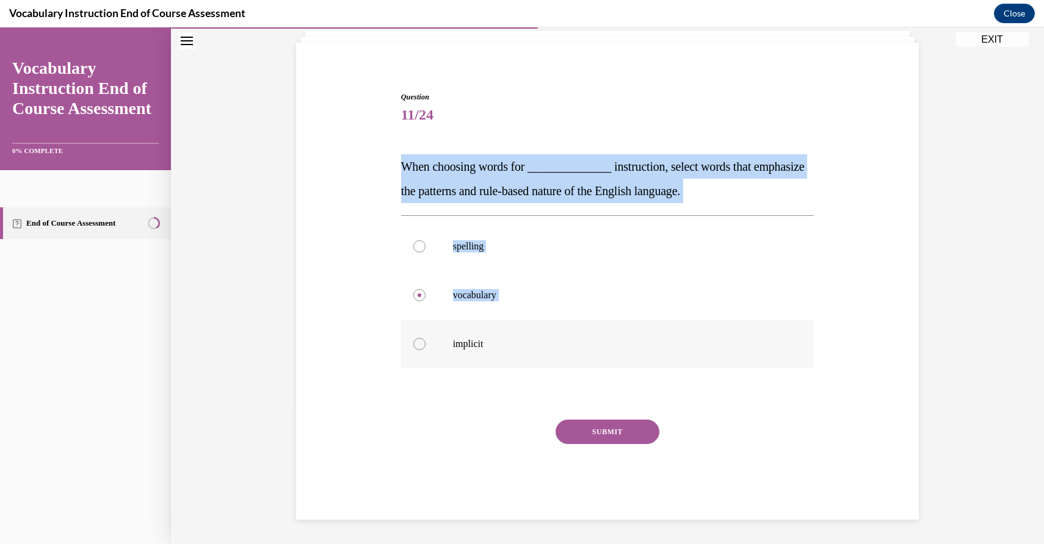
drag, startPoint x: 374, startPoint y: 140, endPoint x: 512, endPoint y: 330, distance: 235.5
click at [512, 330] on div "Question 11/24 When choosing words for ______________ instruction, select words…" at bounding box center [607, 287] width 629 height 465
click at [619, 425] on button "SUBMIT" at bounding box center [607, 432] width 104 height 24
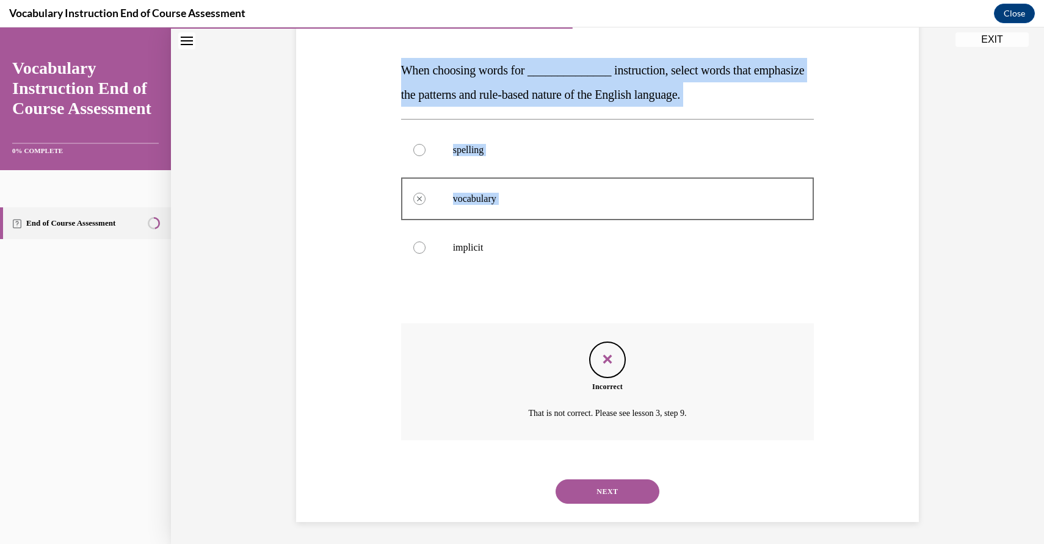
scroll to position [177, 0]
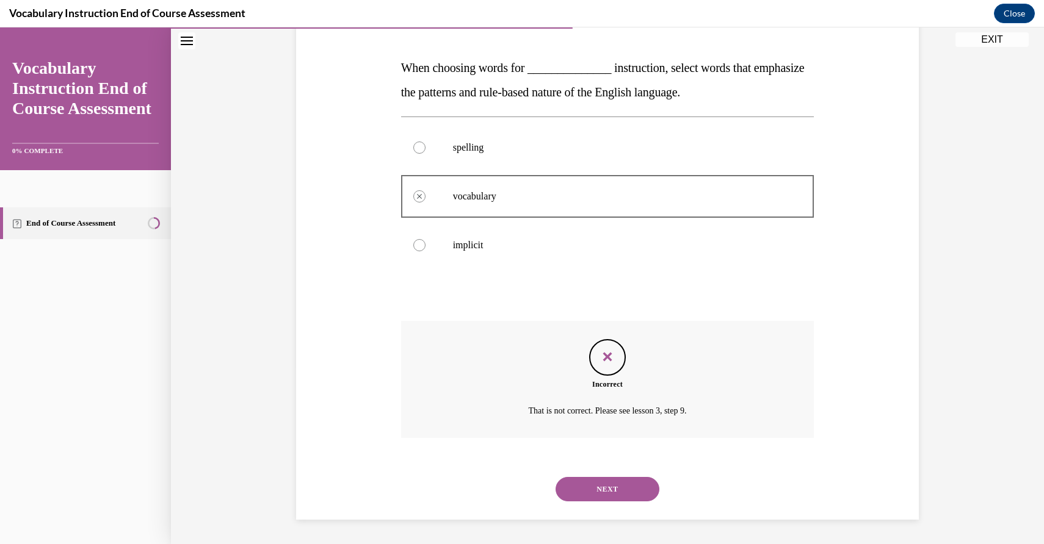
click at [602, 357] on icon "Feedback" at bounding box center [607, 357] width 18 height 18
click at [423, 199] on div at bounding box center [607, 196] width 413 height 55
click at [585, 492] on button "NEXT" at bounding box center [607, 489] width 104 height 24
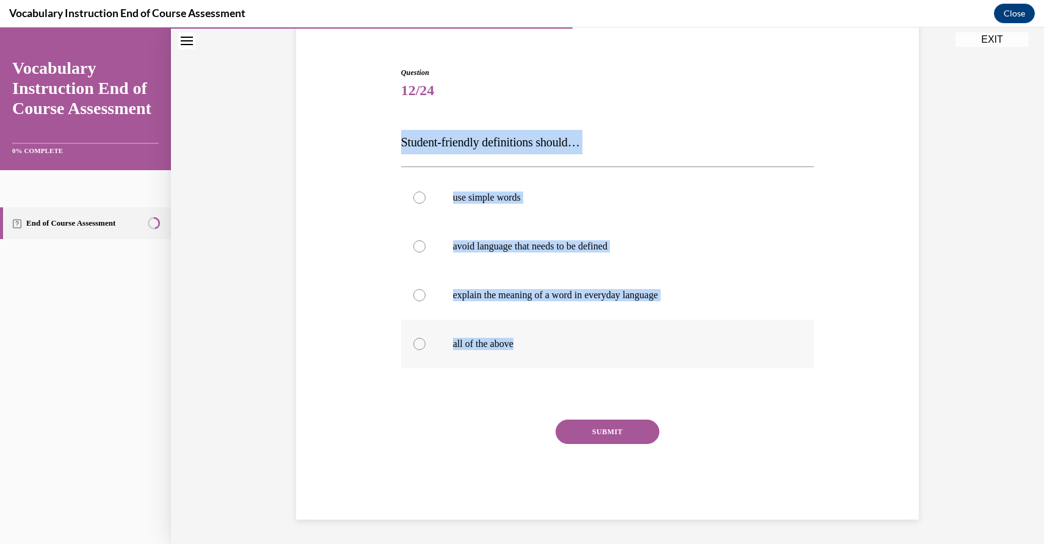
drag, startPoint x: 397, startPoint y: 116, endPoint x: 546, endPoint y: 338, distance: 267.5
click at [546, 338] on div "Question 12/24 Student-friendly definitions should… use simple words avoid lang…" at bounding box center [607, 276] width 629 height 490
click at [420, 339] on div at bounding box center [419, 344] width 12 height 12
click at [420, 339] on input "all of the above" at bounding box center [419, 344] width 12 height 12
radio input "true"
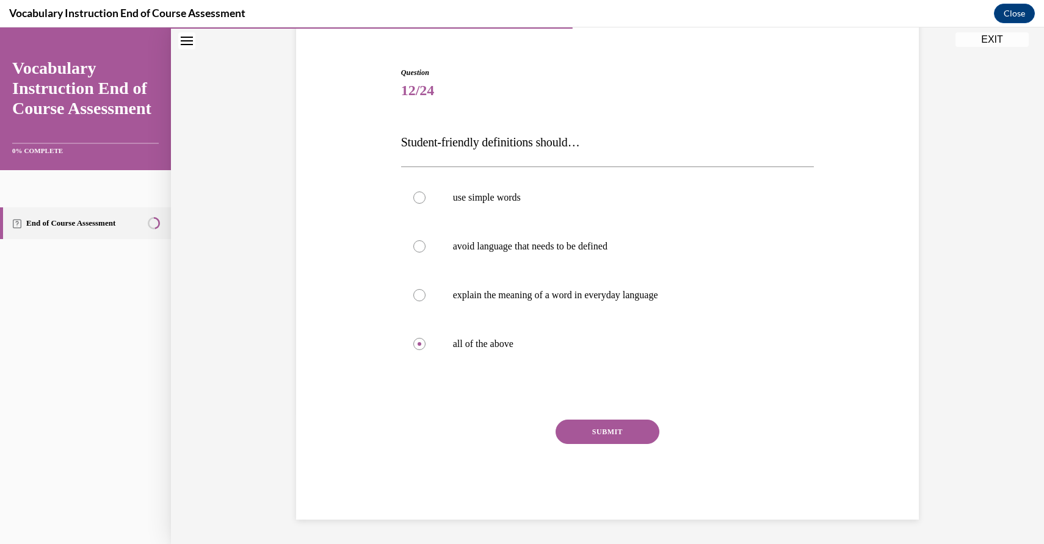
click at [607, 427] on button "SUBMIT" at bounding box center [607, 432] width 104 height 24
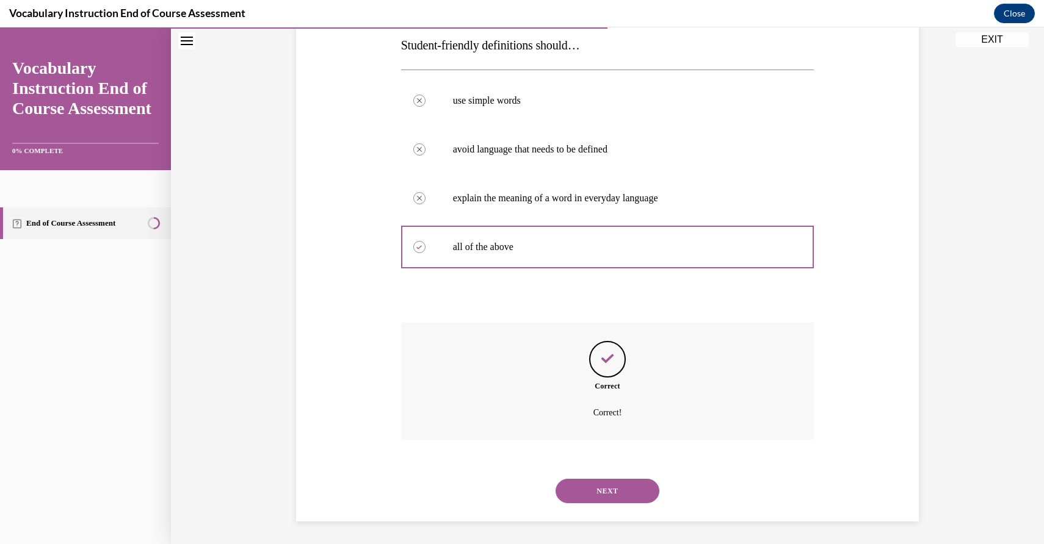
scroll to position [201, 0]
click at [619, 490] on button "NEXT" at bounding box center [607, 489] width 104 height 24
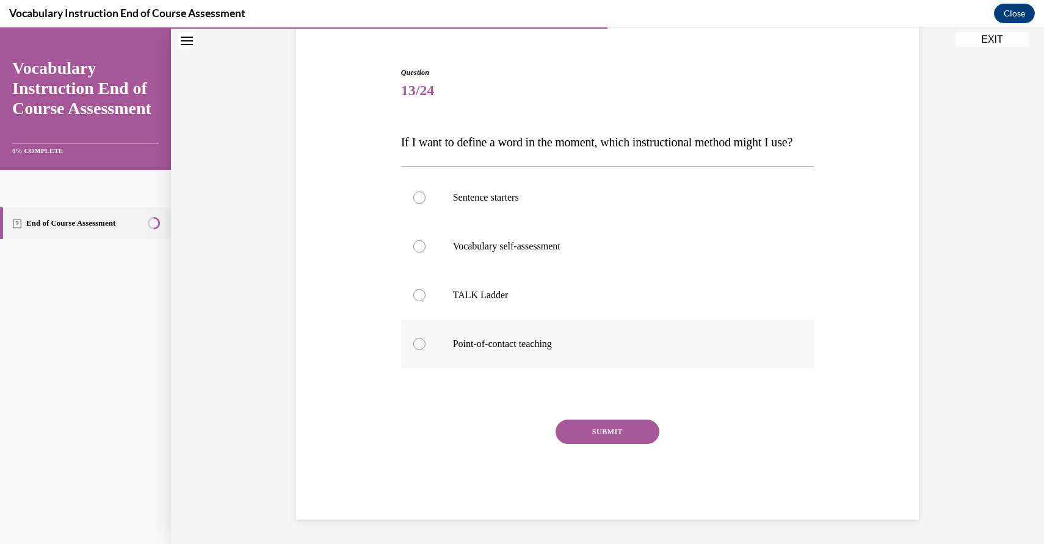
click at [426, 338] on label "Point-of-contact teaching" at bounding box center [607, 344] width 413 height 49
click at [425, 338] on input "Point-of-contact teaching" at bounding box center [419, 344] width 12 height 12
radio input "true"
click at [604, 431] on button "SUBMIT" at bounding box center [607, 432] width 104 height 24
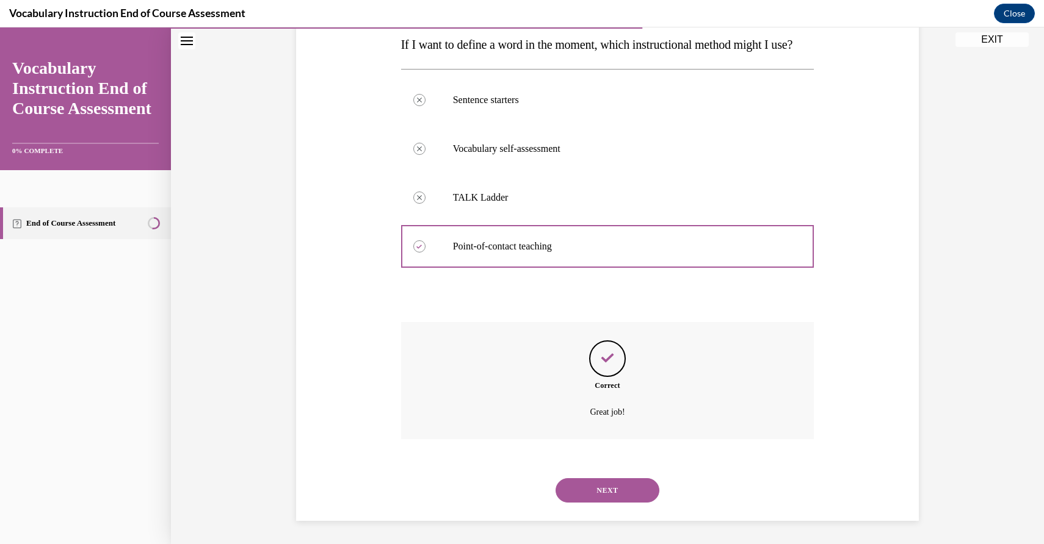
scroll to position [226, 0]
click at [635, 485] on button "NEXT" at bounding box center [607, 489] width 104 height 24
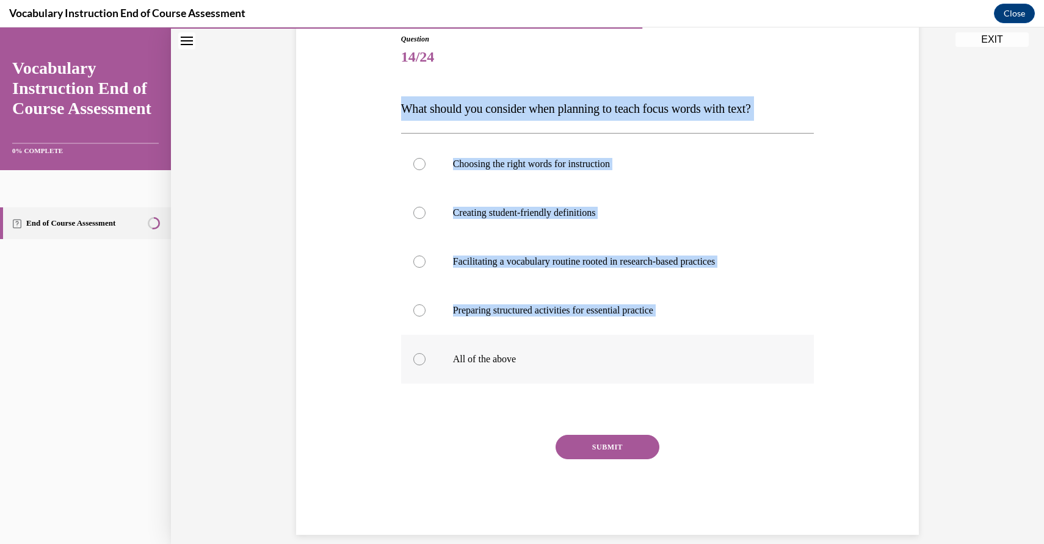
drag, startPoint x: 387, startPoint y: 84, endPoint x: 656, endPoint y: 350, distance: 378.6
click at [656, 350] on div "Question 14/24 What should you consider when planning to teach focus words with…" at bounding box center [607, 266] width 629 height 538
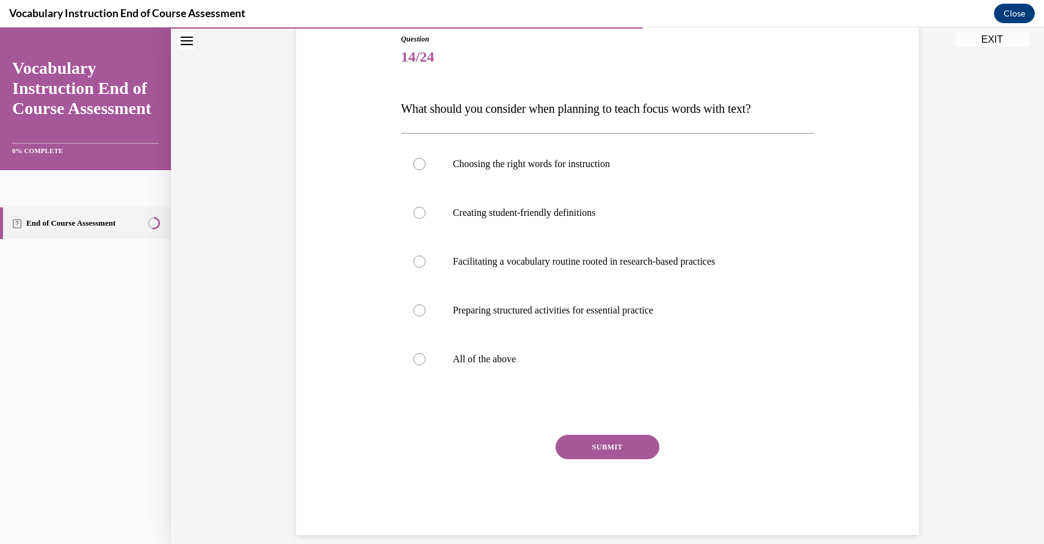
click at [373, 79] on div "Question 14/24 What should you consider when planning to teach focus words with…" at bounding box center [607, 266] width 629 height 538
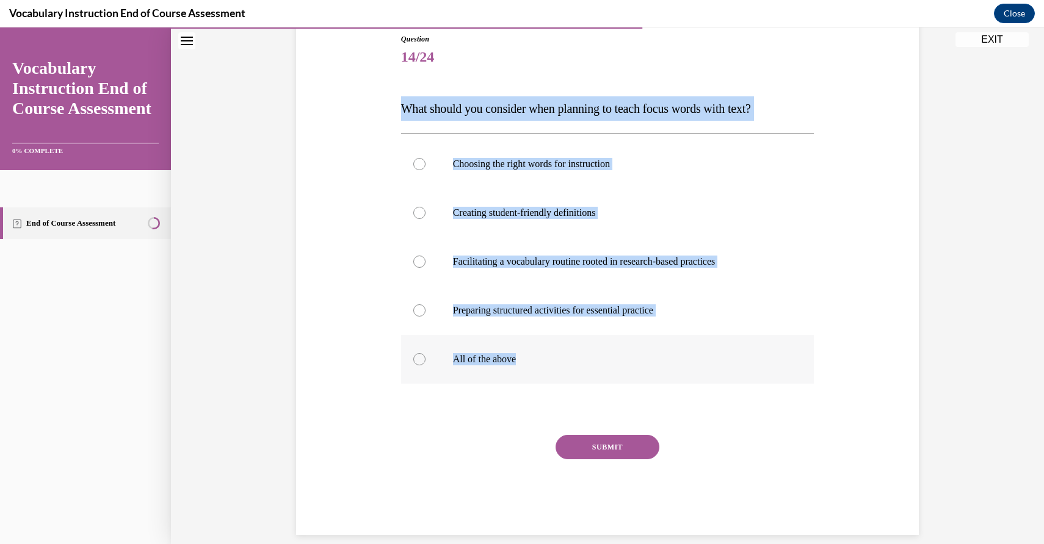
drag, startPoint x: 369, startPoint y: 78, endPoint x: 547, endPoint y: 360, distance: 332.8
click at [547, 360] on div "Question 14/24 What should you consider when planning to teach focus words with…" at bounding box center [607, 266] width 629 height 538
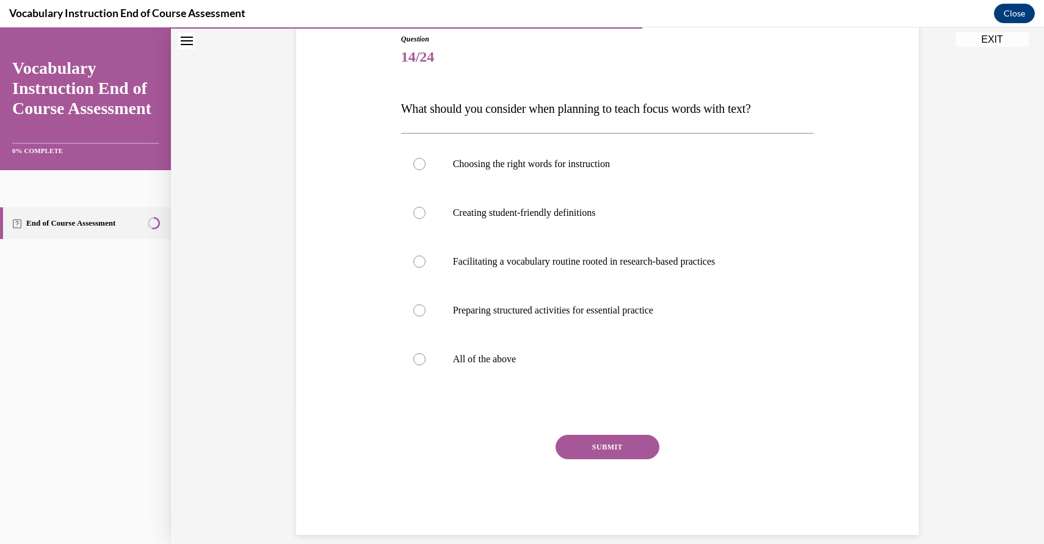
click at [455, 419] on div "Question 14/24 What should you consider when planning to teach focus words with…" at bounding box center [607, 285] width 413 height 502
click at [421, 355] on div at bounding box center [419, 359] width 12 height 12
click at [421, 355] on input "All of the above" at bounding box center [419, 359] width 12 height 12
radio input "true"
click at [628, 437] on button "SUBMIT" at bounding box center [607, 447] width 104 height 24
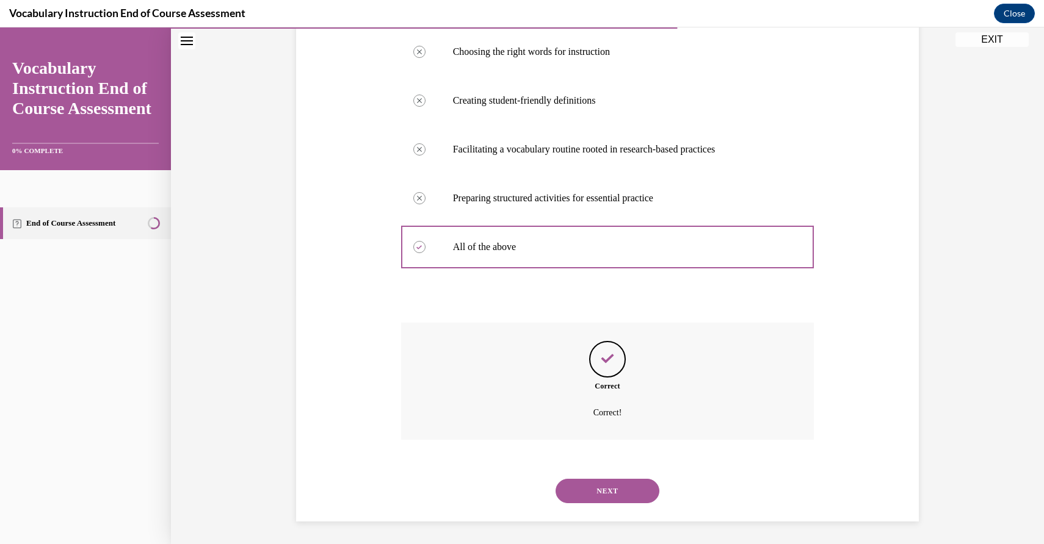
scroll to position [250, 0]
click at [624, 485] on button "NEXT" at bounding box center [607, 489] width 104 height 24
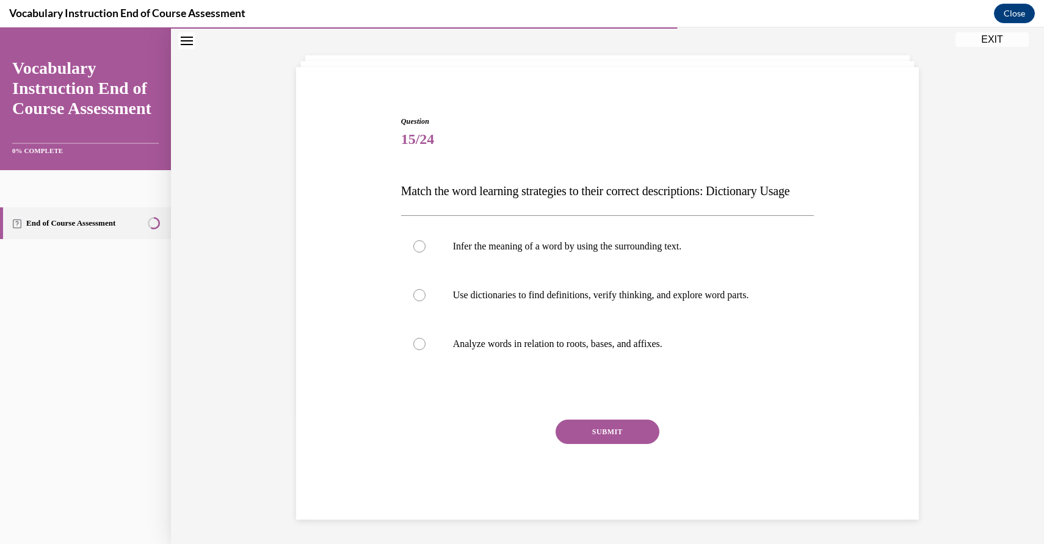
scroll to position [78, 0]
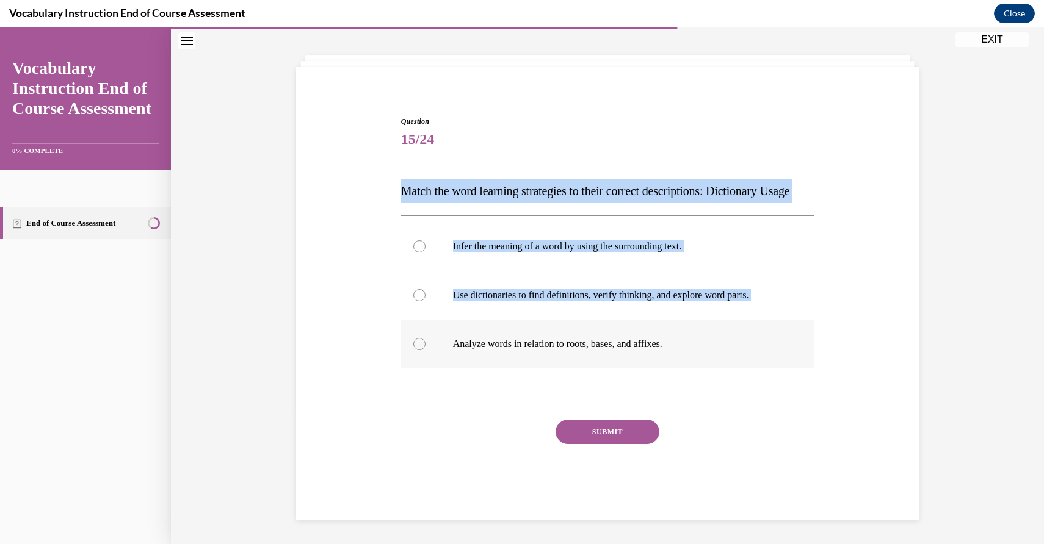
drag, startPoint x: 391, startPoint y: 139, endPoint x: 715, endPoint y: 336, distance: 379.7
click at [715, 336] on div "Question 15/24 Match the word learning strategies to their correct descriptions…" at bounding box center [607, 299] width 629 height 441
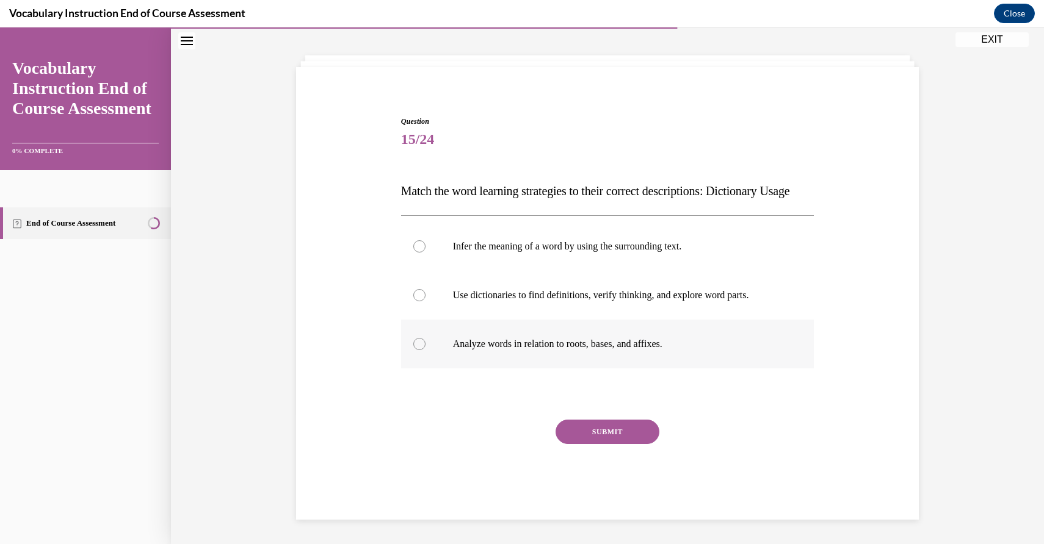
click at [742, 365] on label "Analyze words in relation to roots, bases, and affixes." at bounding box center [607, 344] width 413 height 49
click at [425, 350] on input "Analyze words in relation to roots, bases, and affixes." at bounding box center [419, 344] width 12 height 12
radio input "true"
click at [382, 140] on div "Question 15/24 Match the word learning strategies to their correct descriptions…" at bounding box center [607, 299] width 629 height 441
click at [396, 228] on div "Question 15/24 Match the word learning strategies to their correct descriptions…" at bounding box center [607, 299] width 629 height 441
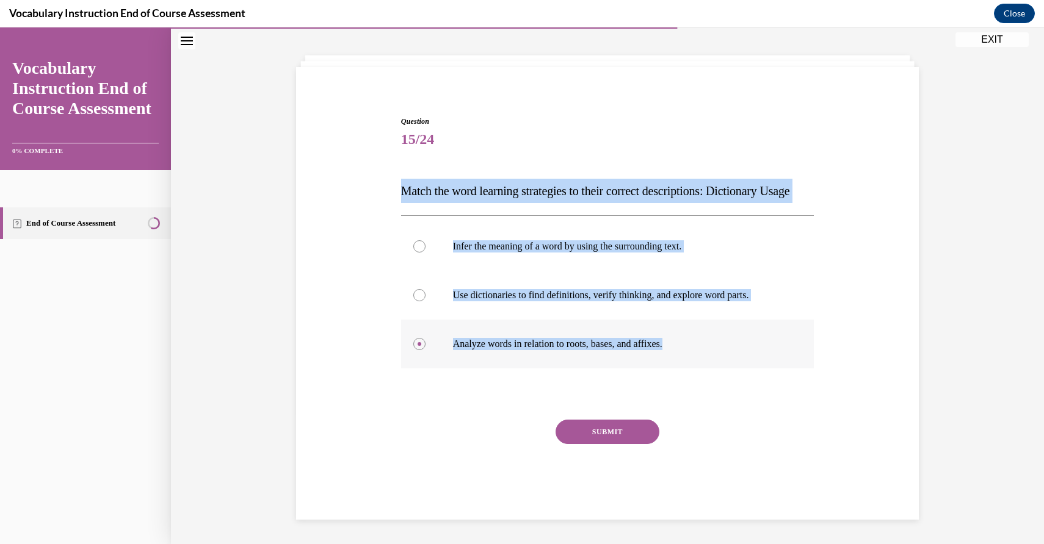
drag, startPoint x: 390, startPoint y: 149, endPoint x: 699, endPoint y: 350, distance: 368.4
click at [699, 350] on div "Question 15/24 Match the word learning strategies to their correct descriptions…" at bounding box center [607, 299] width 629 height 441
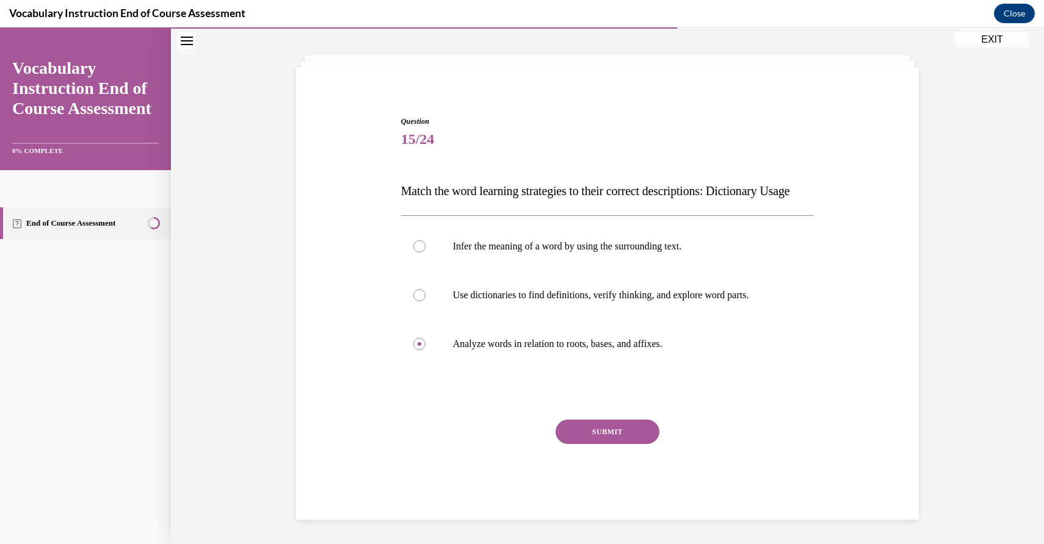
click at [417, 419] on div "Question 15/24 Match the word learning strategies to their correct descriptions…" at bounding box center [607, 318] width 413 height 404
click at [416, 417] on div "Question 15/24 Match the word learning strategies to their correct descriptions…" at bounding box center [607, 318] width 413 height 404
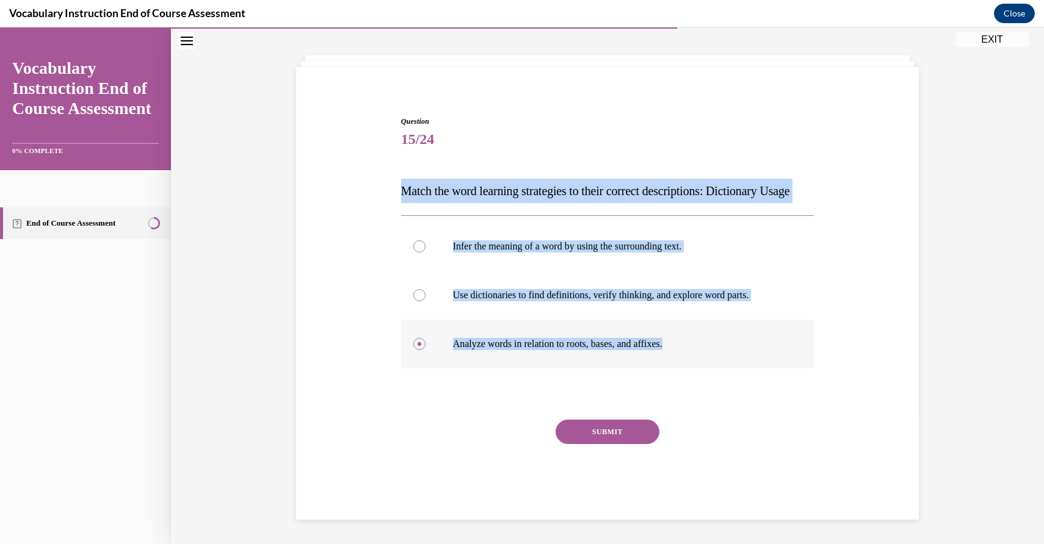
drag, startPoint x: 384, startPoint y: 138, endPoint x: 708, endPoint y: 345, distance: 384.6
click at [708, 345] on div "Question 15/24 Match the word learning strategies to their correct descriptions…" at bounding box center [607, 299] width 629 height 441
click at [413, 295] on div at bounding box center [419, 295] width 12 height 12
click at [413, 295] on input "Use dictionaries to find definitions, verify thinking, and explore word parts." at bounding box center [419, 295] width 12 height 12
radio input "true"
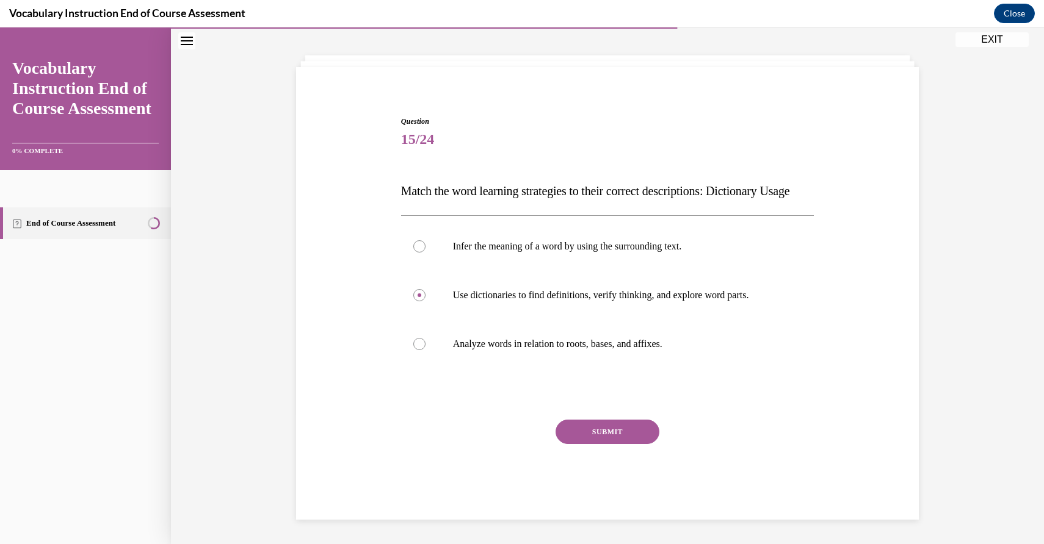
click at [625, 418] on div "Question 15/24 Match the word learning strategies to their correct descriptions…" at bounding box center [607, 318] width 413 height 404
click at [610, 424] on button "SUBMIT" at bounding box center [607, 432] width 104 height 24
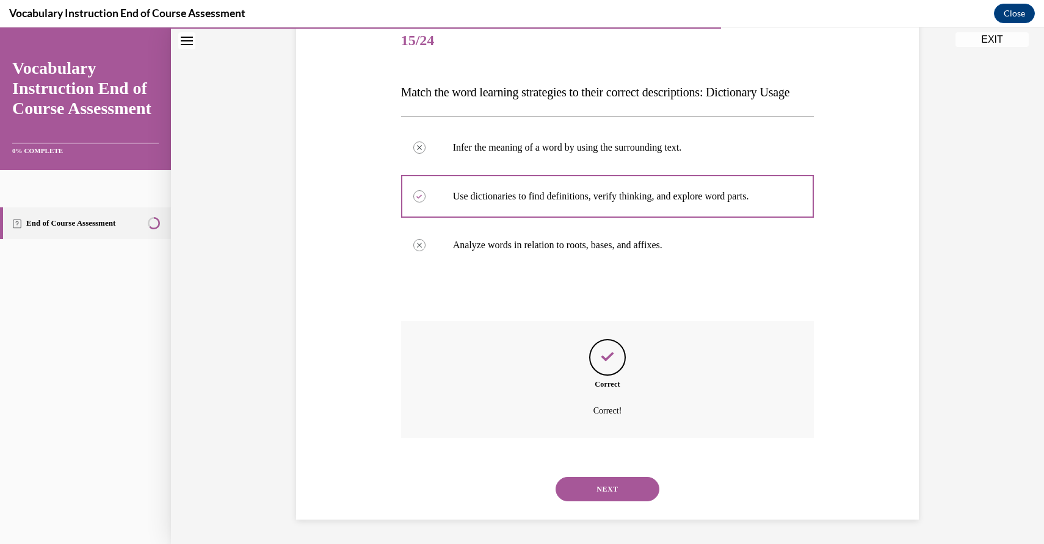
scroll to position [177, 0]
click at [618, 487] on button "NEXT" at bounding box center [607, 489] width 104 height 24
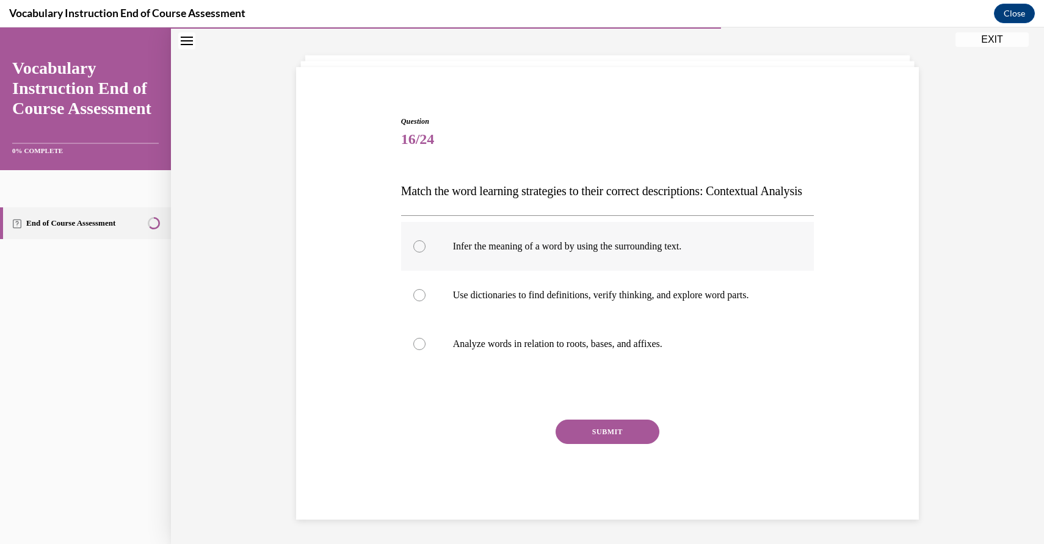
click at [425, 236] on label "Infer the meaning of a word by using the surrounding text." at bounding box center [607, 246] width 413 height 49
click at [425, 241] on input "Infer the meaning of a word by using the surrounding text." at bounding box center [419, 247] width 12 height 12
radio input "true"
click at [619, 422] on button "SUBMIT" at bounding box center [607, 432] width 104 height 24
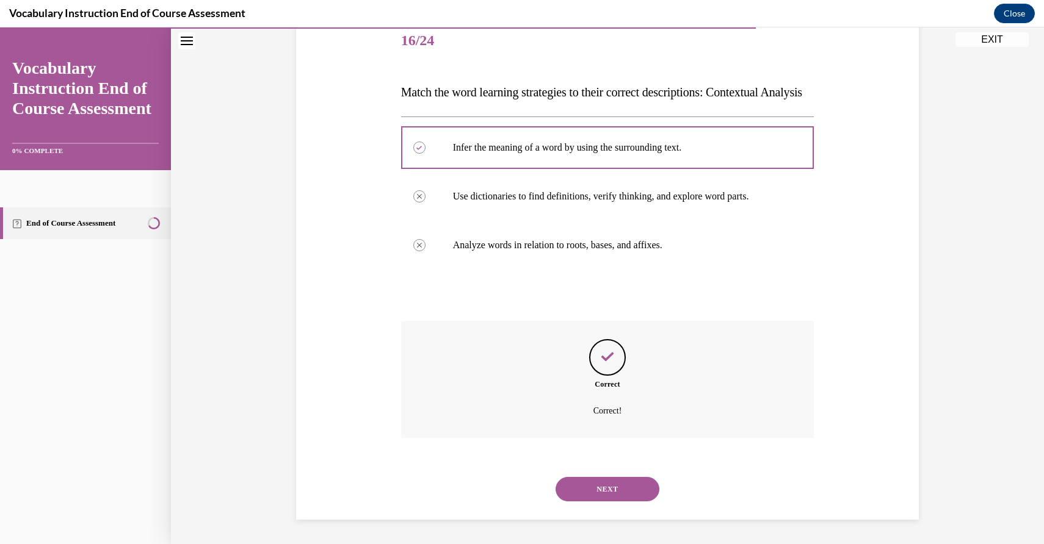
scroll to position [177, 0]
click at [609, 485] on button "NEXT" at bounding box center [607, 489] width 104 height 24
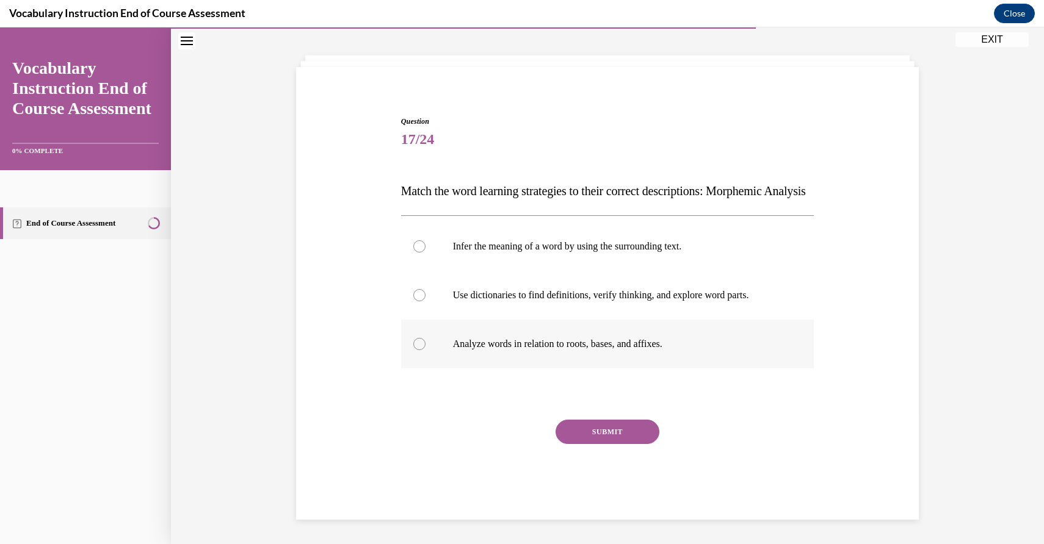
click at [419, 341] on div at bounding box center [419, 344] width 12 height 12
click at [419, 341] on input "Analyze words in relation to roots, bases, and affixes." at bounding box center [419, 344] width 12 height 12
radio input "true"
click at [629, 433] on button "SUBMIT" at bounding box center [607, 432] width 104 height 24
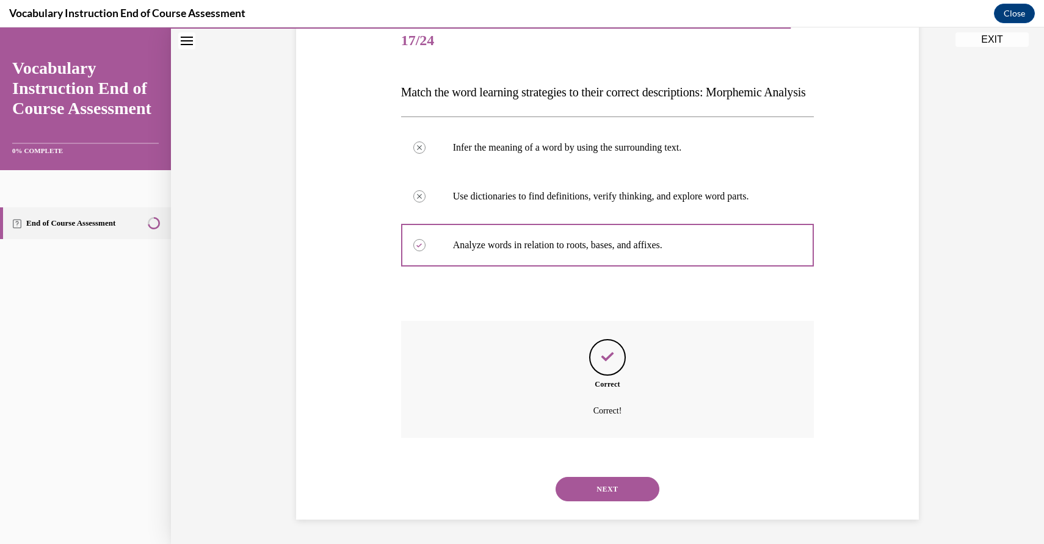
scroll to position [177, 0]
click at [613, 485] on button "NEXT" at bounding box center [607, 489] width 104 height 24
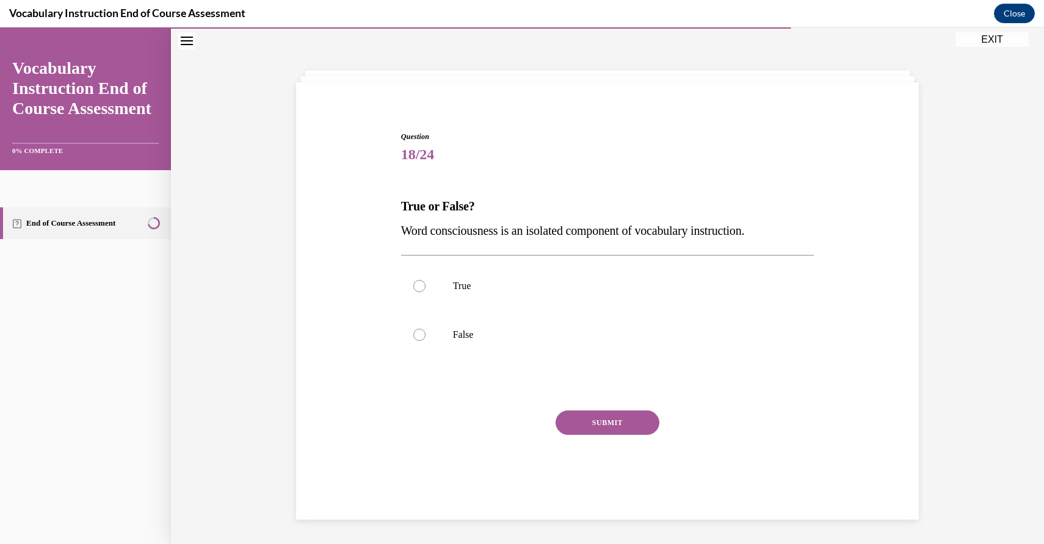
scroll to position [38, 0]
drag, startPoint x: 396, startPoint y: 183, endPoint x: 803, endPoint y: 230, distance: 409.9
click at [803, 230] on div "Question 18/24 True or False? Word consciousness is an isolated component of vo…" at bounding box center [607, 303] width 629 height 416
click at [419, 333] on div at bounding box center [419, 335] width 12 height 12
click at [419, 333] on input "False" at bounding box center [419, 335] width 12 height 12
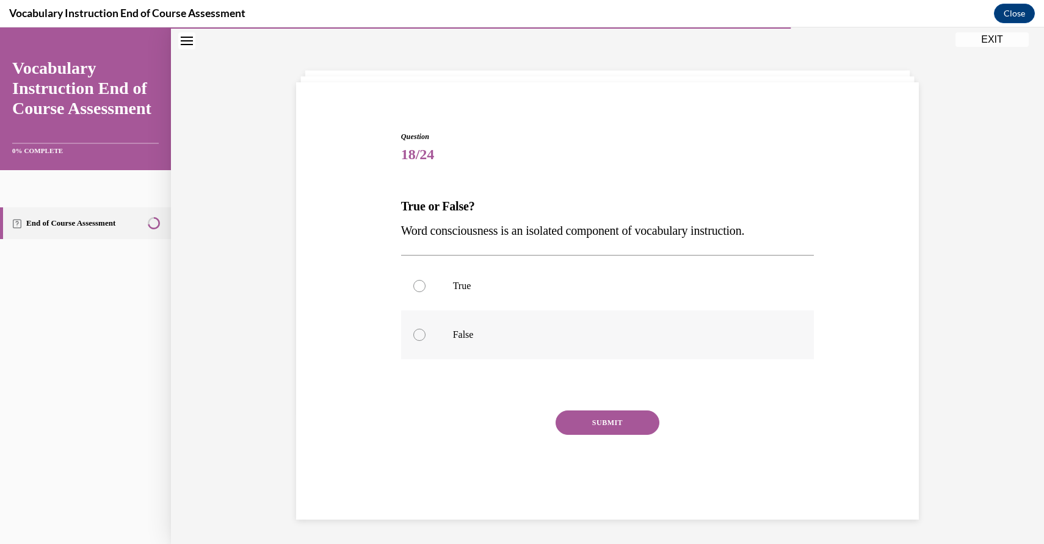
radio input "true"
click at [607, 417] on button "SUBMIT" at bounding box center [607, 423] width 104 height 24
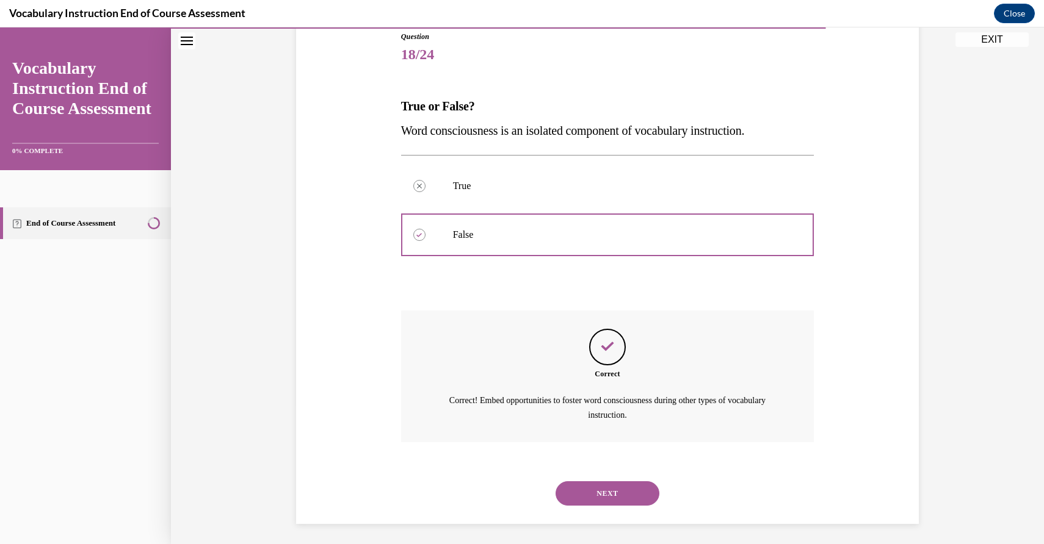
scroll to position [142, 0]
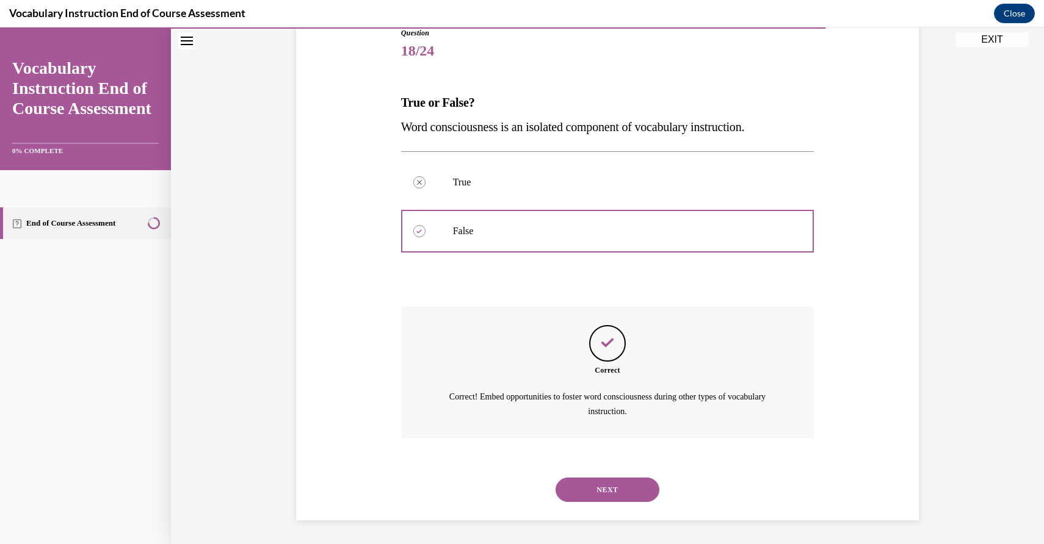
click at [622, 491] on button "NEXT" at bounding box center [607, 490] width 104 height 24
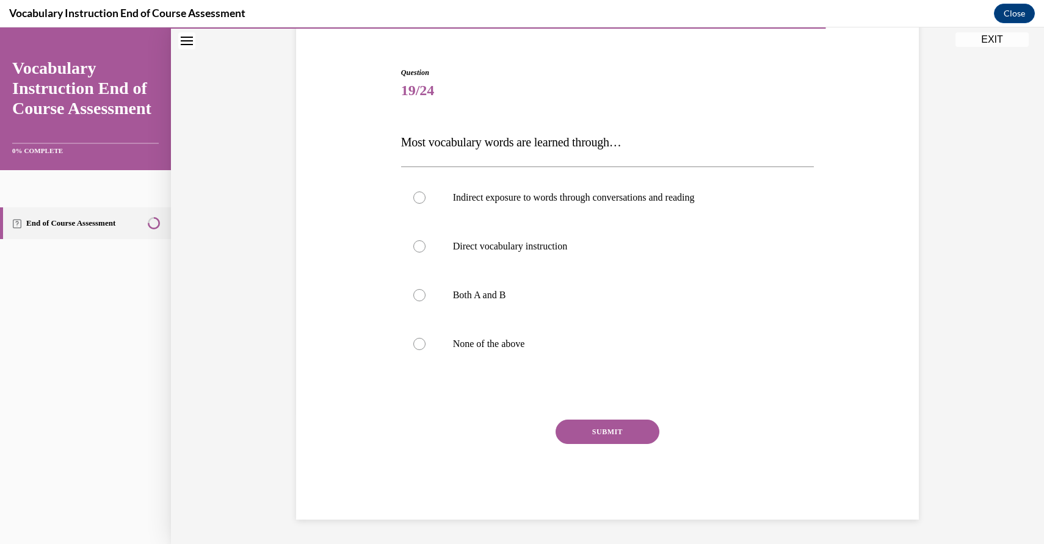
scroll to position [103, 0]
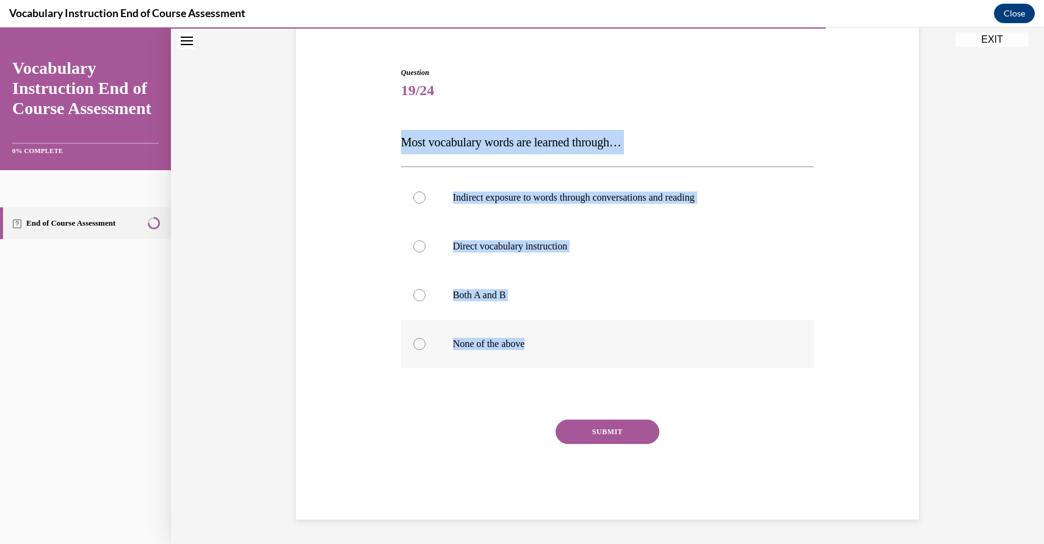
drag, startPoint x: 389, startPoint y: 120, endPoint x: 599, endPoint y: 346, distance: 308.8
click at [599, 346] on div "Question 19/24 Most vocabulary words are learned through… Indirect exposure to …" at bounding box center [607, 276] width 629 height 490
click at [333, 244] on div "Question 19/24 Most vocabulary words are learned through… Indirect exposure to …" at bounding box center [607, 276] width 629 height 490
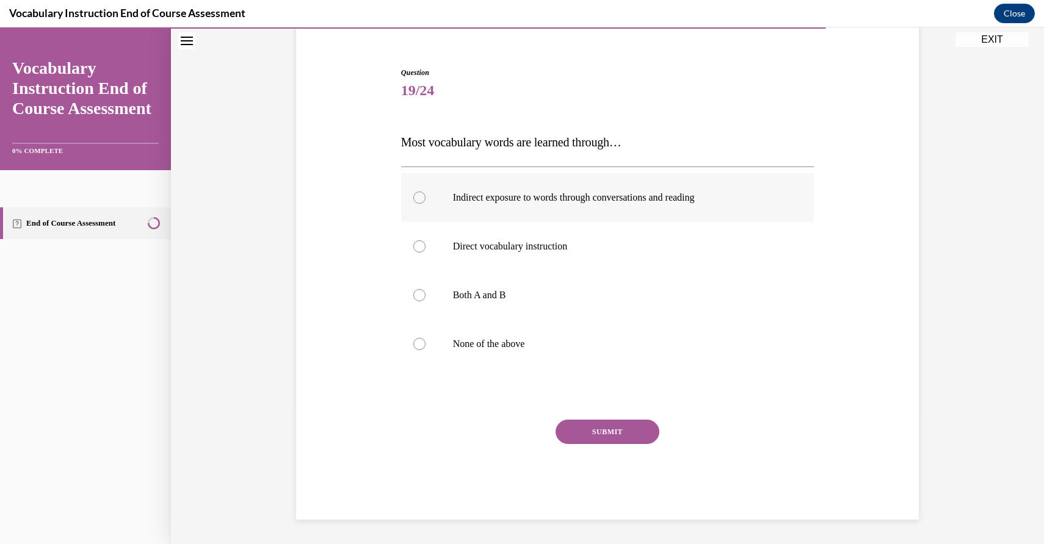
click at [430, 189] on label "Indirect exposure to words through conversations and reading" at bounding box center [607, 197] width 413 height 49
click at [425, 192] on input "Indirect exposure to words through conversations and reading" at bounding box center [419, 198] width 12 height 12
radio input "true"
click at [590, 433] on button "SUBMIT" at bounding box center [607, 432] width 104 height 24
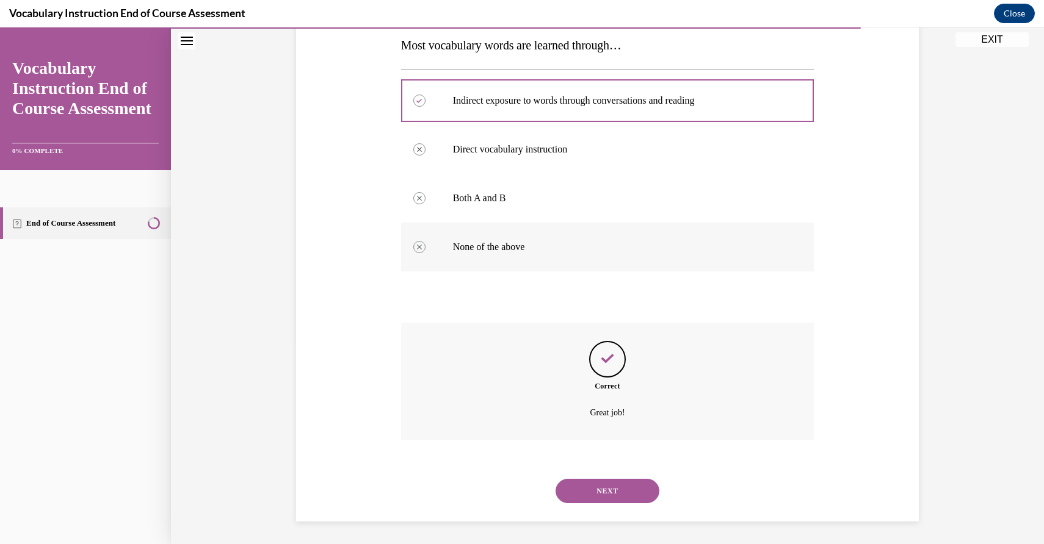
scroll to position [201, 0]
click at [614, 485] on button "NEXT" at bounding box center [607, 489] width 104 height 24
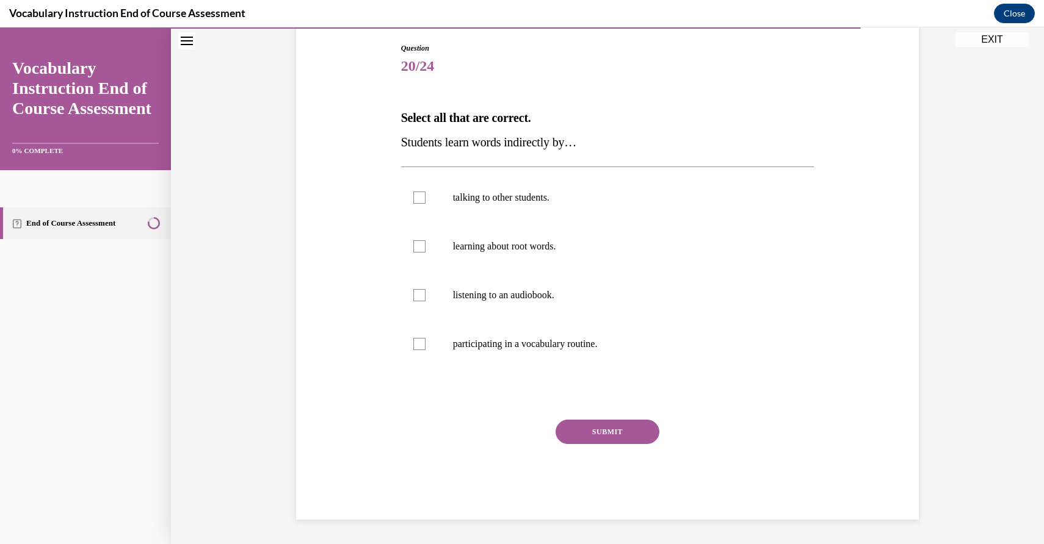
scroll to position [127, 0]
click at [424, 192] on div at bounding box center [419, 198] width 12 height 12
click at [424, 192] on input "talking to other students." at bounding box center [419, 198] width 12 height 12
checkbox input "true"
click at [420, 290] on div at bounding box center [419, 295] width 12 height 12
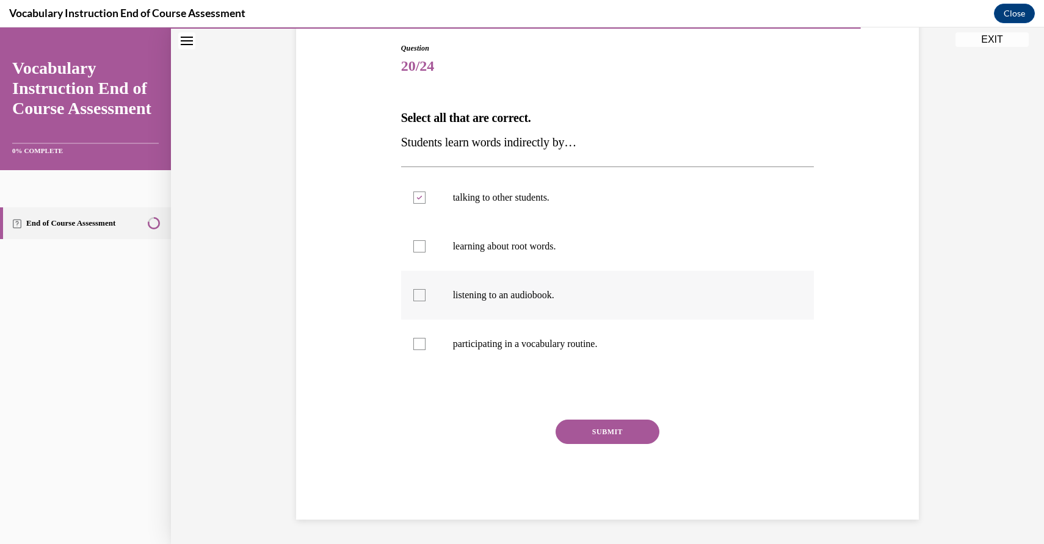
click at [420, 290] on input "listening to an audiobook." at bounding box center [419, 295] width 12 height 12
checkbox input "true"
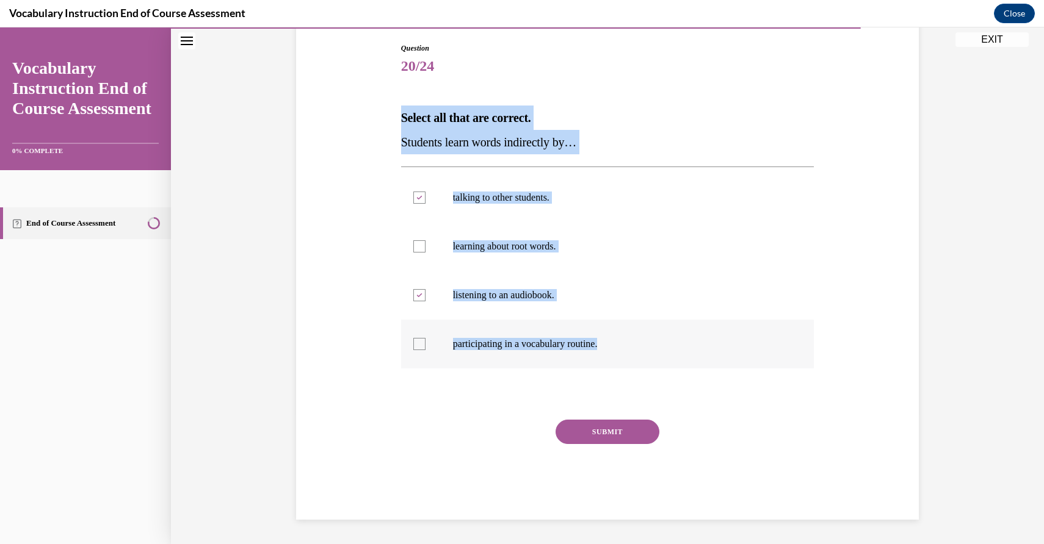
drag, startPoint x: 382, startPoint y: 101, endPoint x: 628, endPoint y: 339, distance: 342.3
click at [628, 339] on div "Question 20/24 Select all that are correct. Students learn words indirectly by……" at bounding box center [607, 263] width 629 height 514
click at [700, 111] on p "Select all that are correct." at bounding box center [607, 118] width 413 height 24
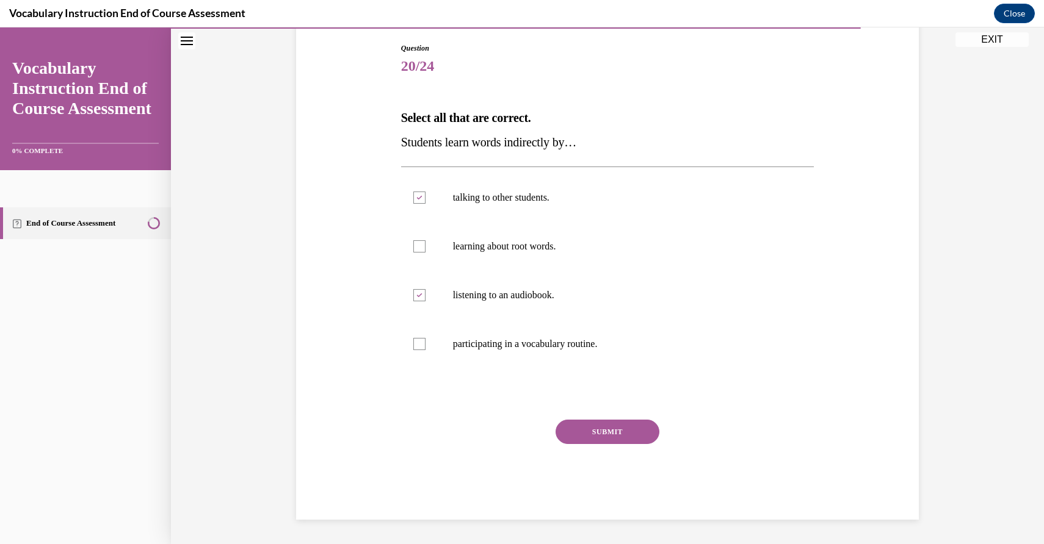
click at [600, 421] on button "SUBMIT" at bounding box center [607, 432] width 104 height 24
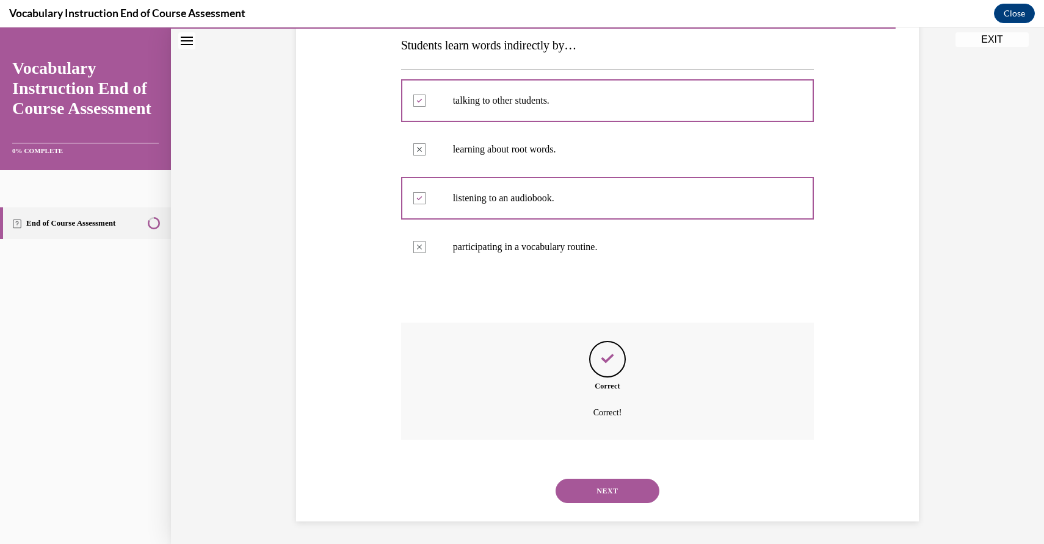
scroll to position [226, 0]
click at [619, 483] on button "NEXT" at bounding box center [607, 489] width 104 height 24
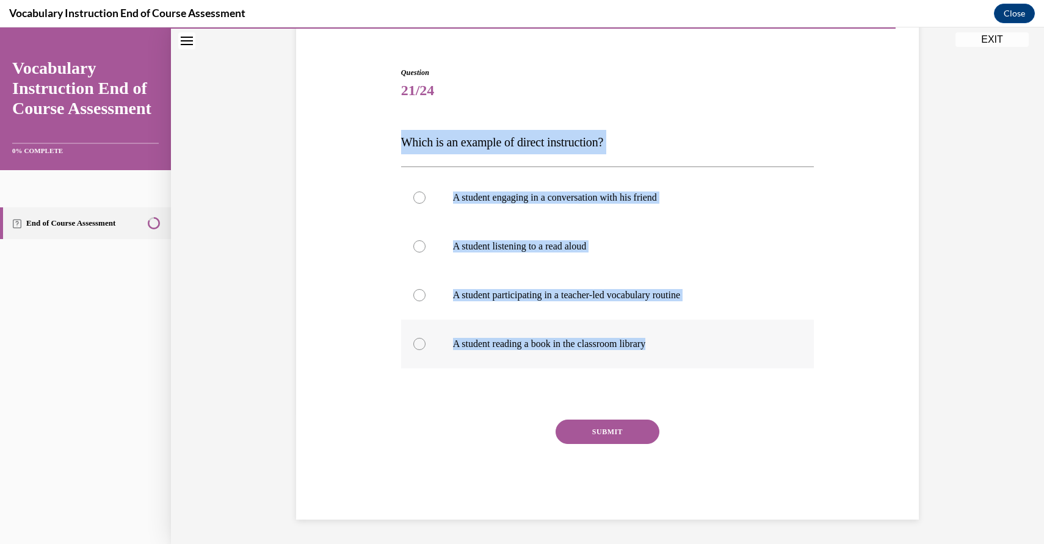
drag, startPoint x: 386, startPoint y: 117, endPoint x: 690, endPoint y: 345, distance: 380.3
click at [690, 345] on div "Question 21/24 Which is an example of direct instruction? A student engaging in…" at bounding box center [607, 276] width 629 height 490
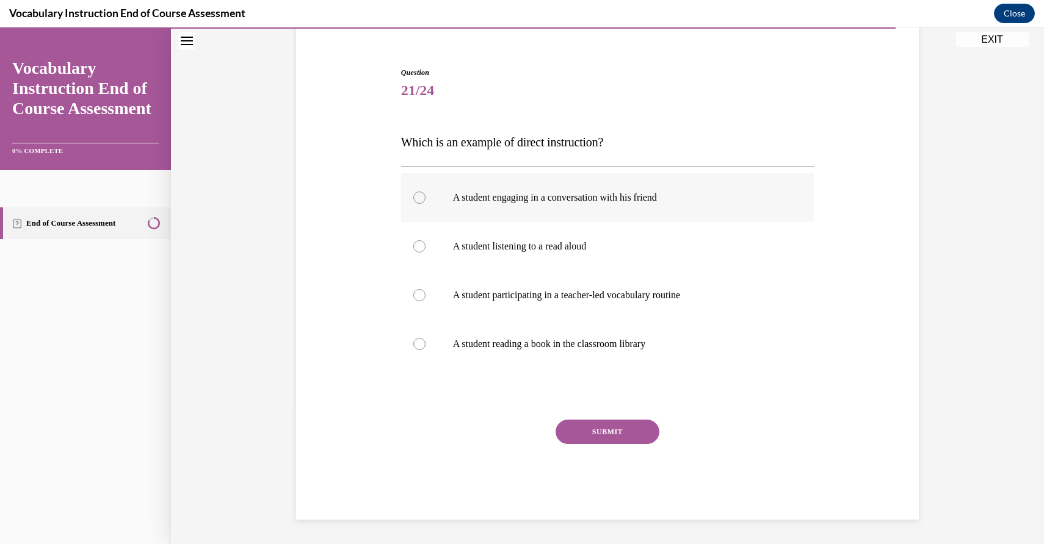
click at [806, 180] on label "A student engaging in a conversation with his friend" at bounding box center [607, 197] width 413 height 49
click at [425, 192] on input "A student engaging in a conversation with his friend" at bounding box center [419, 198] width 12 height 12
radio input "true"
click at [422, 292] on div at bounding box center [419, 295] width 12 height 12
click at [422, 292] on input "A student participating in a teacher-led vocabulary routine" at bounding box center [419, 295] width 12 height 12
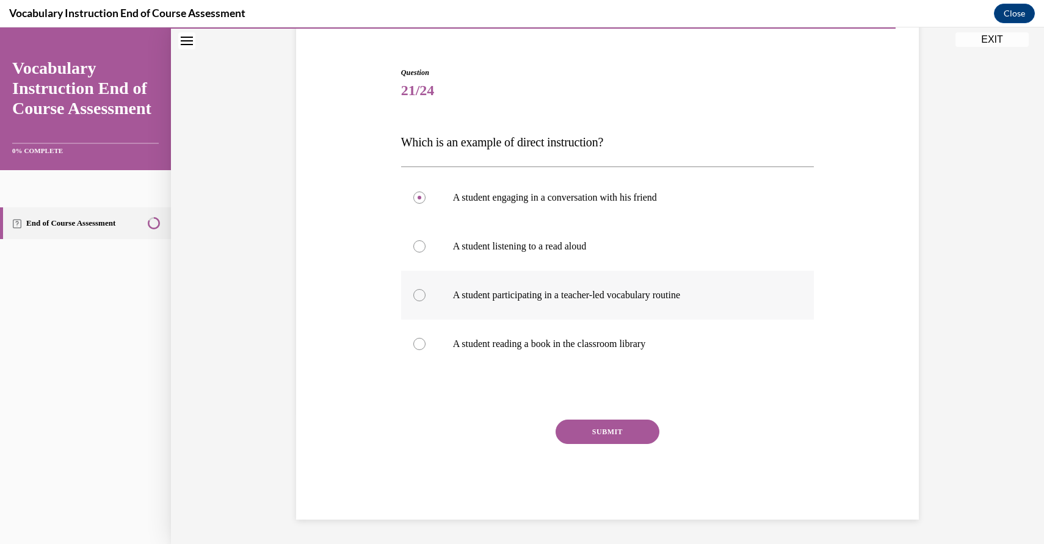
radio input "true"
click at [604, 428] on button "SUBMIT" at bounding box center [607, 432] width 104 height 24
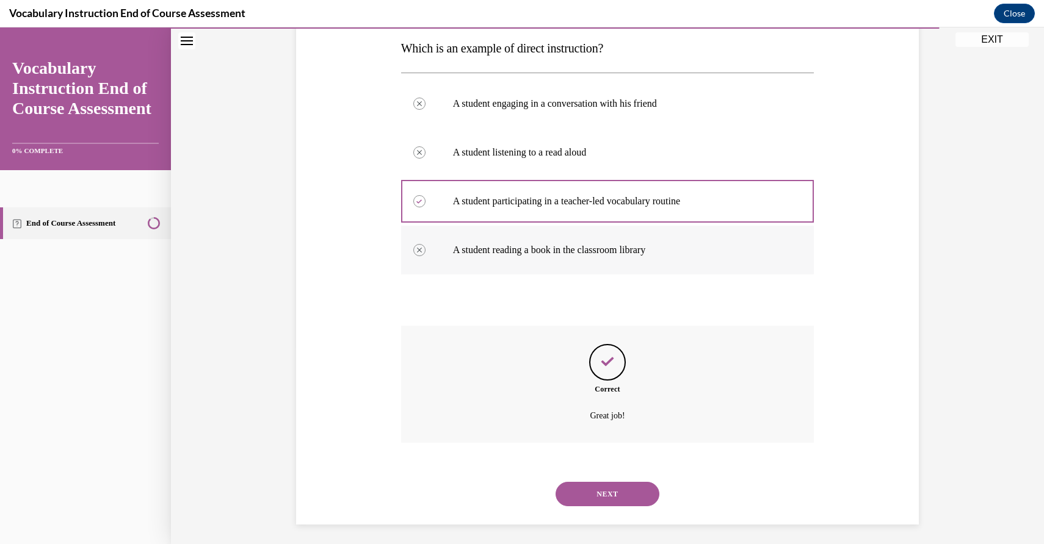
scroll to position [201, 0]
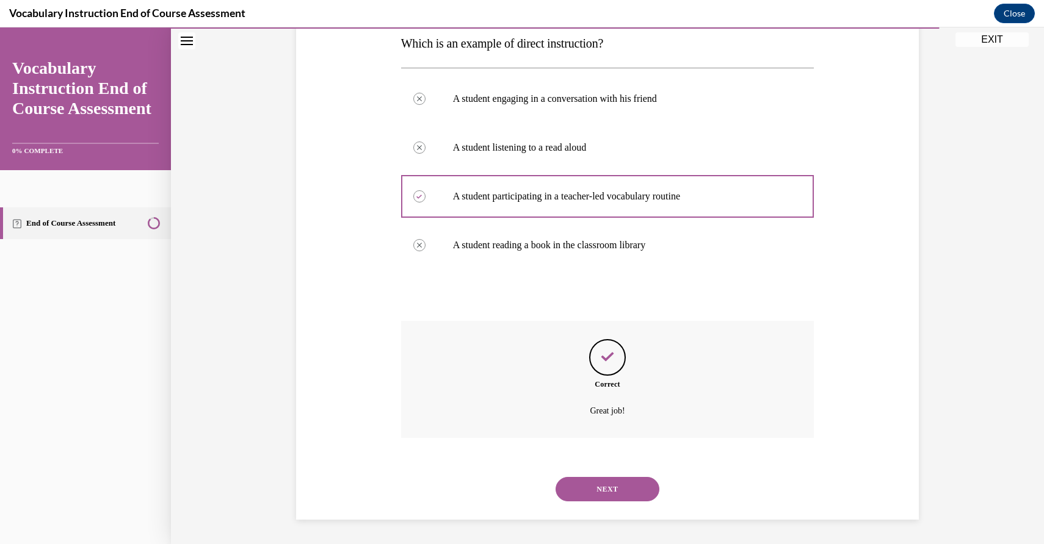
click at [620, 481] on button "NEXT" at bounding box center [607, 489] width 104 height 24
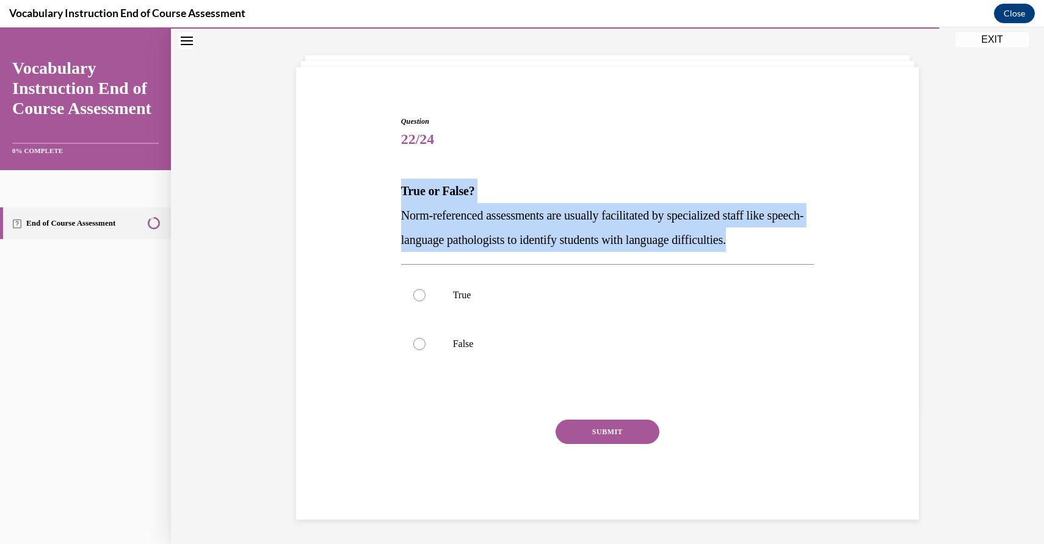
drag, startPoint x: 386, startPoint y: 168, endPoint x: 809, endPoint y: 234, distance: 428.7
click at [809, 234] on div "Question 22/24 True or False? Norm-referenced assessments are usually facilitat…" at bounding box center [607, 299] width 629 height 441
click at [711, 143] on span "22/24" at bounding box center [607, 139] width 413 height 24
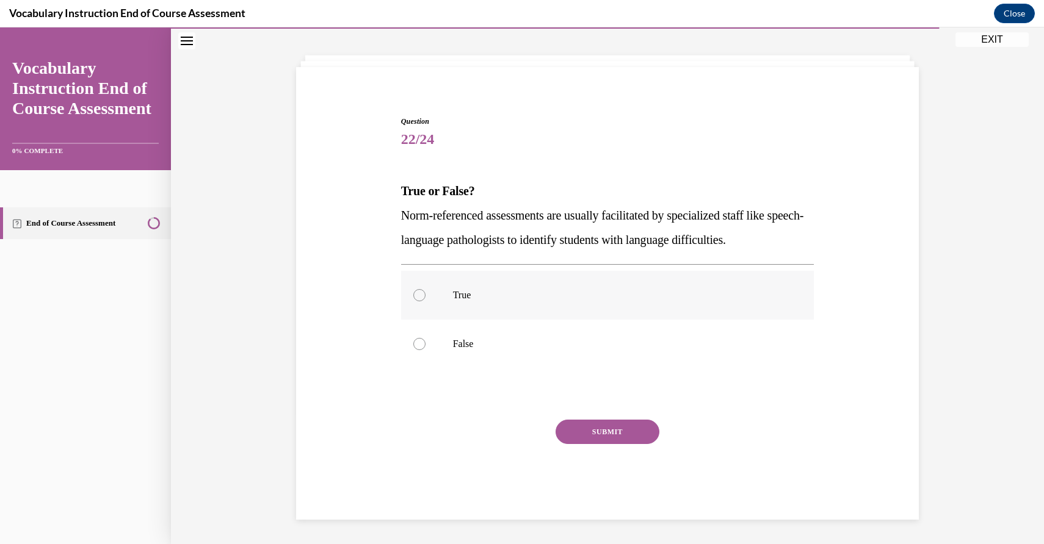
click at [425, 288] on label "True" at bounding box center [607, 295] width 413 height 49
click at [425, 289] on input "True" at bounding box center [419, 295] width 12 height 12
radio input "true"
click at [610, 414] on div "Question 22/24 True or False? Norm-referenced assessments are usually facilitat…" at bounding box center [607, 318] width 413 height 404
click at [610, 424] on button "SUBMIT" at bounding box center [607, 432] width 104 height 24
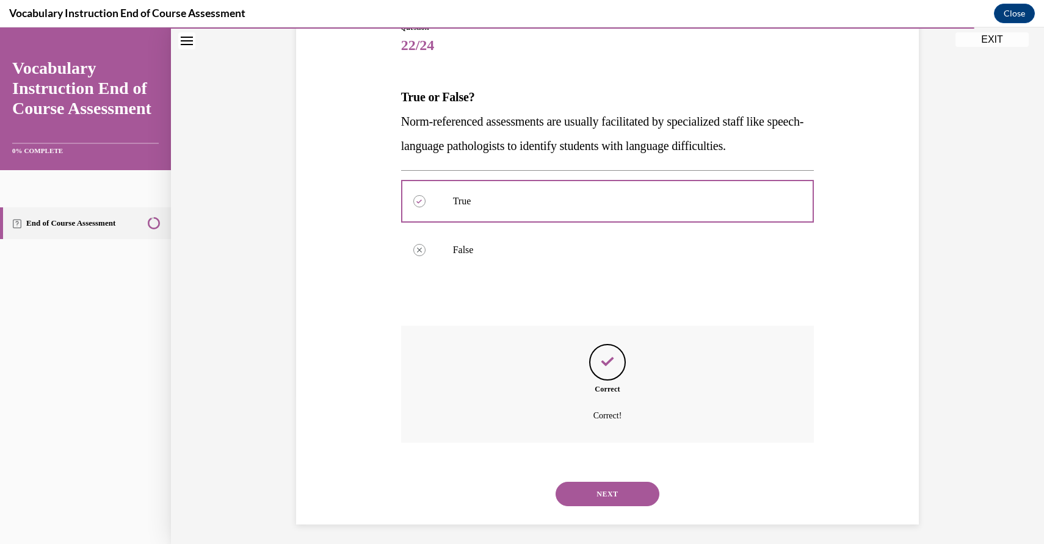
scroll to position [153, 0]
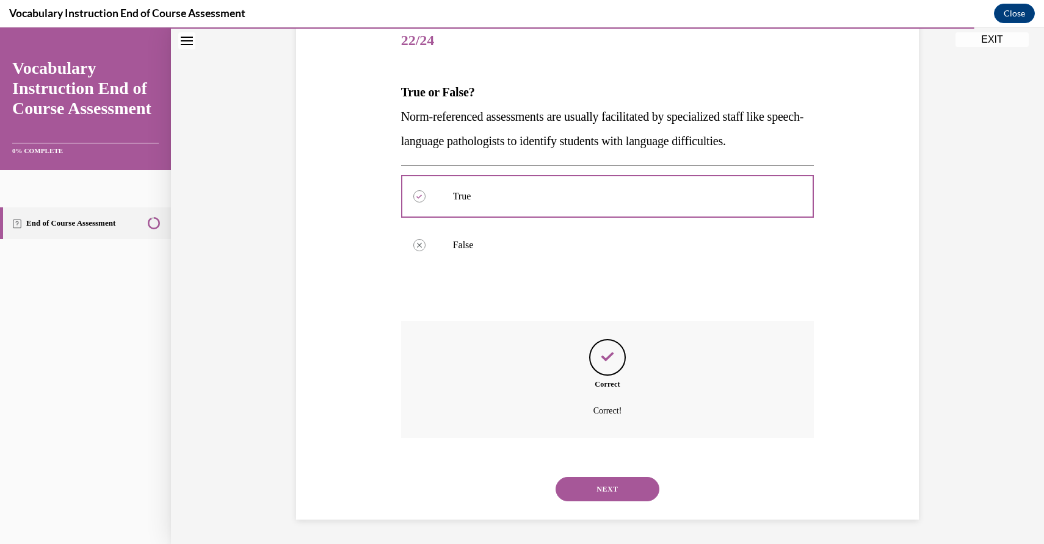
click at [625, 485] on button "NEXT" at bounding box center [607, 489] width 104 height 24
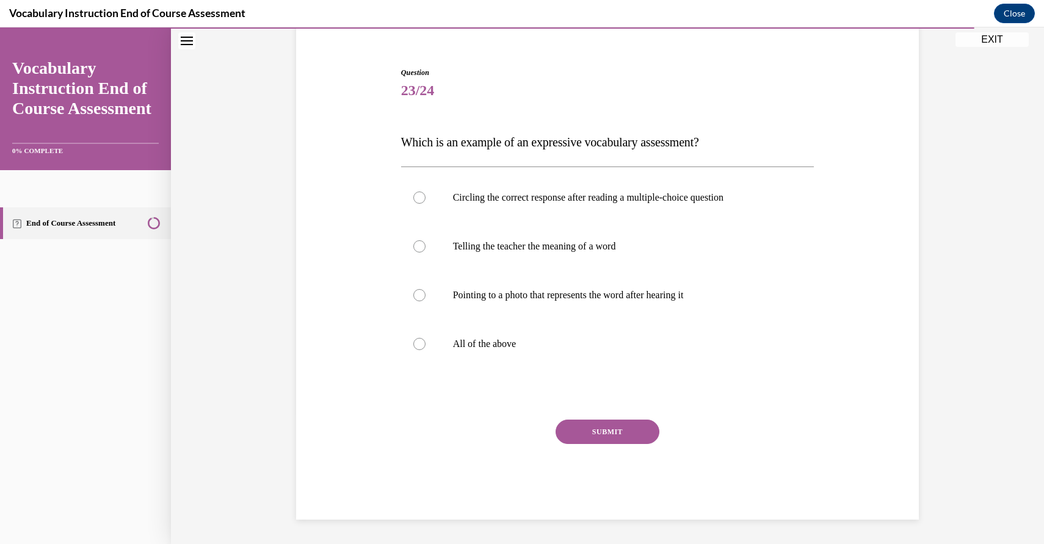
scroll to position [103, 0]
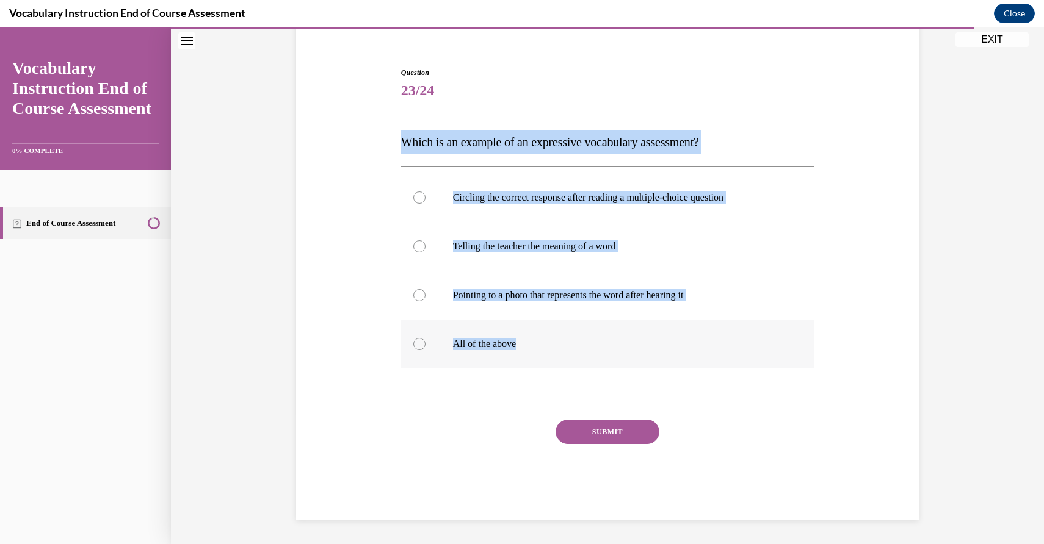
drag, startPoint x: 389, startPoint y: 118, endPoint x: 541, endPoint y: 349, distance: 276.6
click at [541, 349] on div "Question 23/24 Which is an example of an expressive vocabulary assessment? Circ…" at bounding box center [607, 276] width 629 height 490
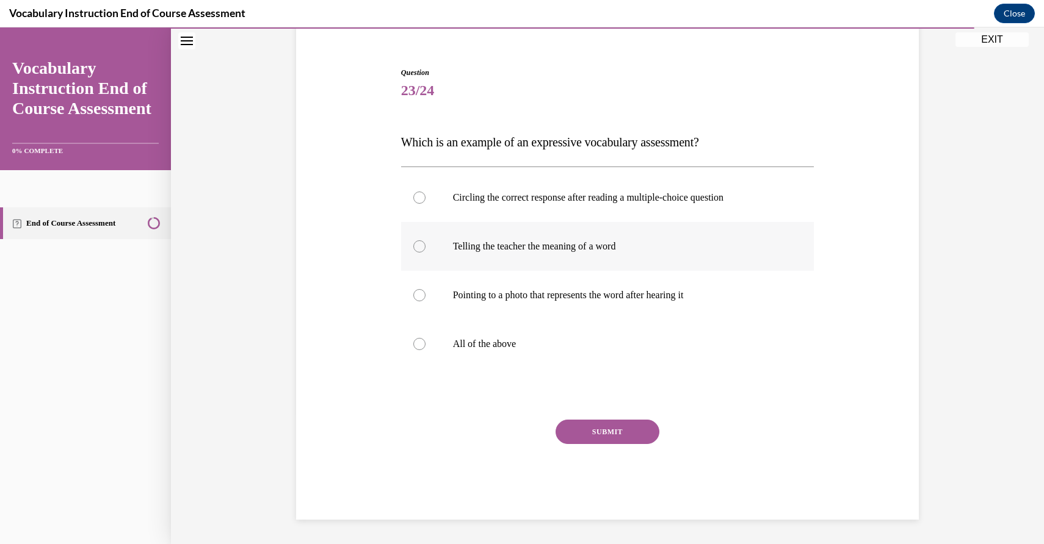
click at [418, 239] on label "Telling the teacher the meaning of a word" at bounding box center [607, 246] width 413 height 49
click at [418, 241] on input "Telling the teacher the meaning of a word" at bounding box center [419, 247] width 12 height 12
radio input "true"
click at [613, 430] on button "SUBMIT" at bounding box center [607, 432] width 104 height 24
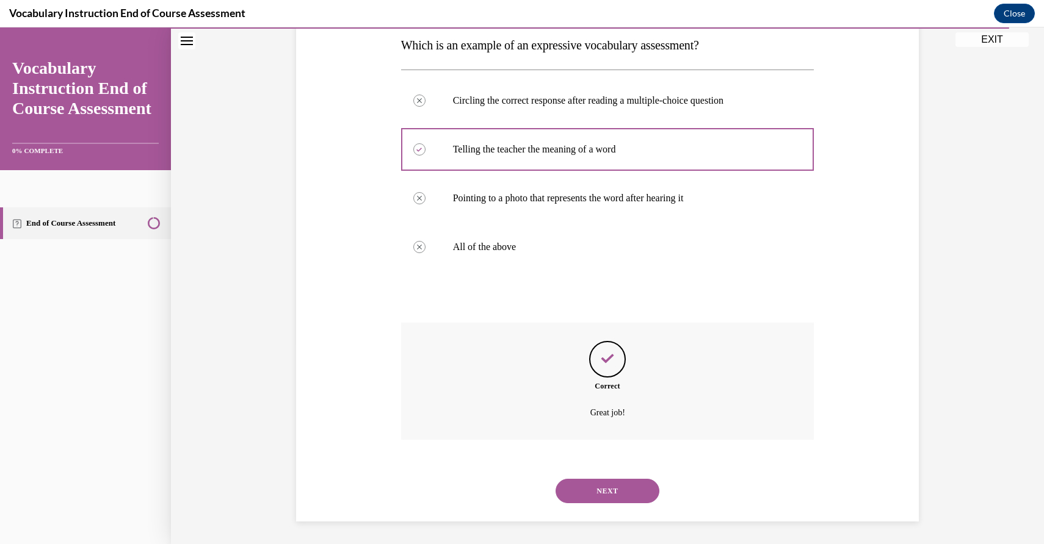
scroll to position [201, 0]
click at [629, 479] on button "NEXT" at bounding box center [607, 489] width 104 height 24
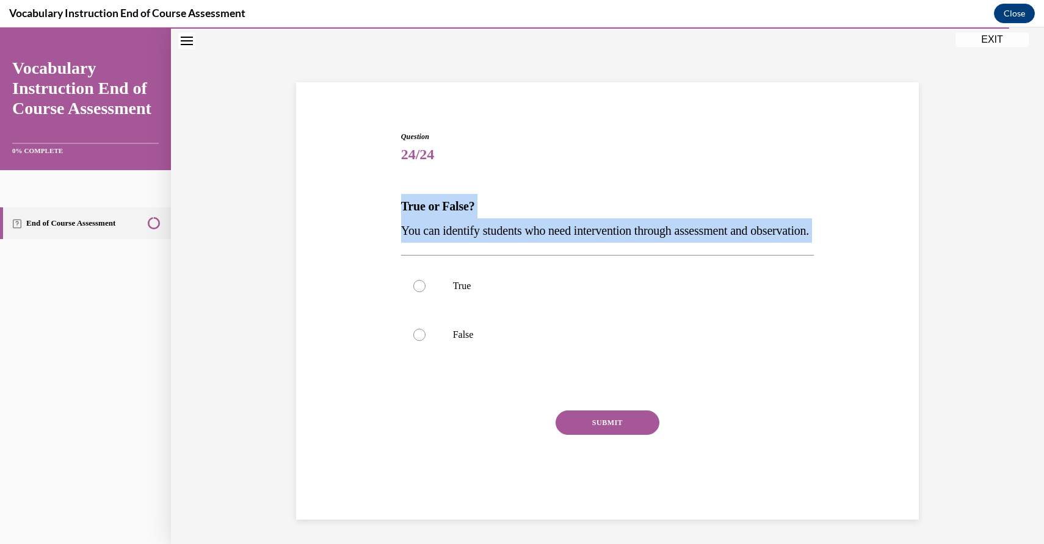
drag, startPoint x: 397, startPoint y: 166, endPoint x: 534, endPoint y: 253, distance: 162.7
click at [534, 253] on div "Question 24/24 True or False? You can identify students who need intervention t…" at bounding box center [607, 303] width 629 height 416
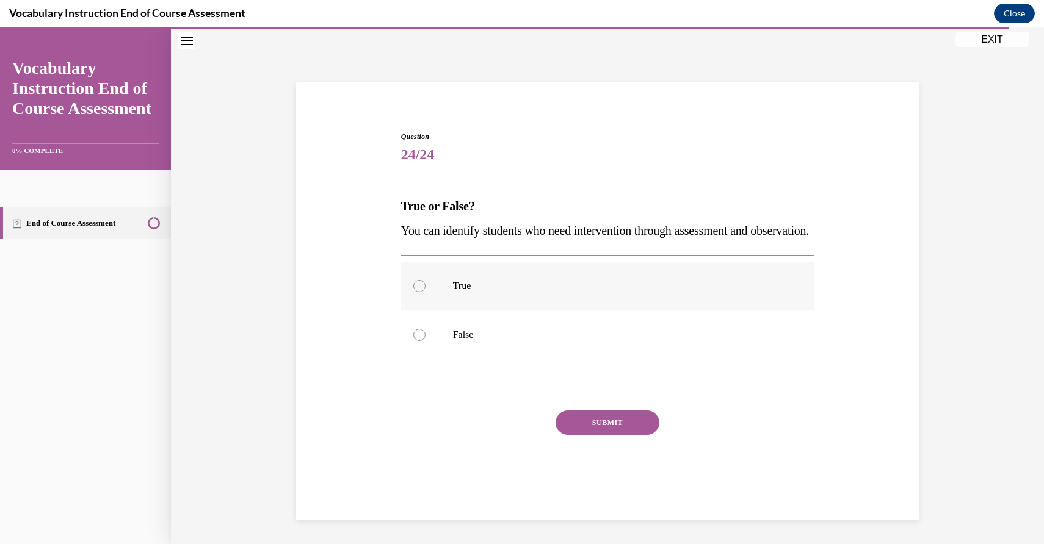
click at [421, 284] on label "True" at bounding box center [607, 286] width 413 height 49
click at [421, 284] on input "True" at bounding box center [419, 286] width 12 height 12
radio input "true"
click at [623, 424] on button "SUBMIT" at bounding box center [607, 423] width 104 height 24
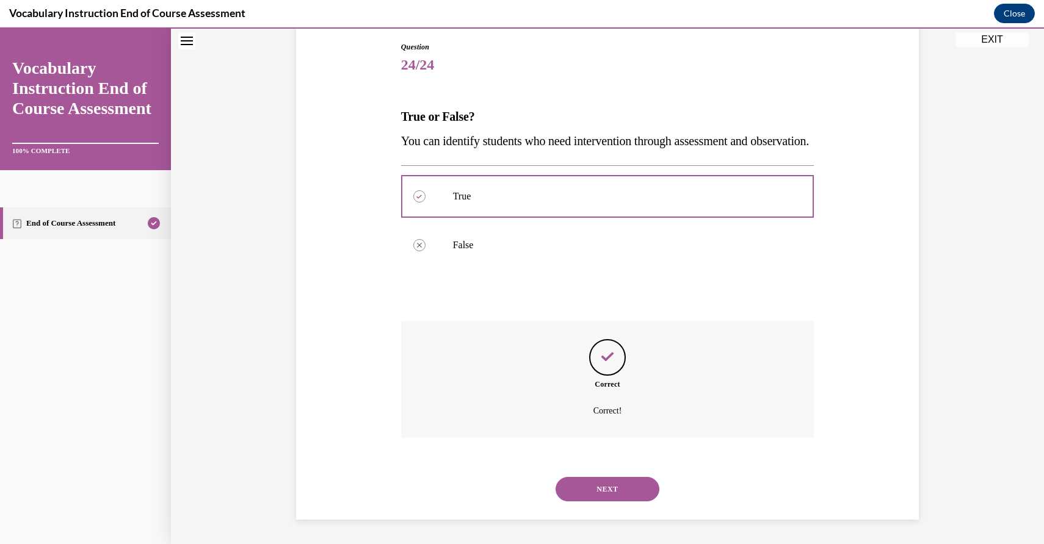
scroll to position [153, 0]
click at [634, 482] on button "NEXT" at bounding box center [607, 489] width 104 height 24
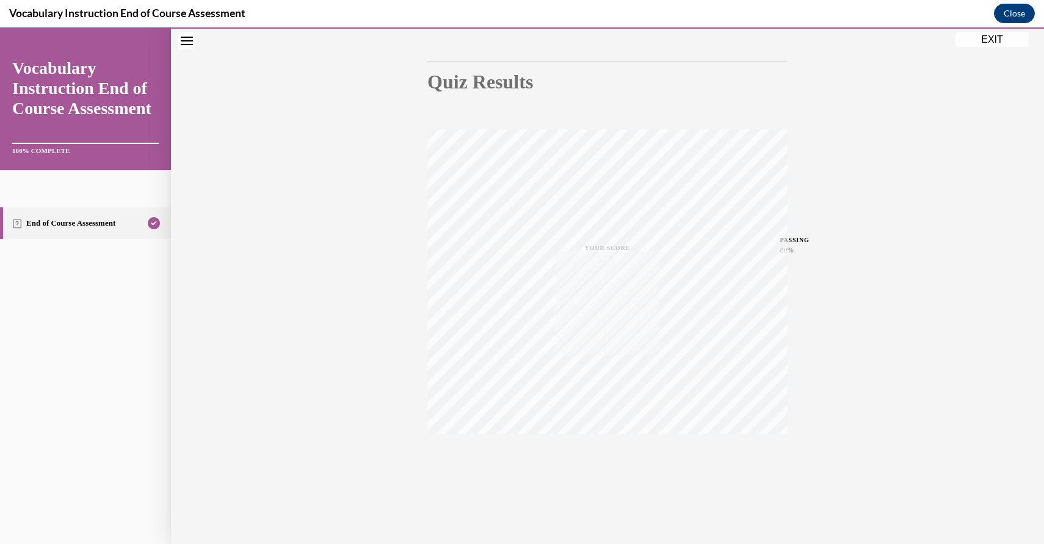
scroll to position [109, 0]
click at [994, 34] on button "EXIT" at bounding box center [991, 39] width 73 height 15
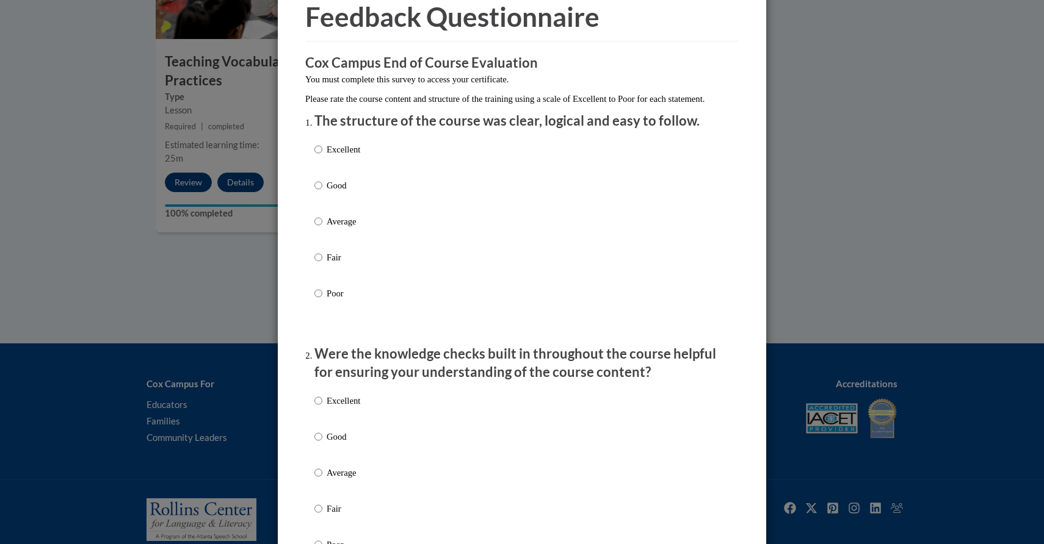
scroll to position [63, 0]
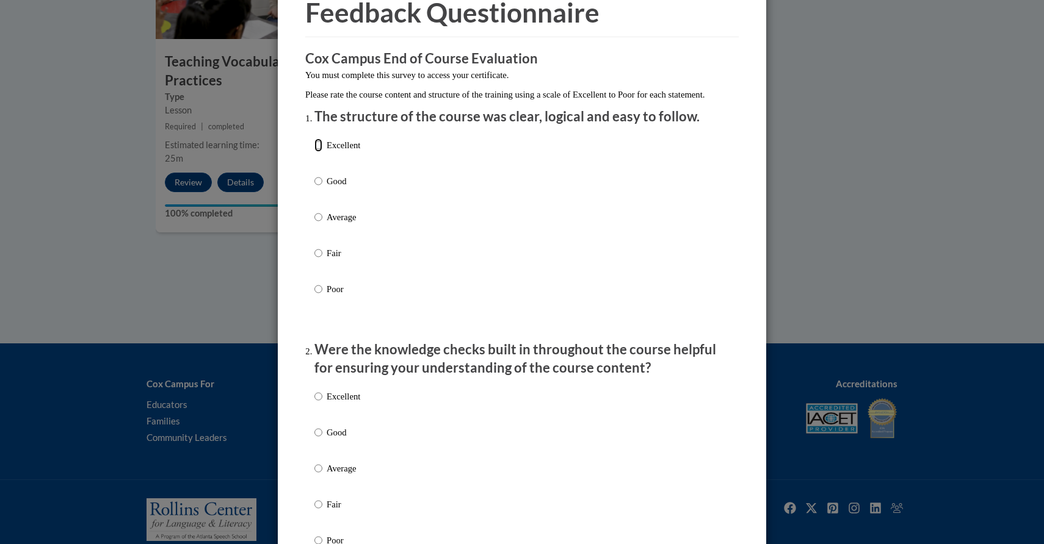
click at [314, 152] on input "Excellent" at bounding box center [318, 145] width 8 height 13
radio input "true"
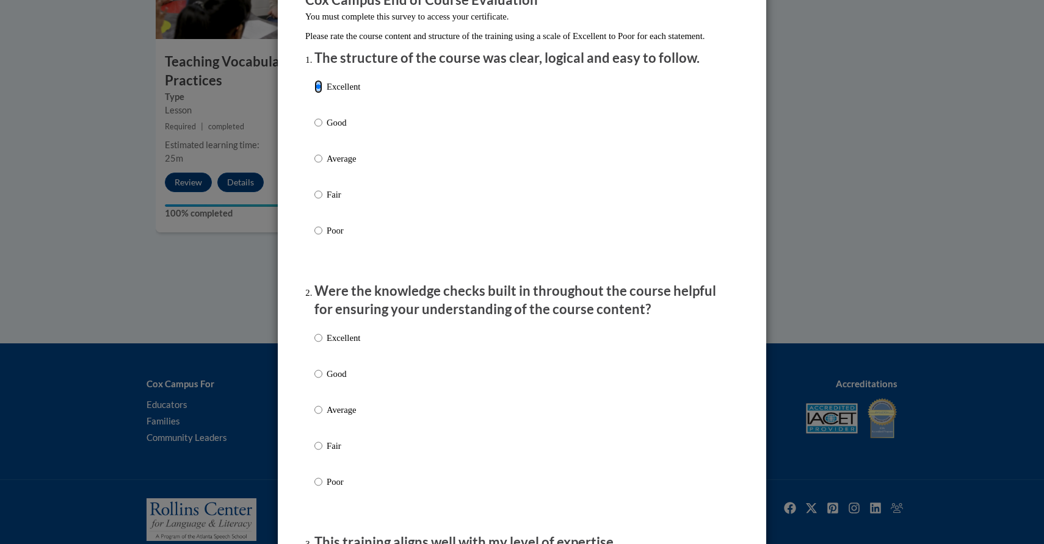
scroll to position [144, 0]
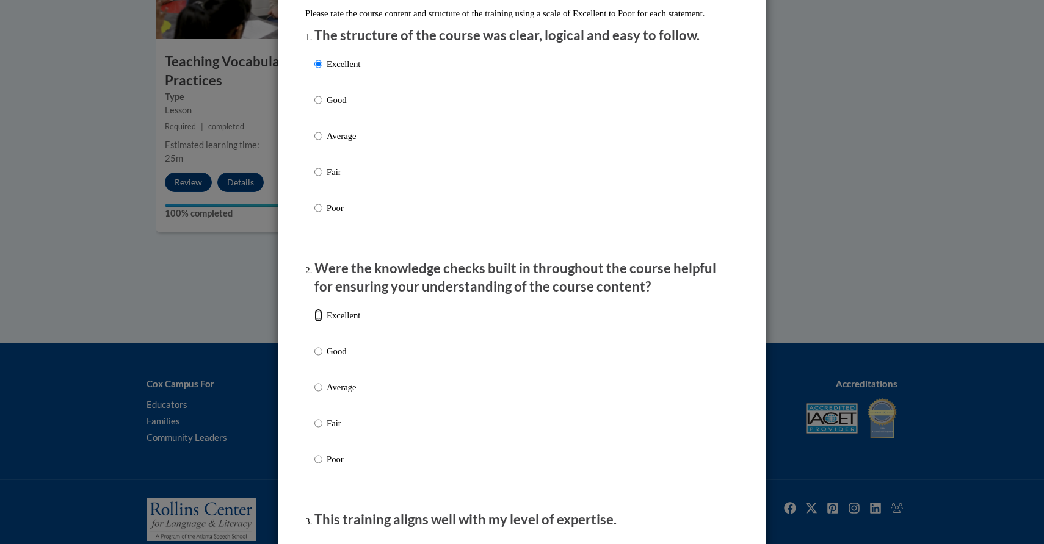
click at [319, 322] on input "Excellent" at bounding box center [318, 315] width 8 height 13
radio input "true"
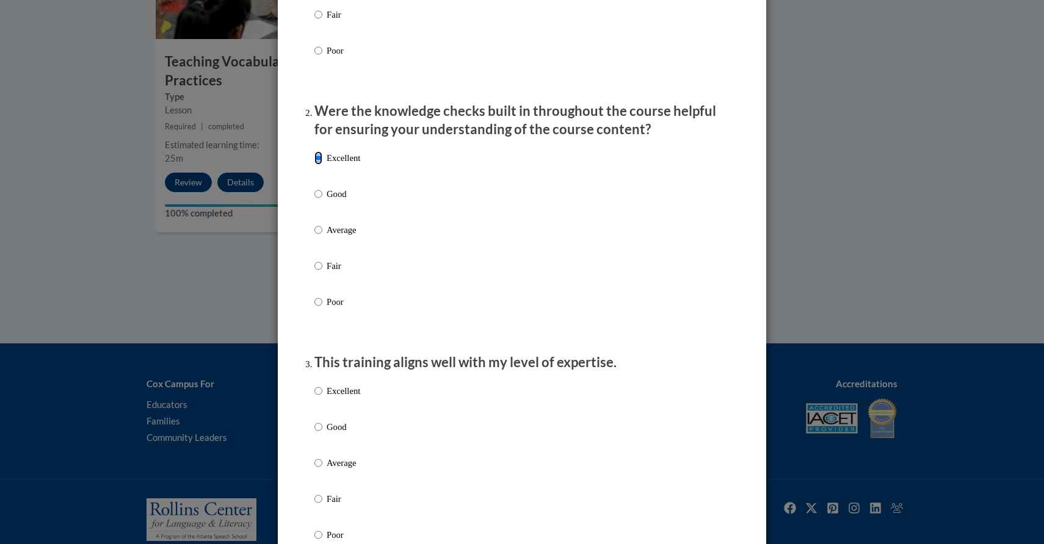
scroll to position [304, 0]
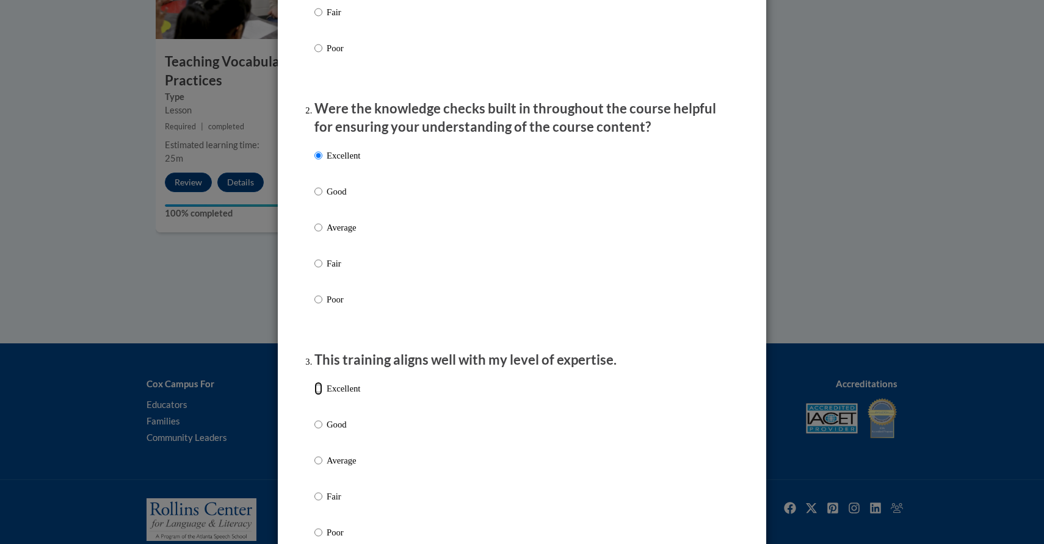
click at [315, 396] on input "Excellent" at bounding box center [318, 388] width 8 height 13
radio input "true"
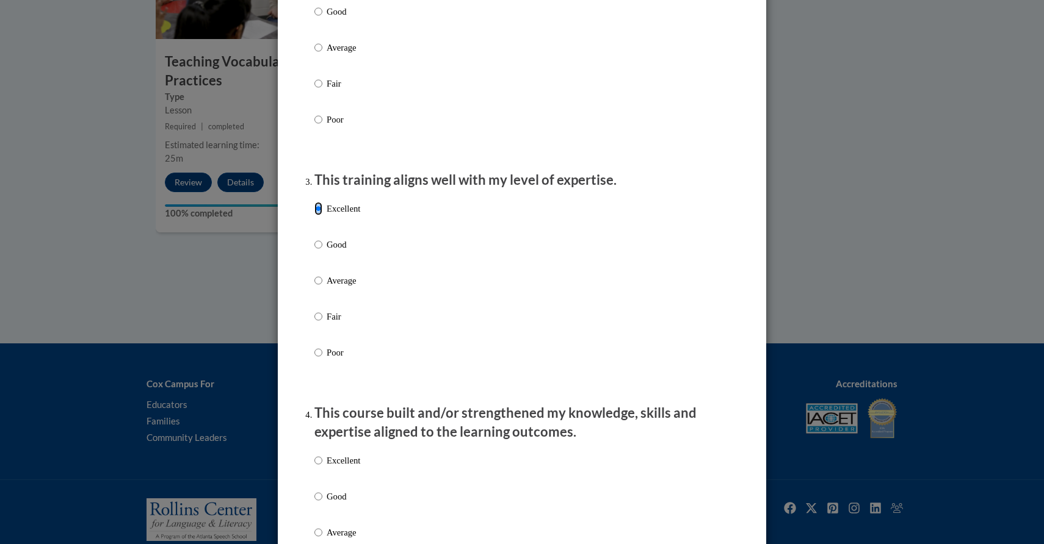
scroll to position [529, 0]
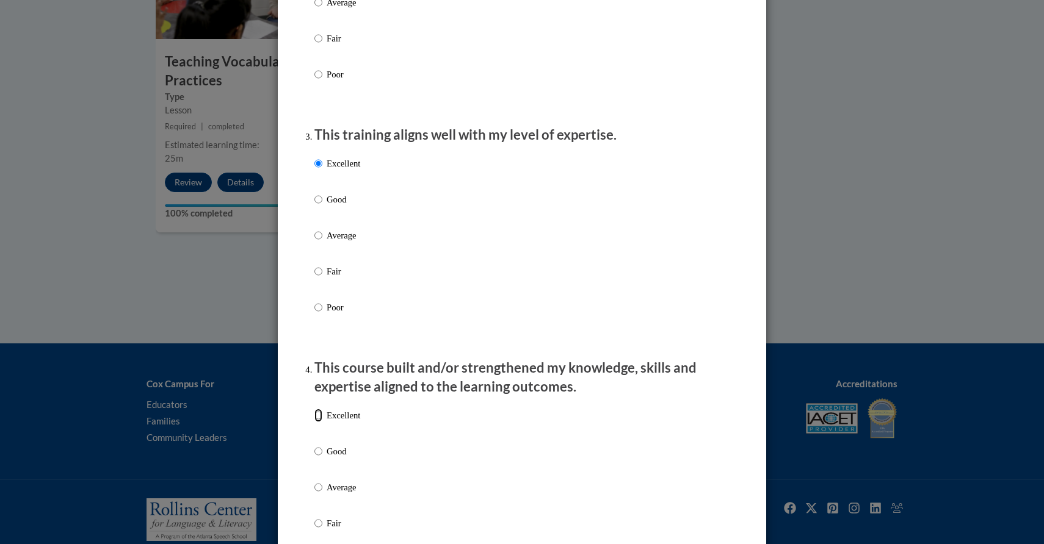
click at [316, 422] on input "Excellent" at bounding box center [318, 415] width 8 height 13
radio input "true"
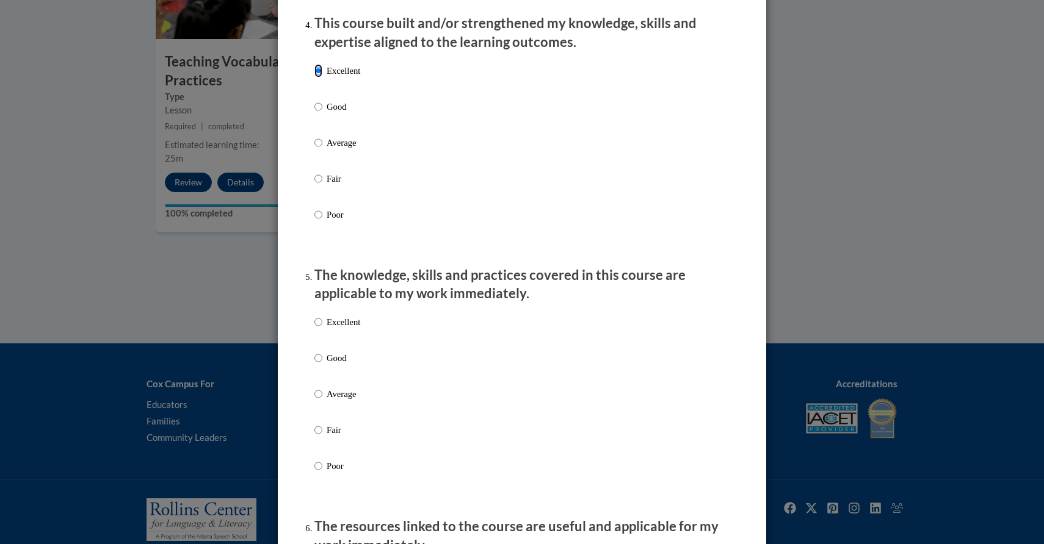
scroll to position [937, 0]
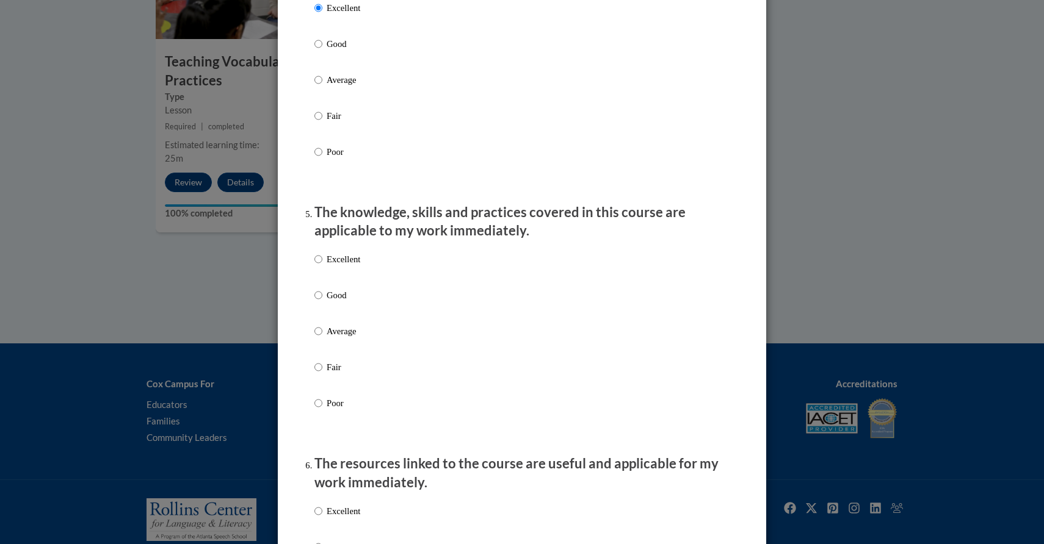
click at [322, 266] on label "Excellent" at bounding box center [337, 269] width 46 height 33
click at [322, 266] on input "Excellent" at bounding box center [318, 259] width 8 height 13
radio input "true"
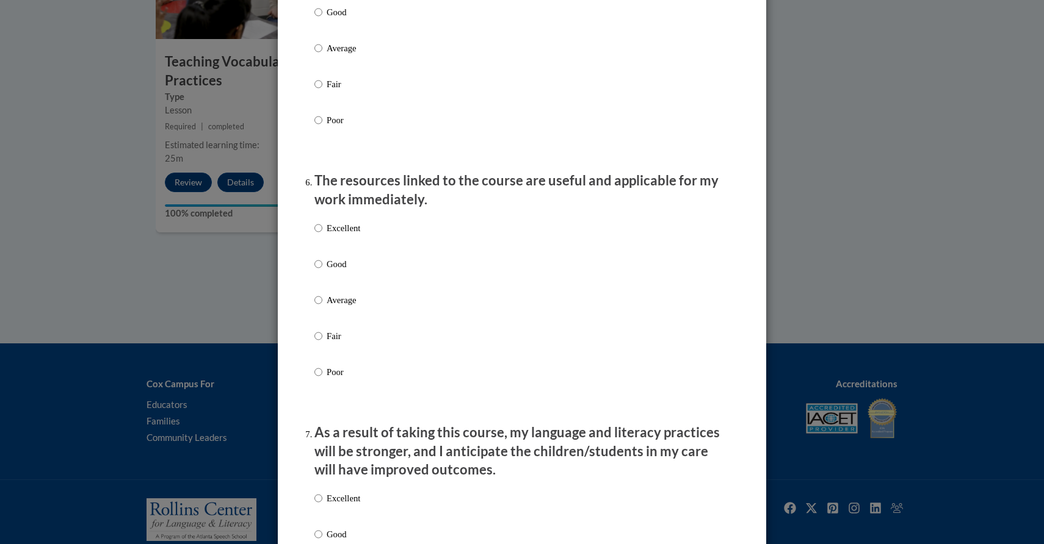
scroll to position [1230, 0]
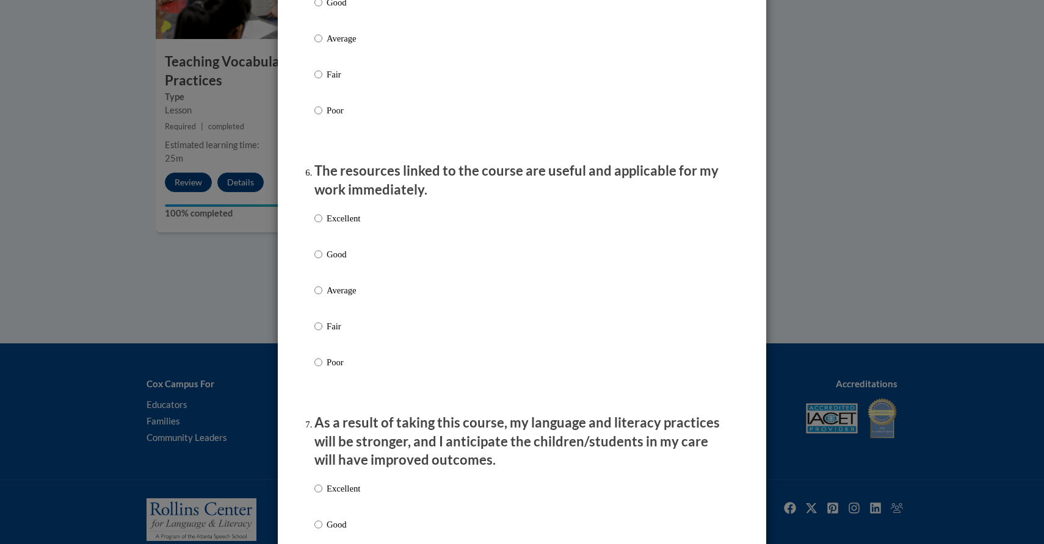
click at [324, 226] on label "Excellent" at bounding box center [337, 228] width 46 height 33
click at [322, 225] on input "Excellent" at bounding box center [318, 218] width 8 height 13
radio input "true"
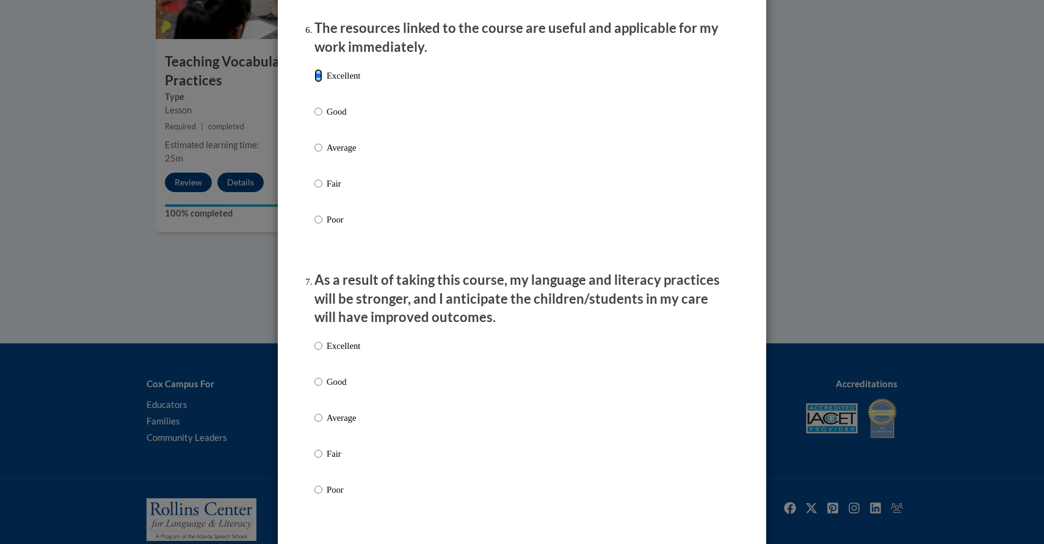
scroll to position [1400, 0]
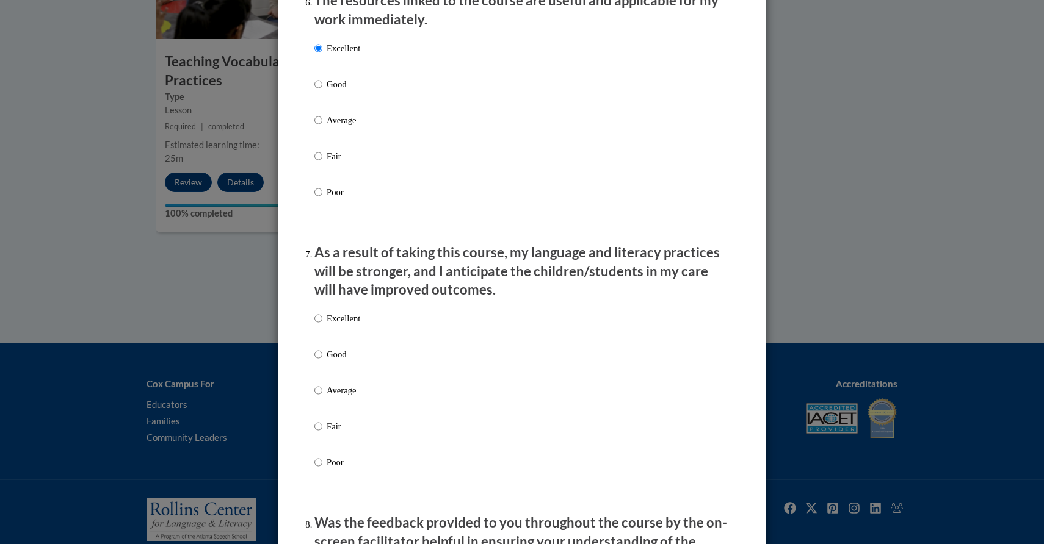
click at [326, 325] on label "Excellent" at bounding box center [337, 328] width 46 height 33
click at [322, 325] on input "Excellent" at bounding box center [318, 318] width 8 height 13
radio input "true"
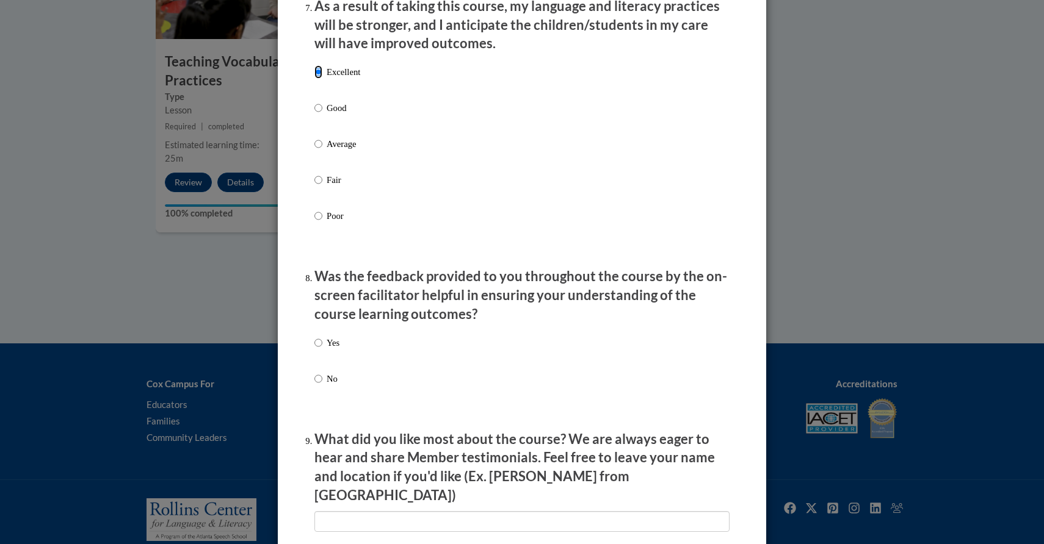
scroll to position [1777, 0]
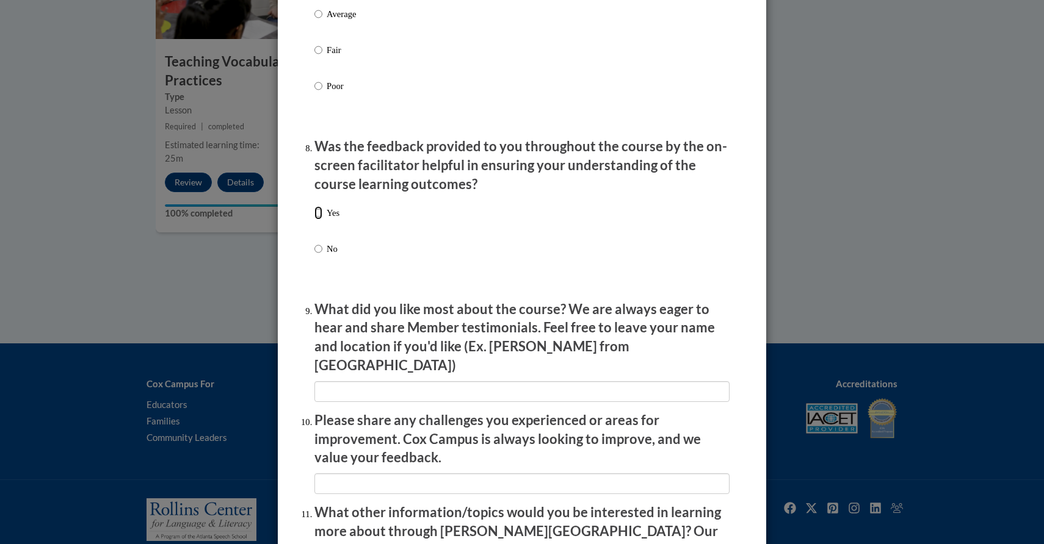
click at [318, 219] on input "Yes" at bounding box center [318, 212] width 8 height 13
radio input "true"
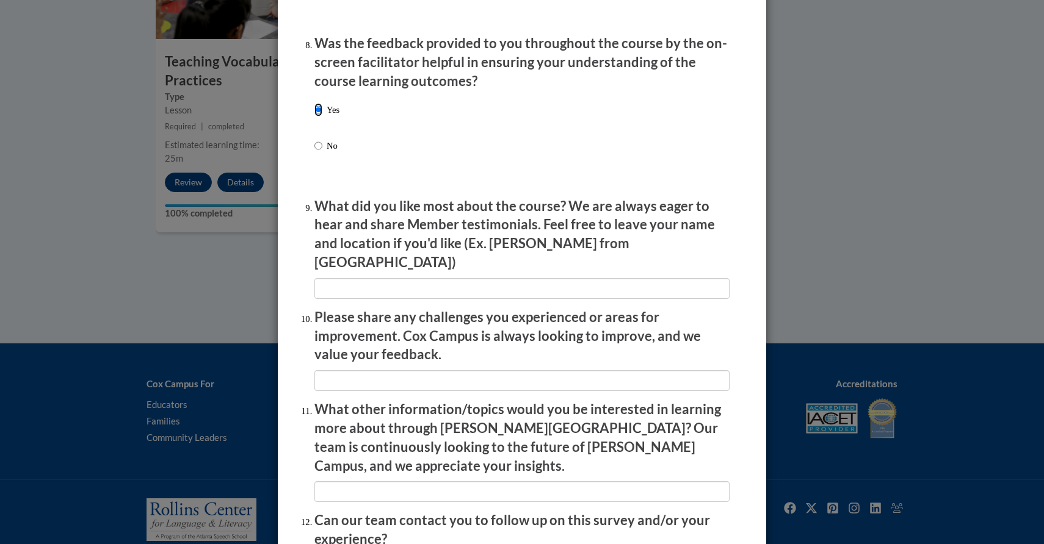
scroll to position [1995, 0]
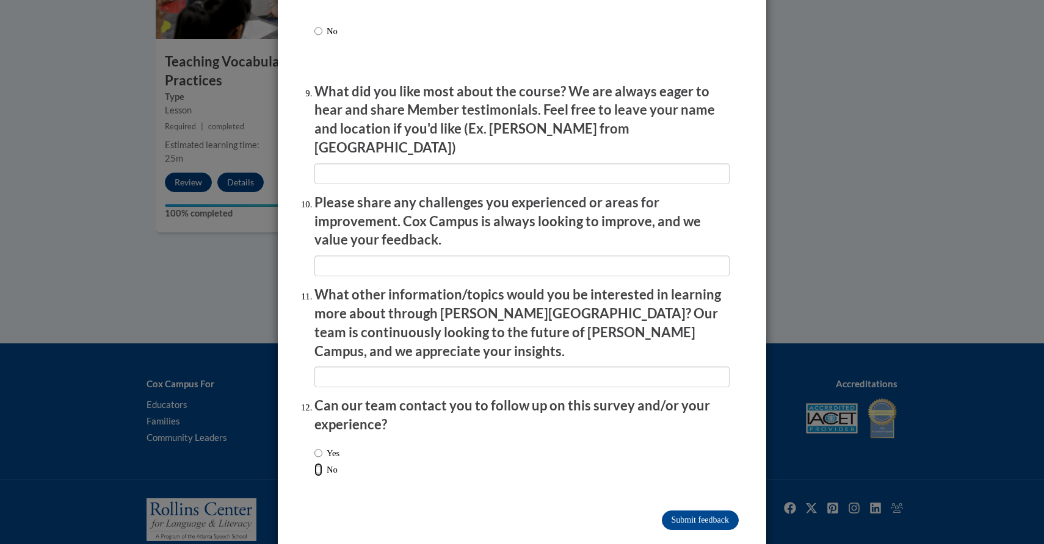
click at [317, 463] on input "No" at bounding box center [318, 469] width 8 height 13
radio input "true"
click at [690, 511] on input "Submit feedback" at bounding box center [700, 521] width 77 height 20
